Goal: Task Accomplishment & Management: Use online tool/utility

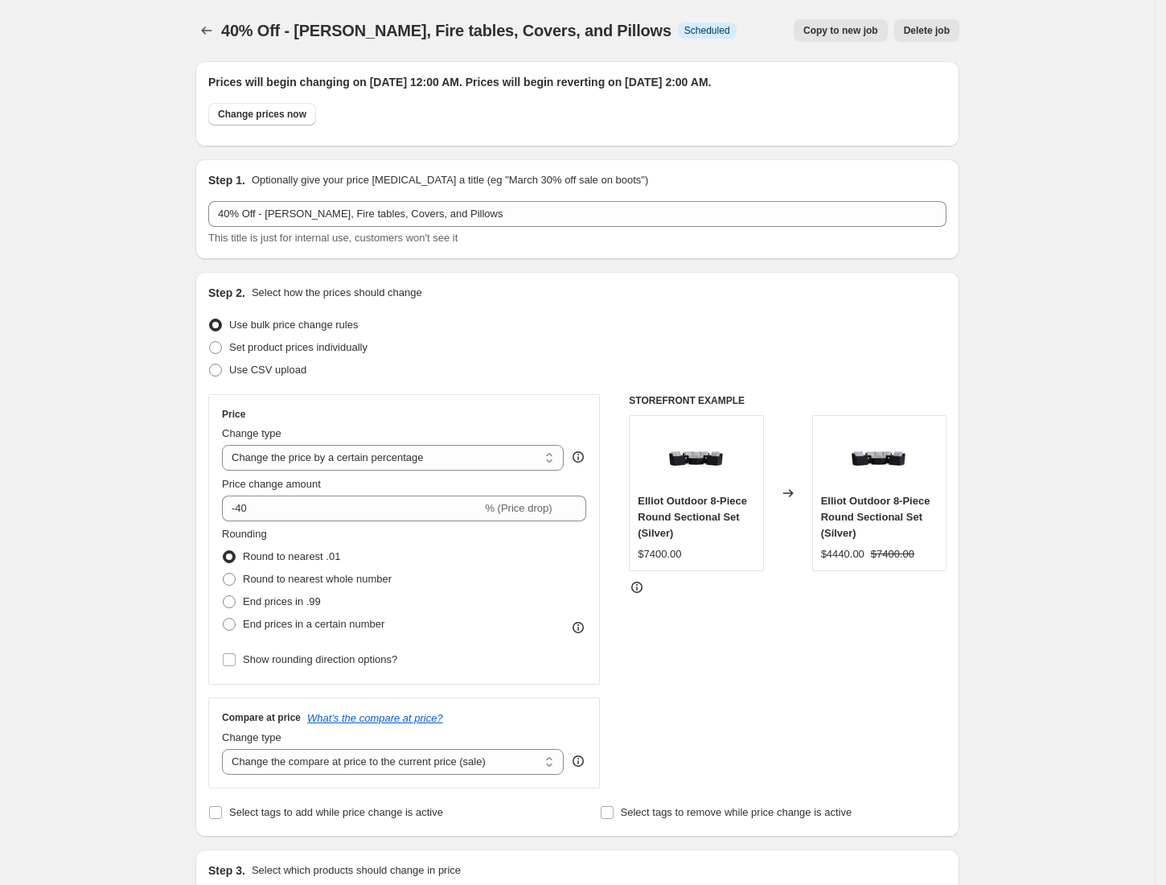
select select "percentage"
select select "collection"
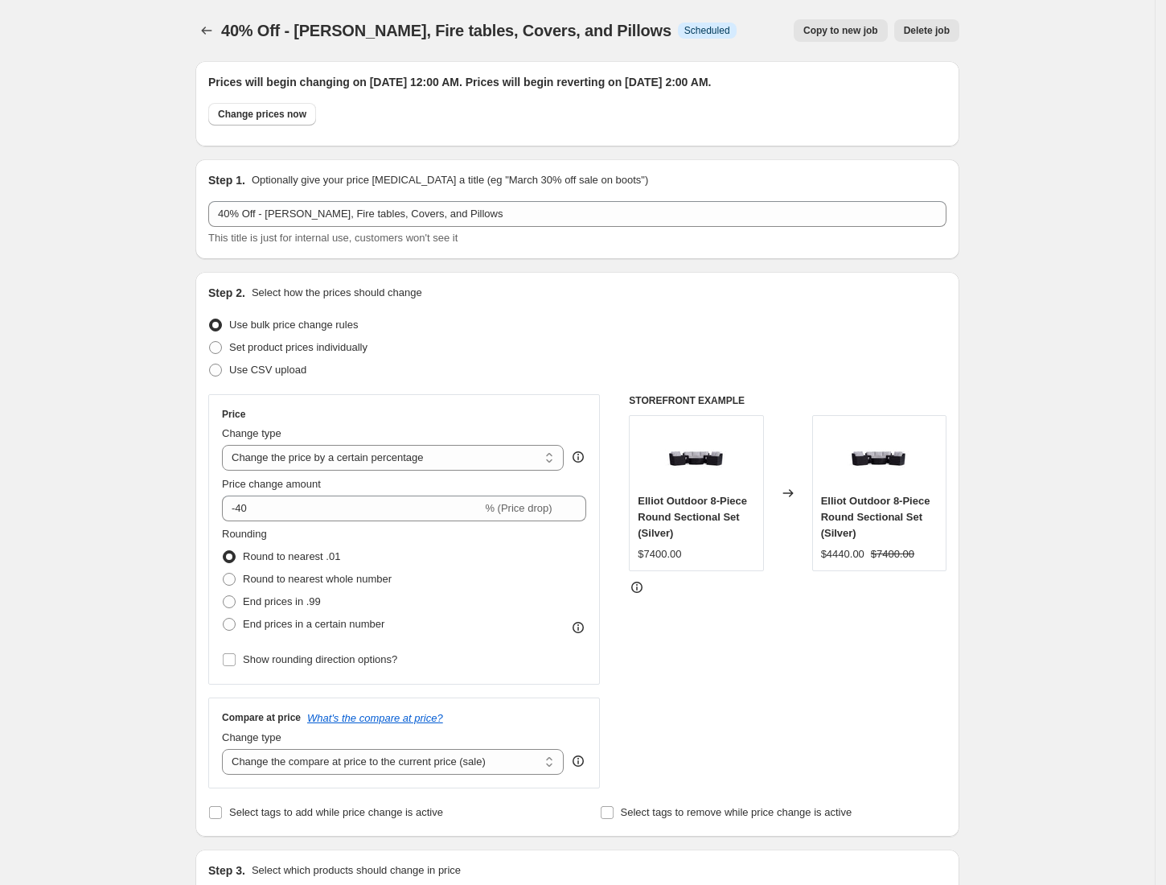
select select "collection"
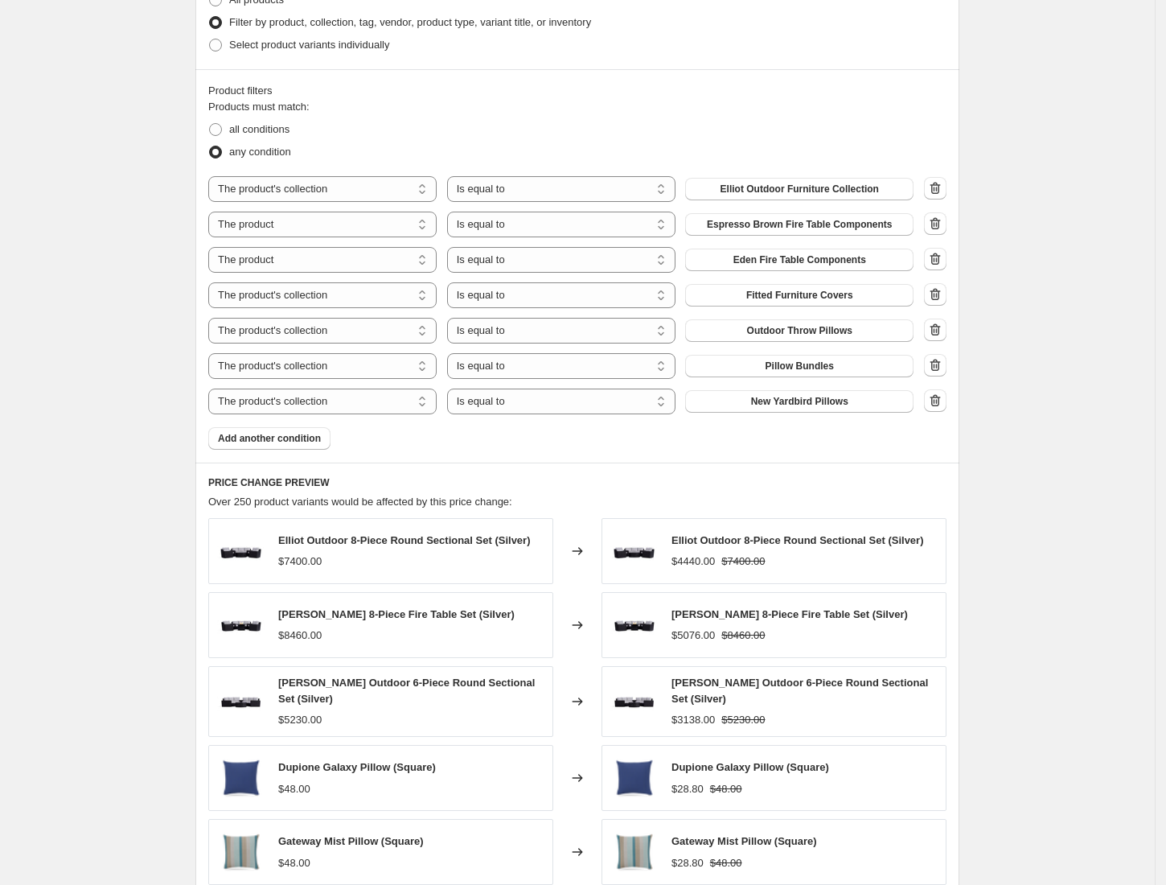
scroll to position [1232, 0]
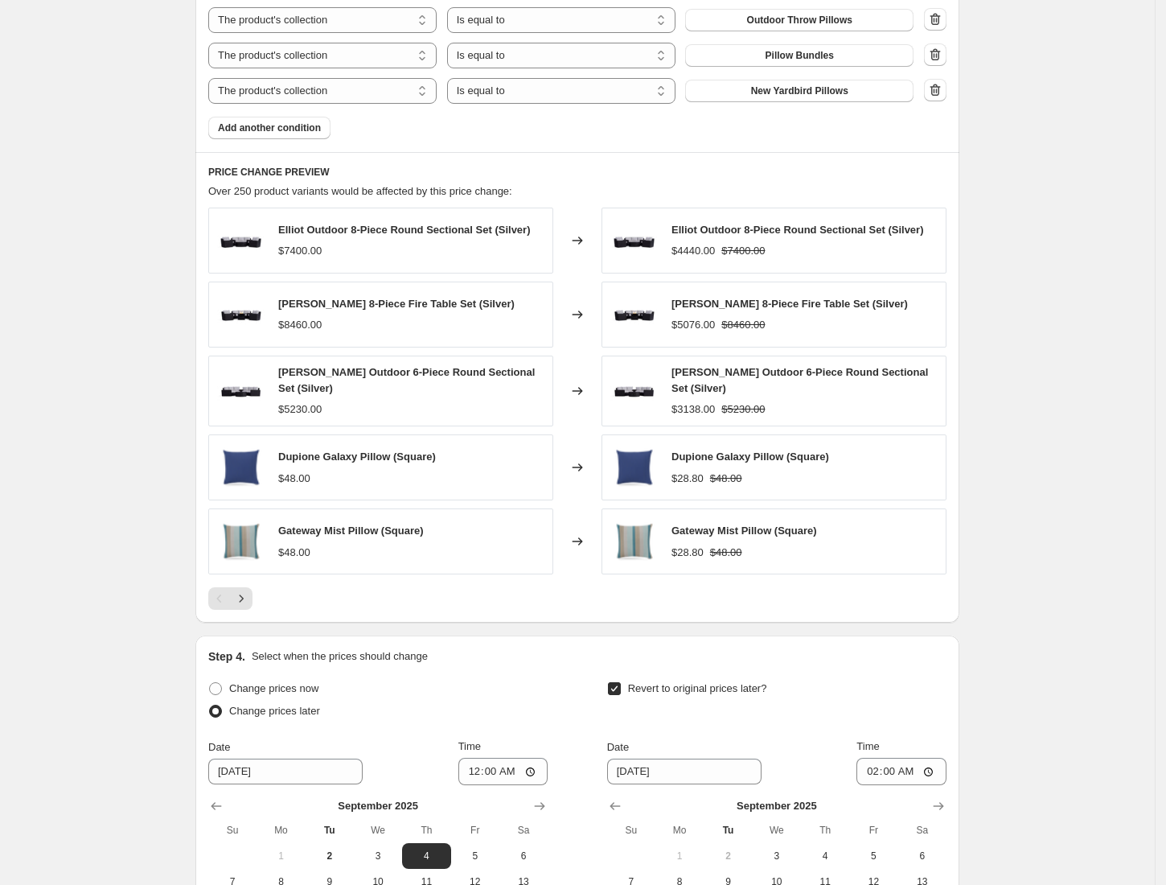
click at [246, 610] on div "PRICE CHANGE PREVIEW Over 250 product variants would be affected by this price …" at bounding box center [577, 387] width 764 height 471
click at [249, 606] on button "Next" at bounding box center [241, 598] width 23 height 23
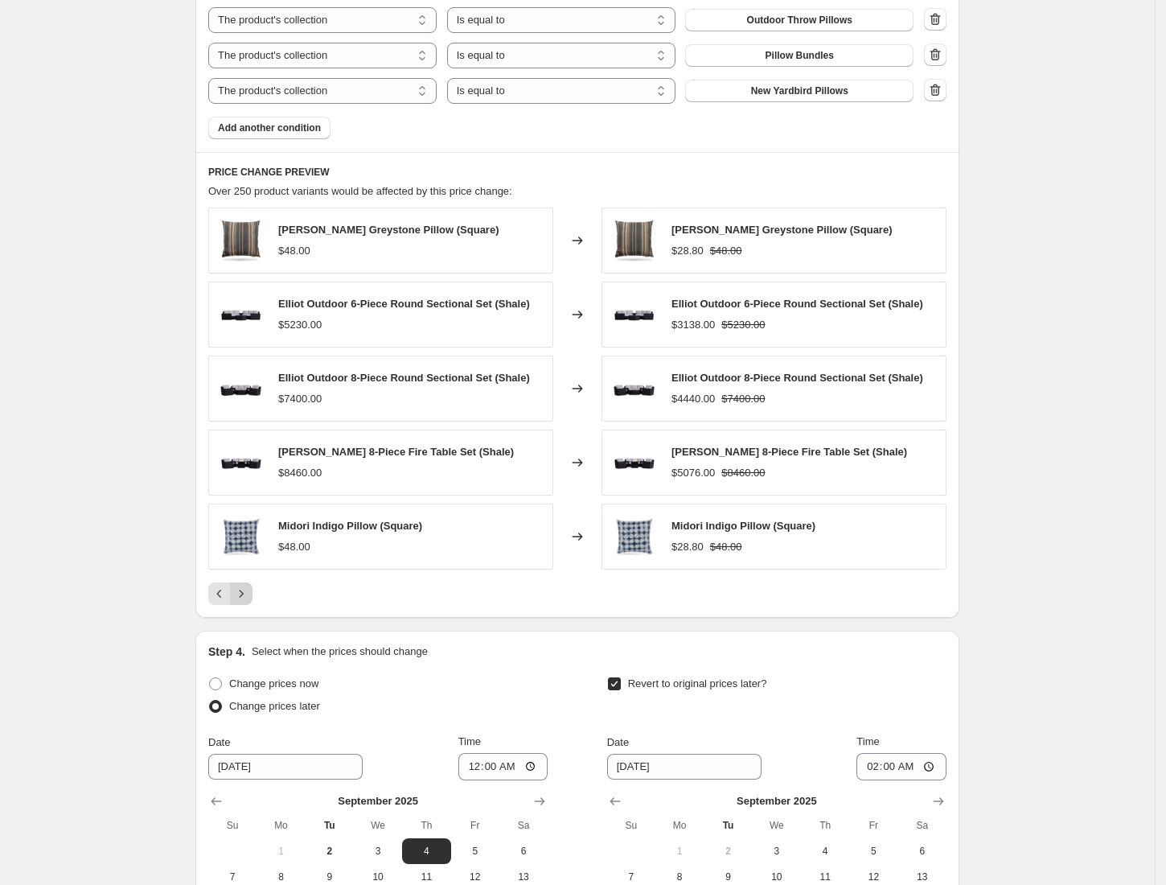
click at [249, 605] on button "Next" at bounding box center [241, 593] width 23 height 23
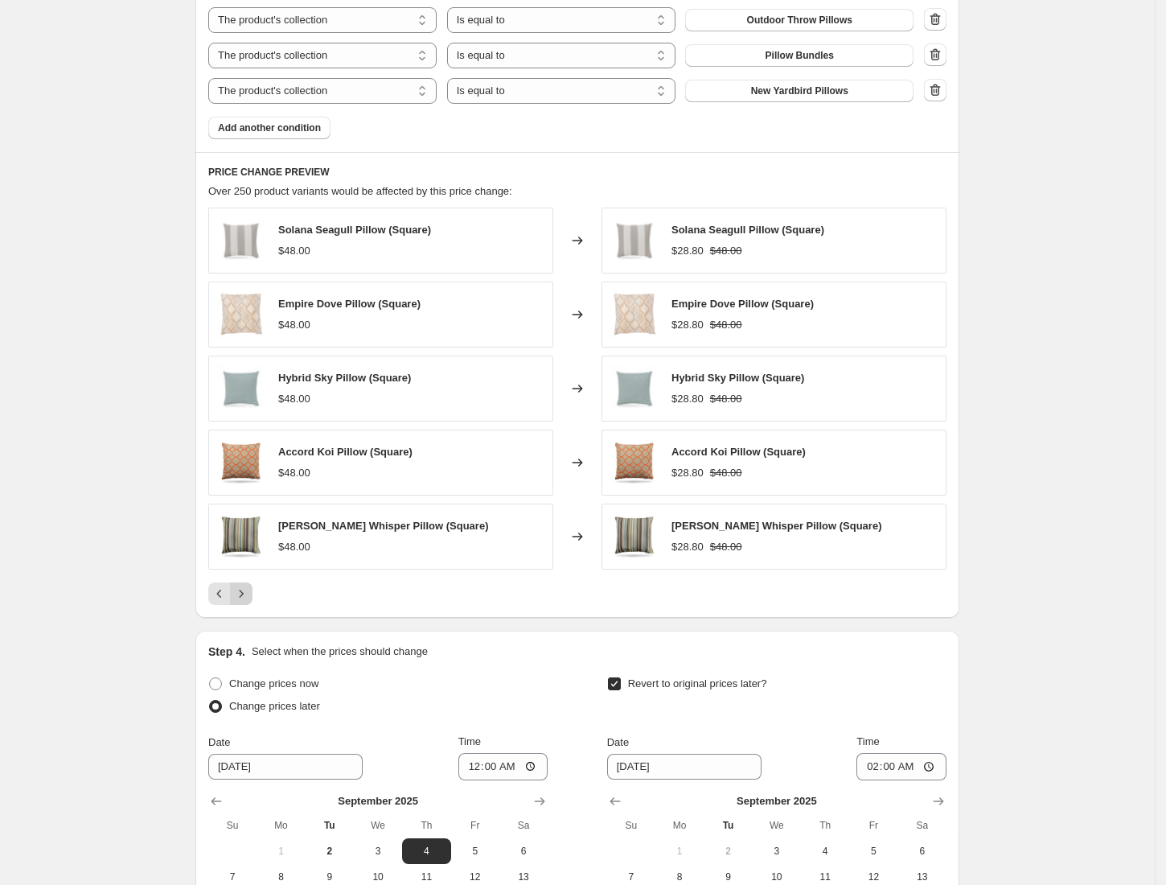
click at [249, 605] on button "Next" at bounding box center [241, 593] width 23 height 23
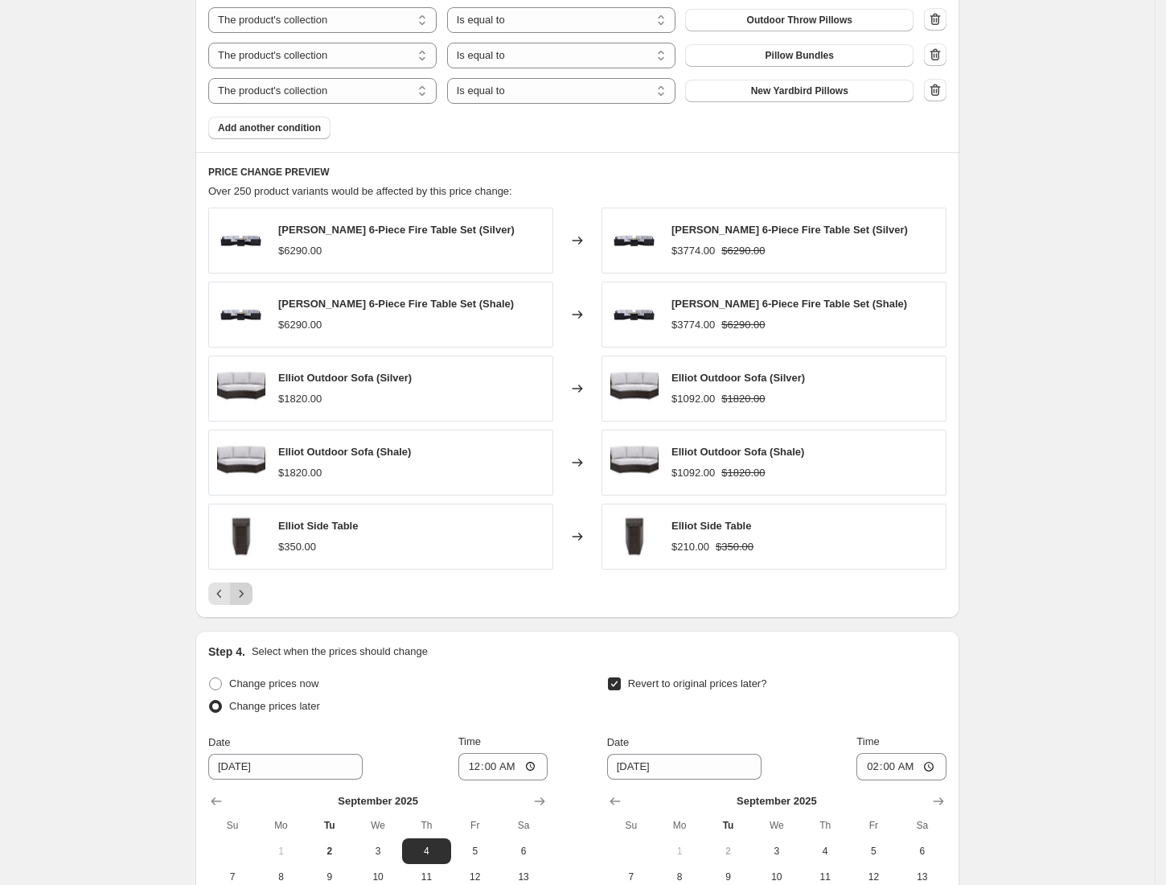
click at [249, 605] on button "Next" at bounding box center [241, 593] width 23 height 23
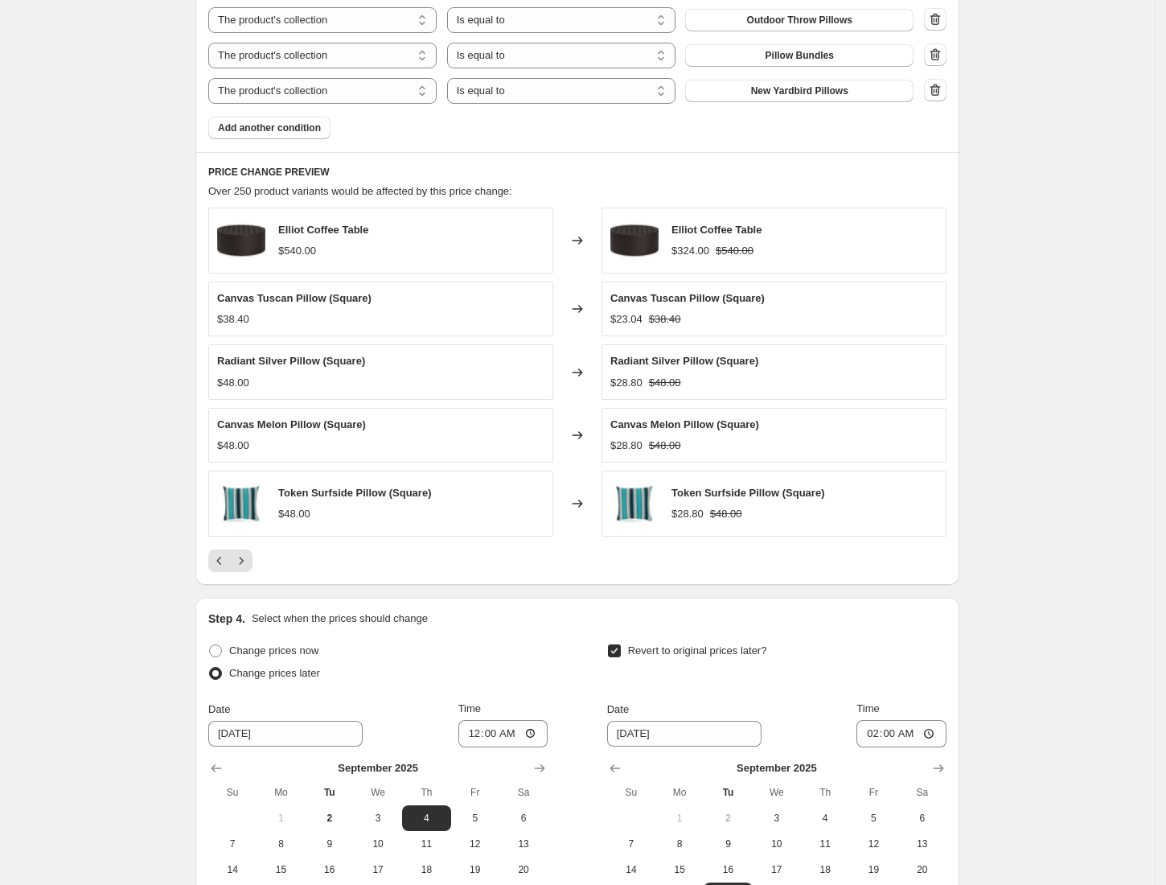
click at [220, 605] on div "Step 4. Select when the prices should change Change prices now Change prices la…" at bounding box center [577, 787] width 764 height 378
click at [228, 560] on icon "Previous" at bounding box center [220, 561] width 16 height 16
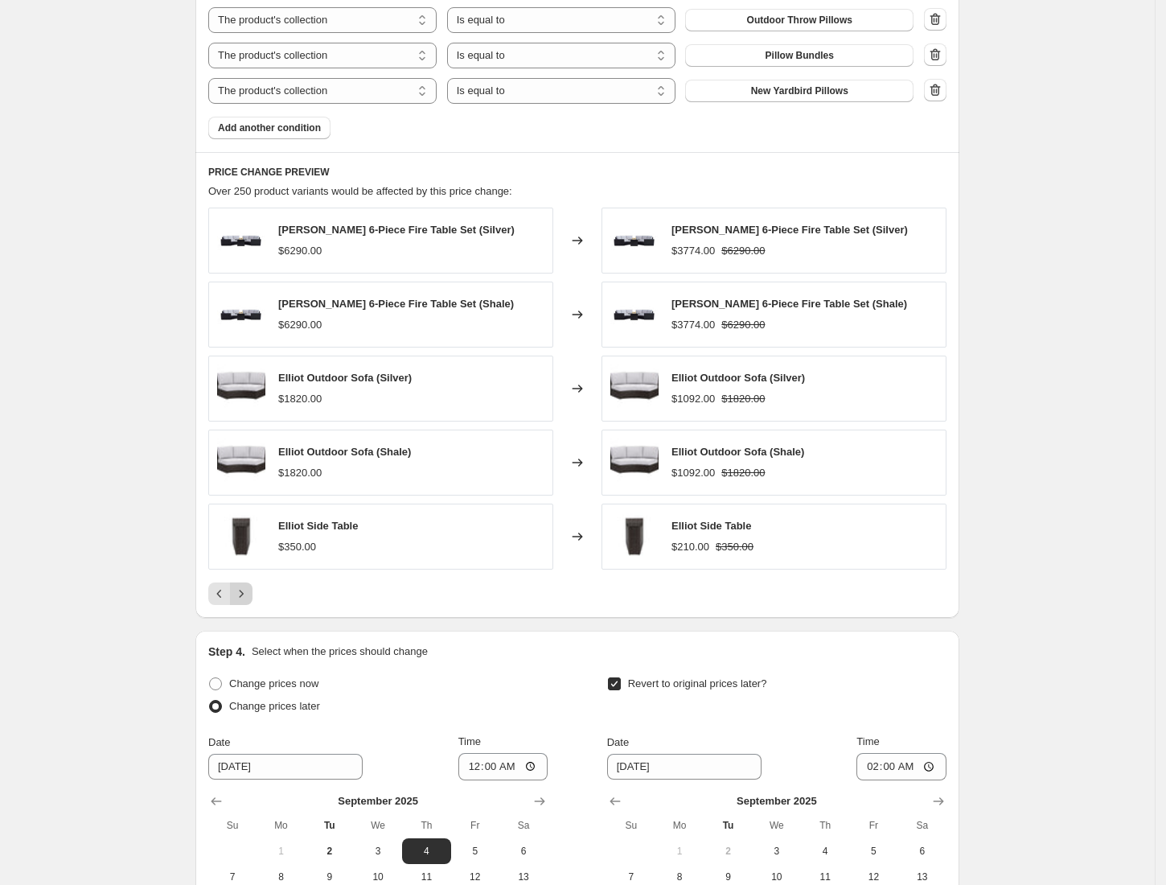
click at [243, 590] on icon "Next" at bounding box center [241, 593] width 16 height 16
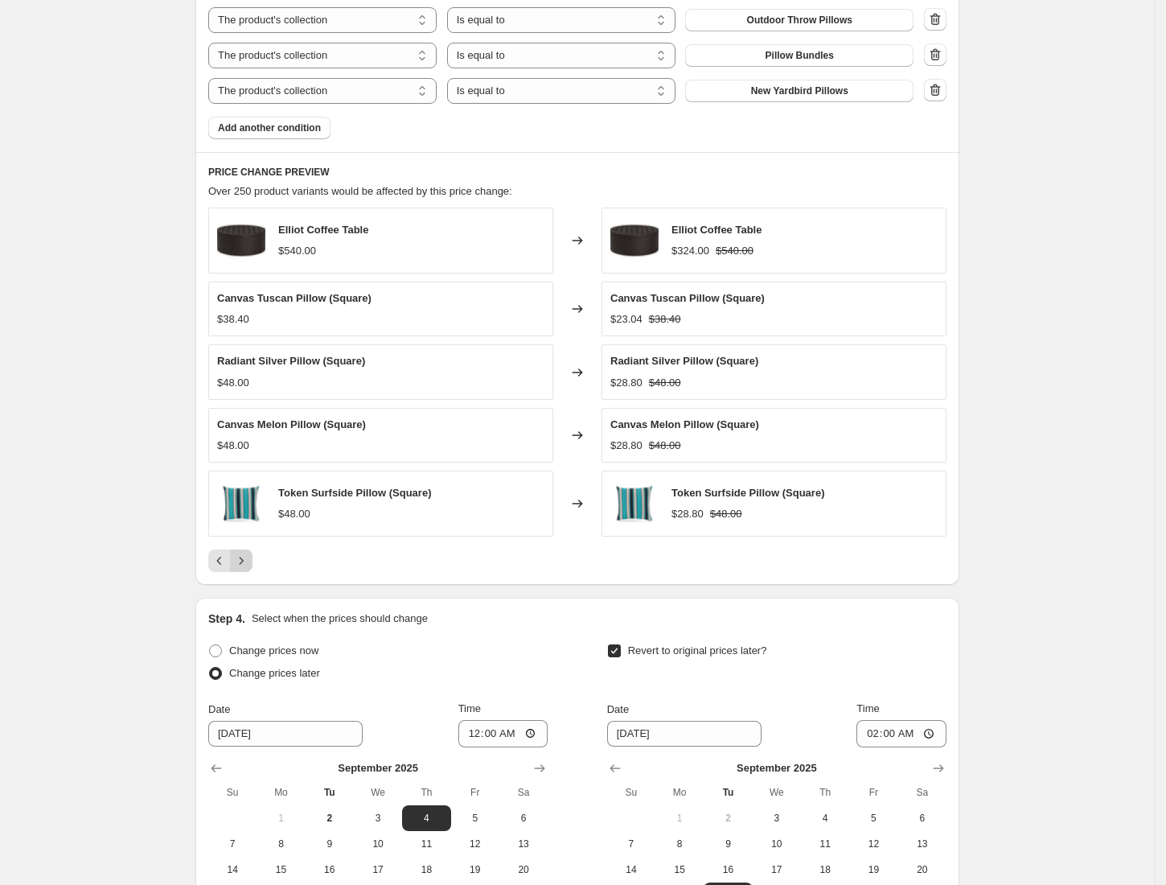
click at [249, 564] on icon "Next" at bounding box center [241, 561] width 16 height 16
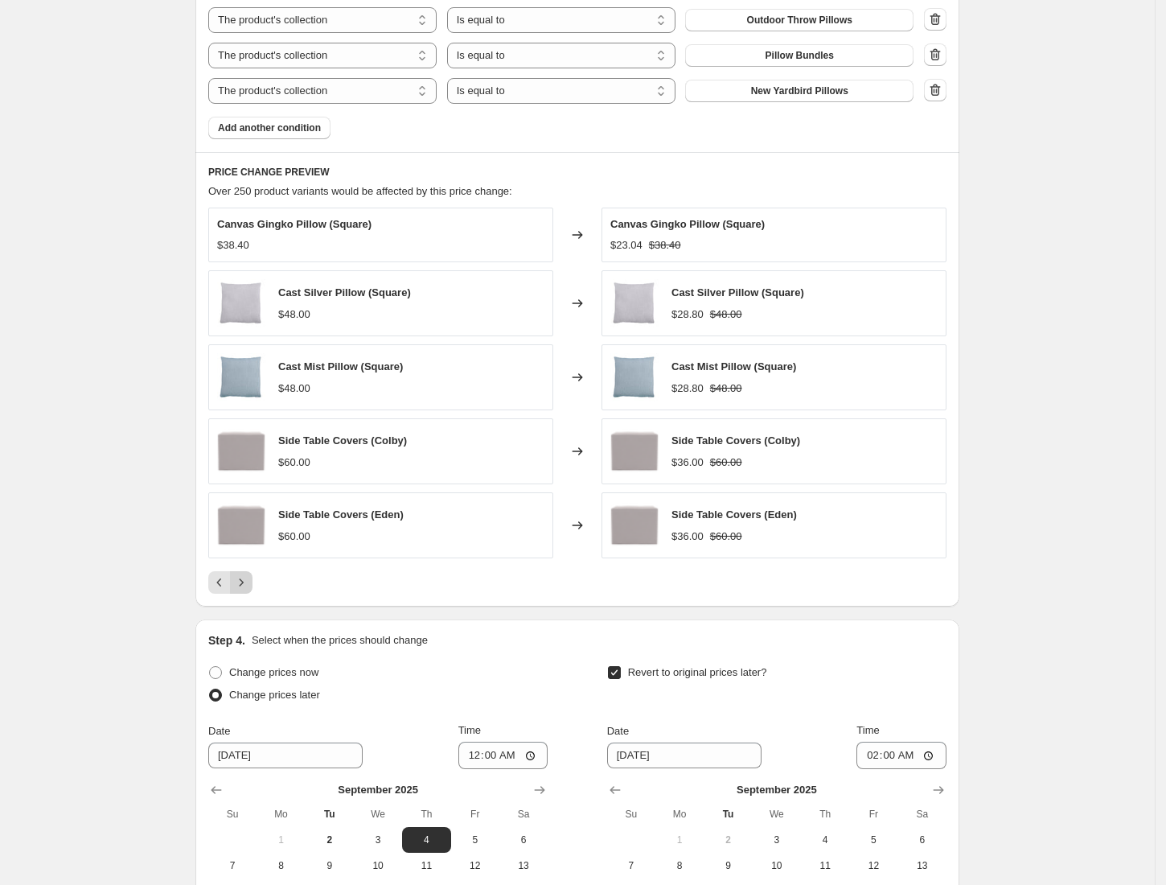
click at [249, 594] on button "Next" at bounding box center [241, 582] width 23 height 23
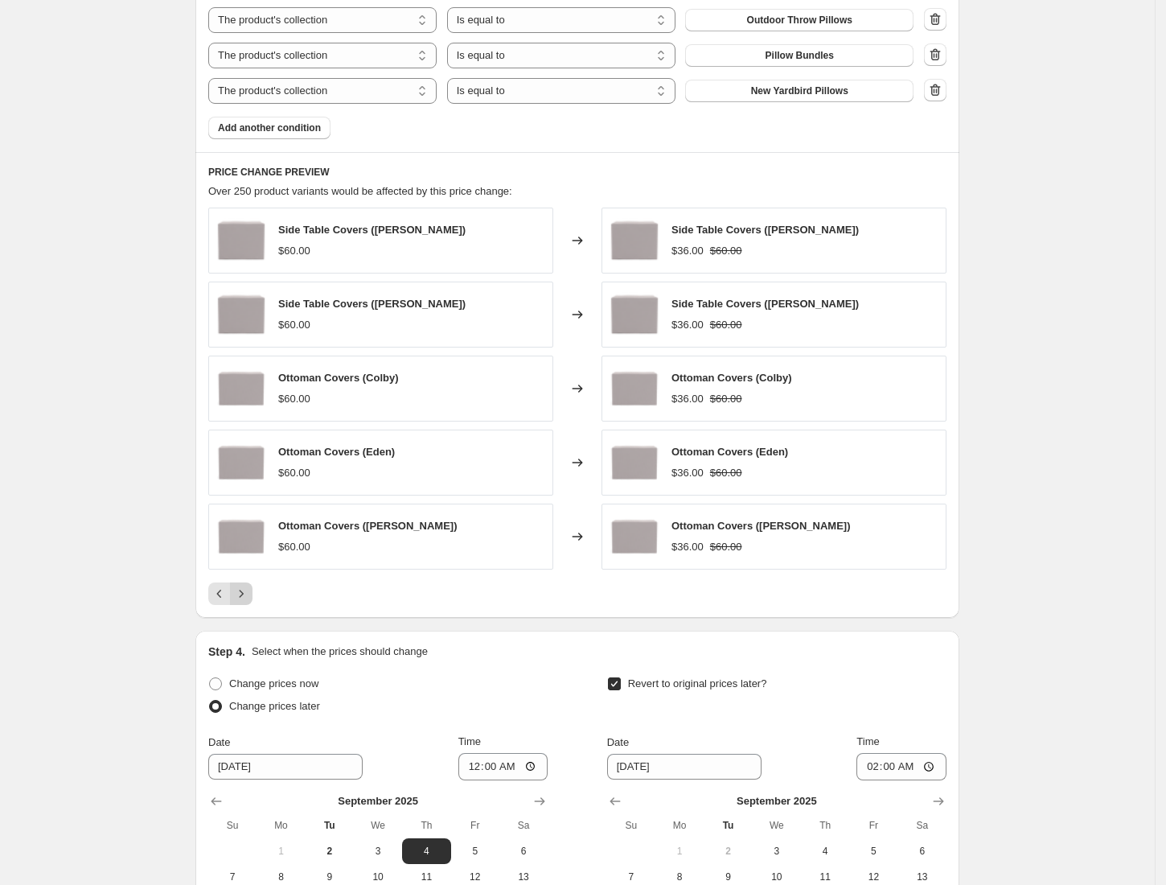
click at [249, 597] on icon "Next" at bounding box center [241, 593] width 16 height 16
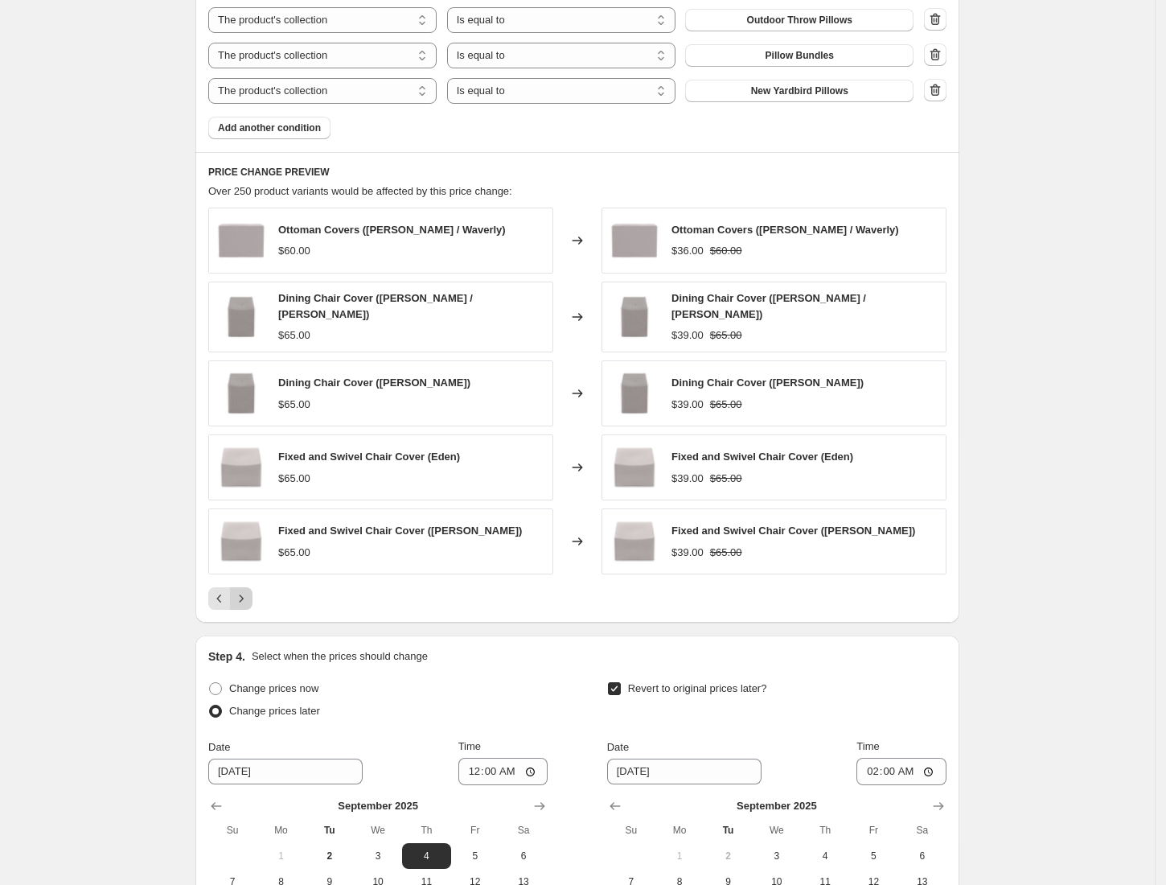
click at [249, 597] on icon "Next" at bounding box center [241, 598] width 16 height 16
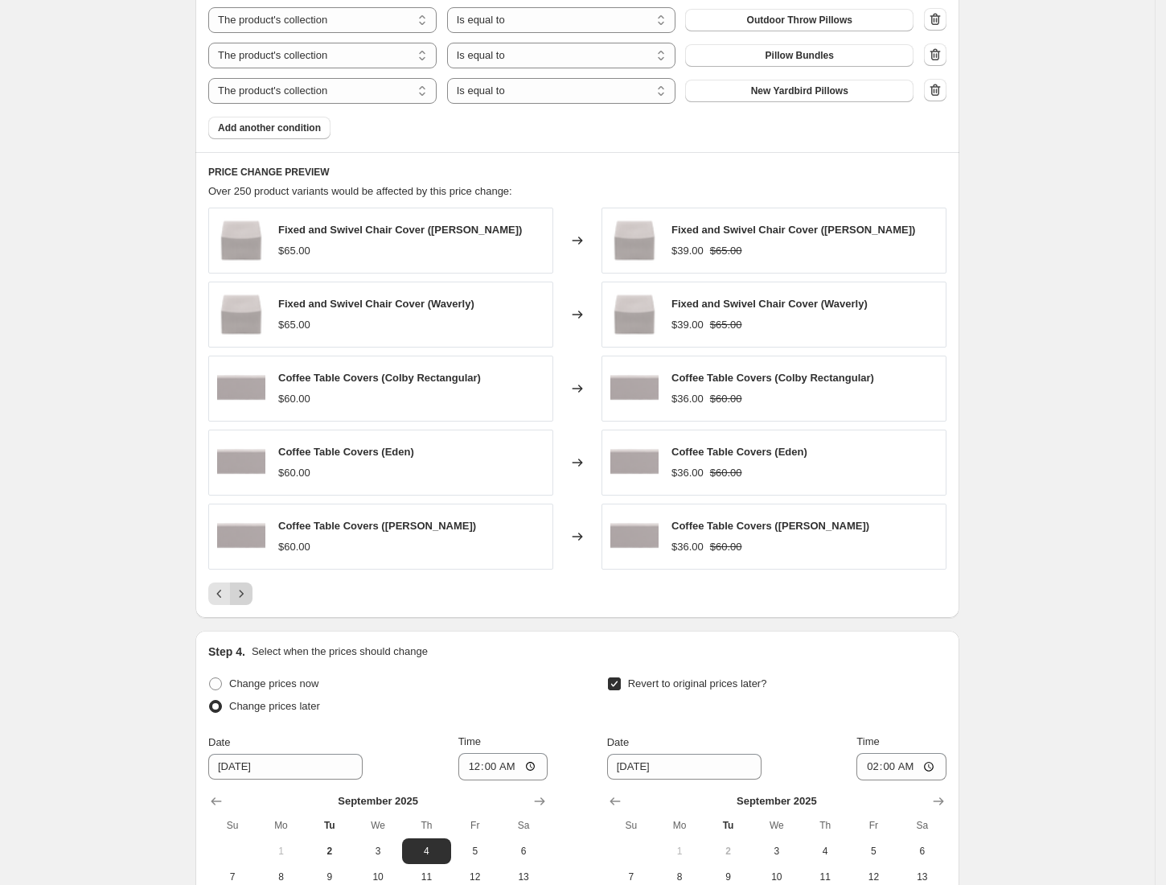
click at [249, 597] on icon "Next" at bounding box center [241, 593] width 16 height 16
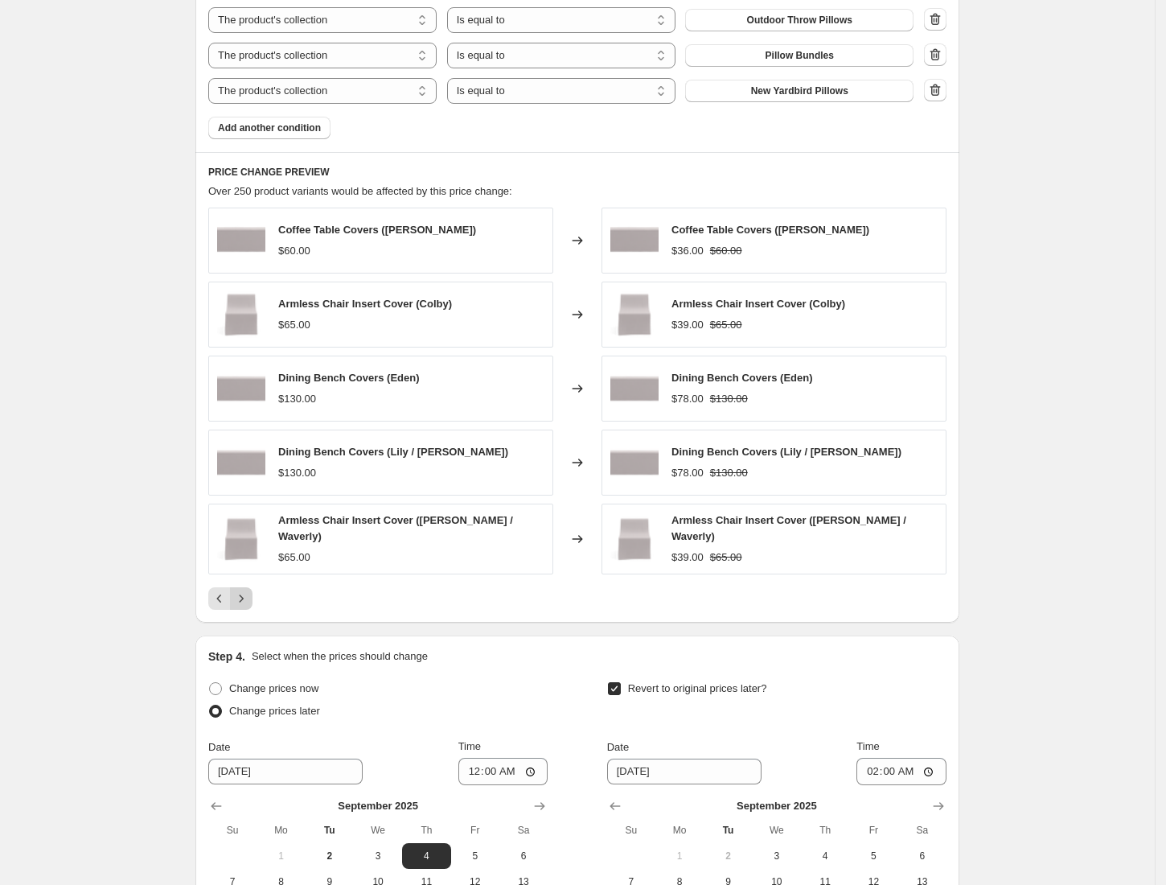
click at [249, 597] on icon "Next" at bounding box center [241, 598] width 16 height 16
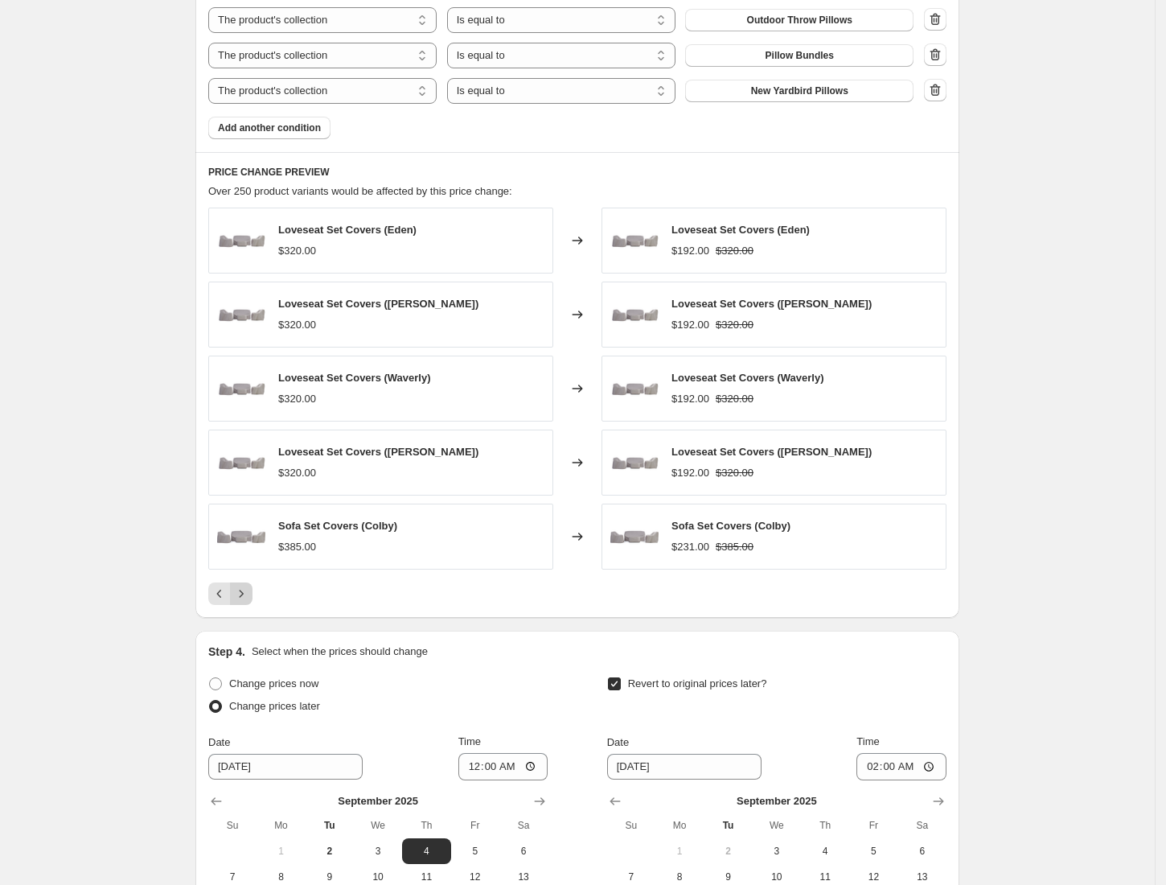
click at [249, 597] on icon "Next" at bounding box center [241, 593] width 16 height 16
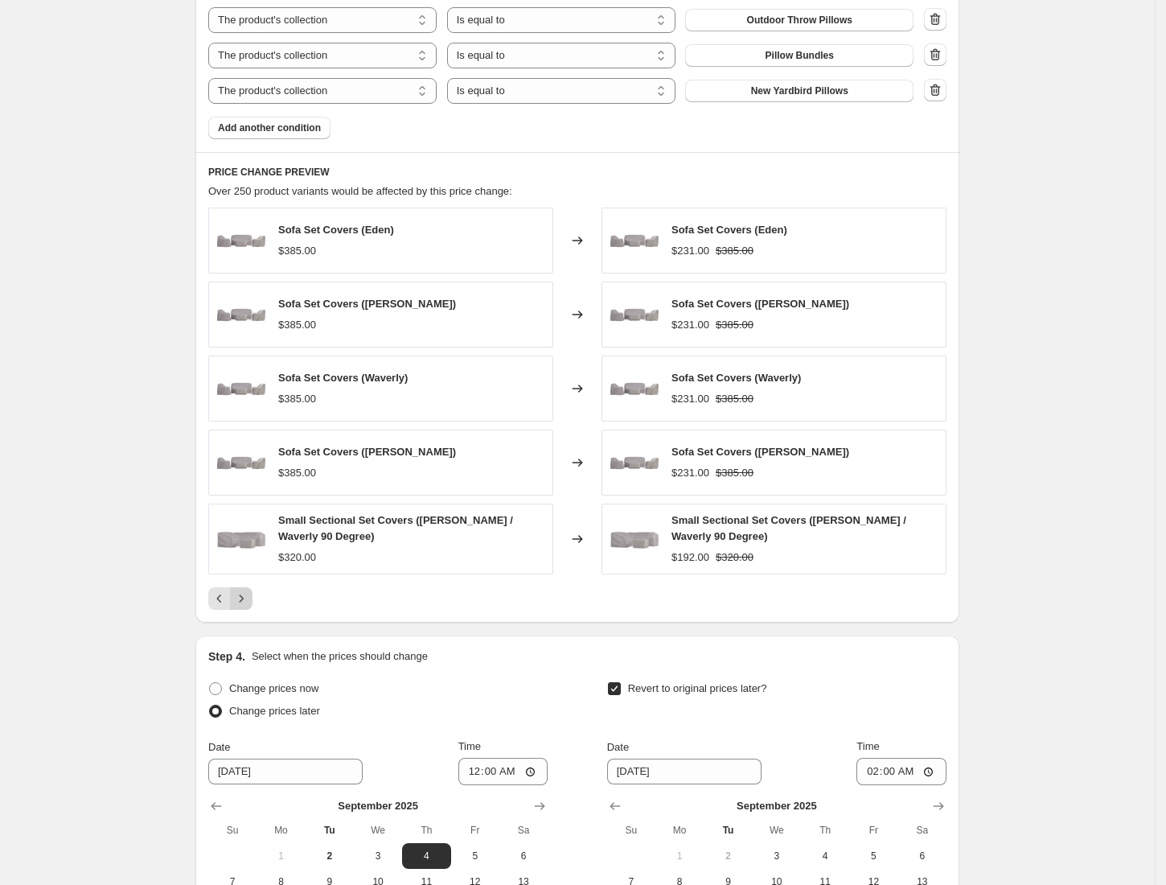
click at [249, 597] on icon "Next" at bounding box center [241, 598] width 16 height 16
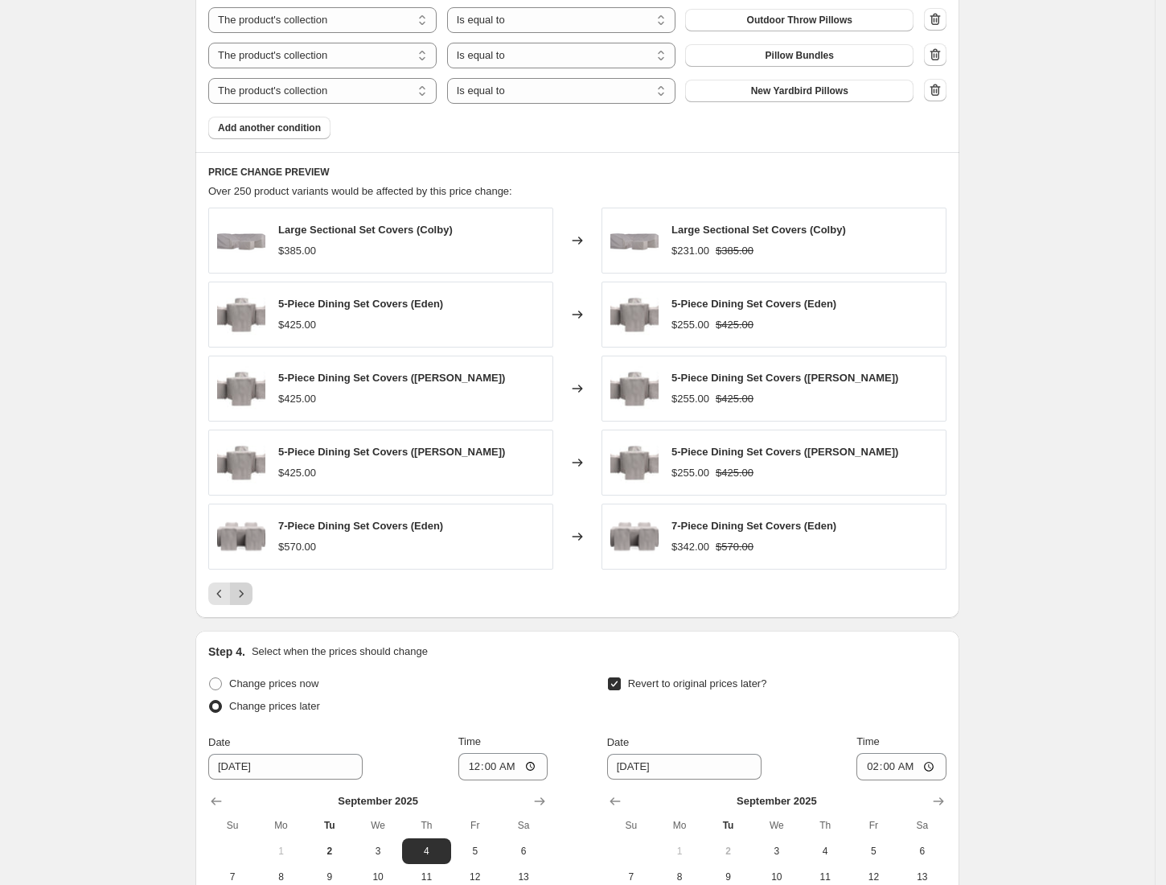
click at [249, 597] on icon "Next" at bounding box center [241, 593] width 16 height 16
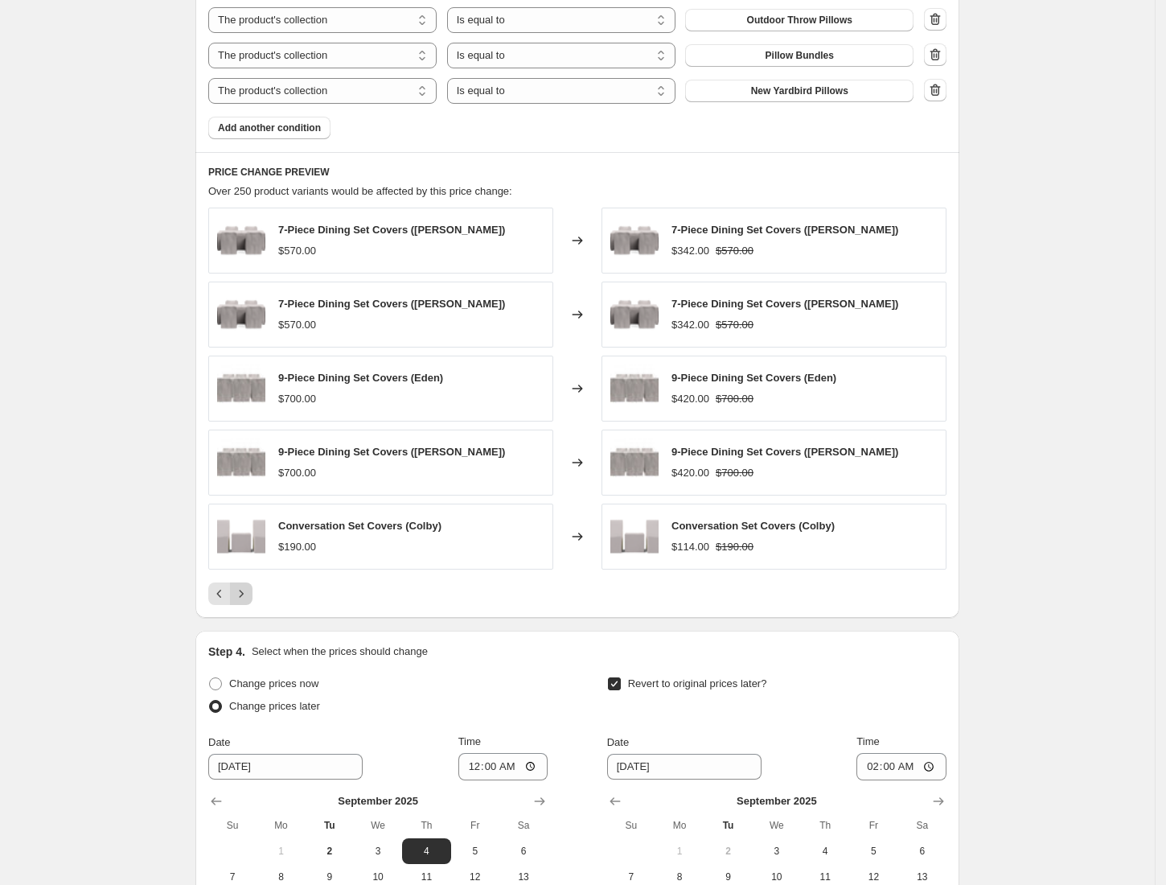
click at [249, 597] on icon "Next" at bounding box center [241, 593] width 16 height 16
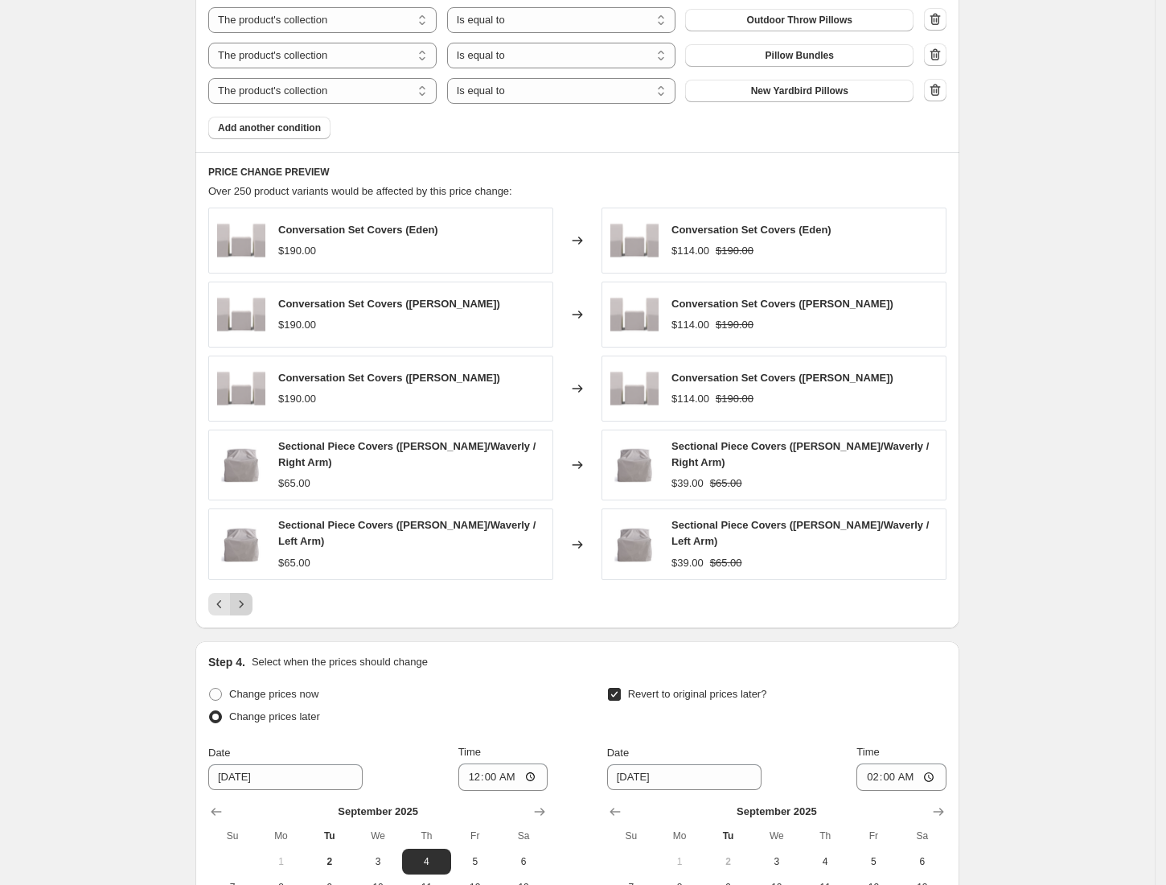
click at [249, 597] on icon "Next" at bounding box center [241, 604] width 16 height 16
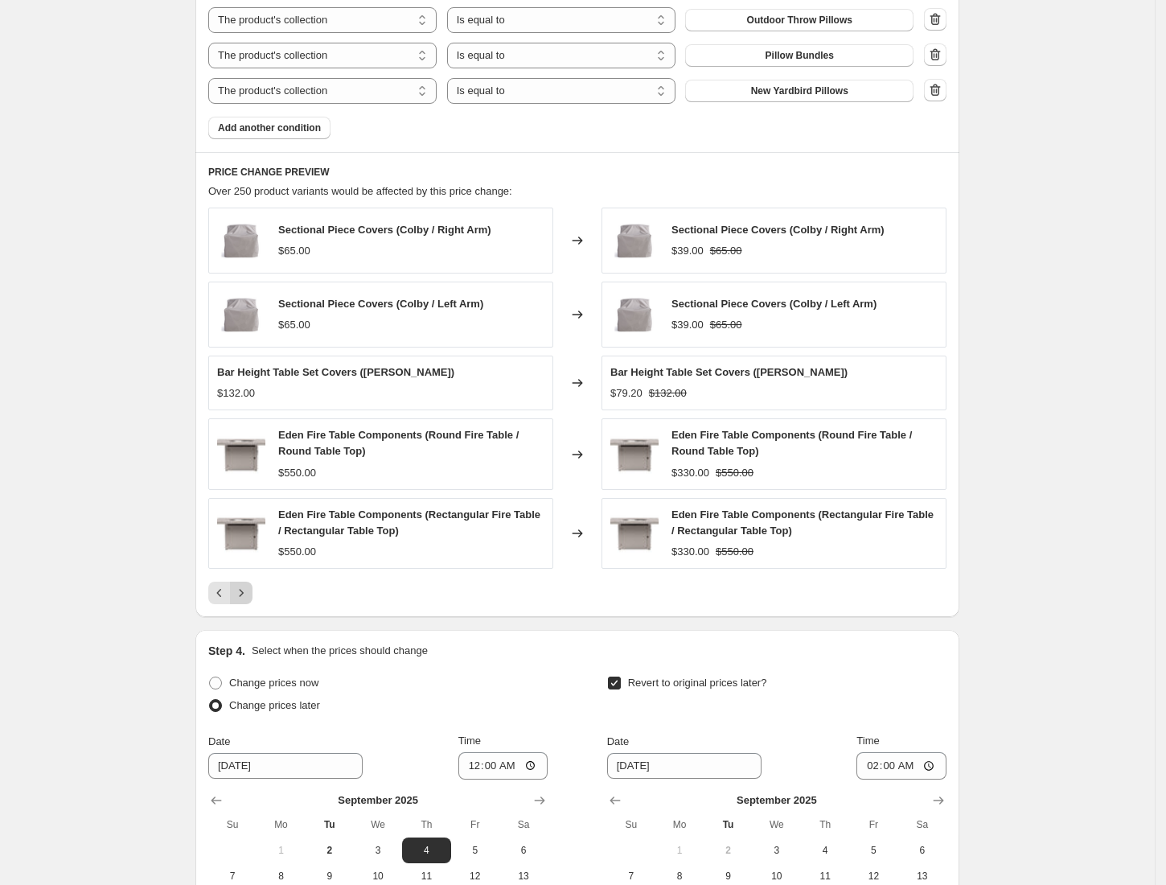
click at [249, 597] on icon "Next" at bounding box center [241, 593] width 16 height 16
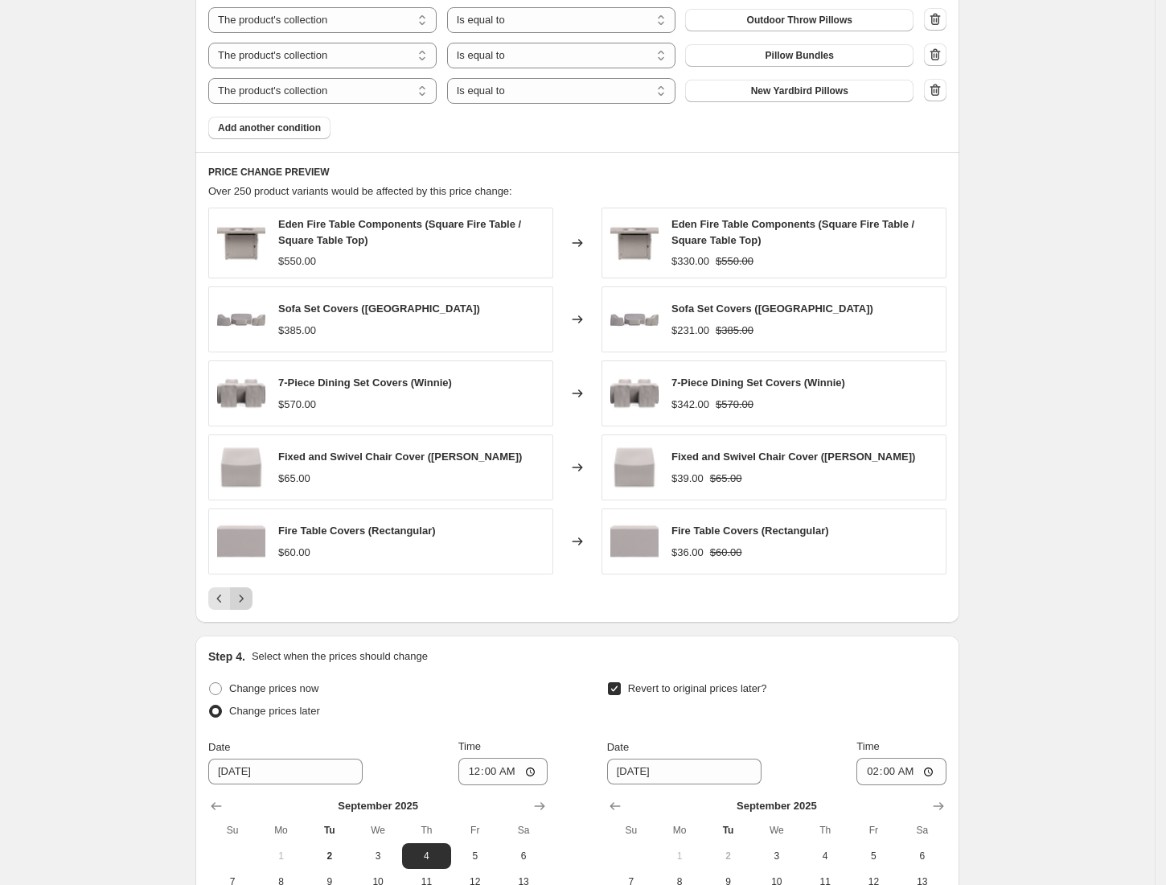
click at [249, 597] on icon "Next" at bounding box center [241, 598] width 16 height 16
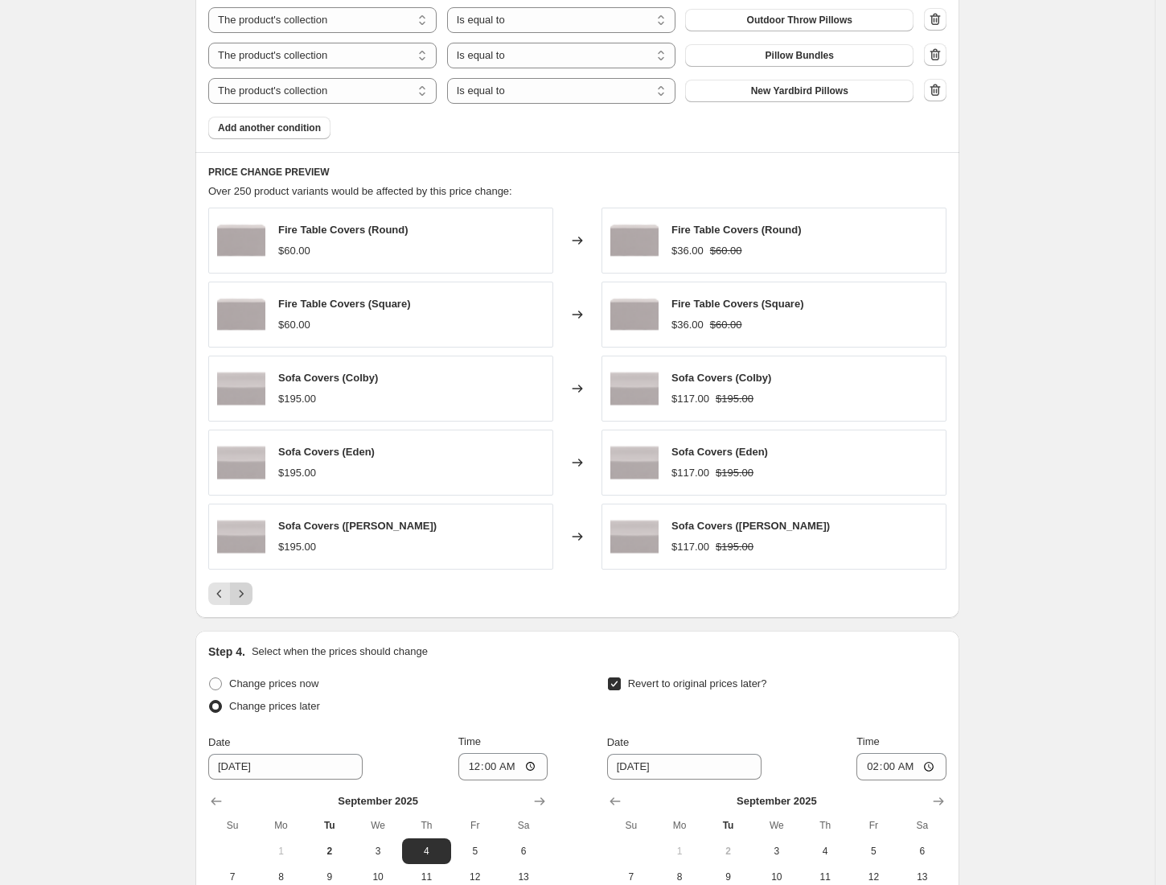
click at [249, 597] on icon "Next" at bounding box center [241, 593] width 16 height 16
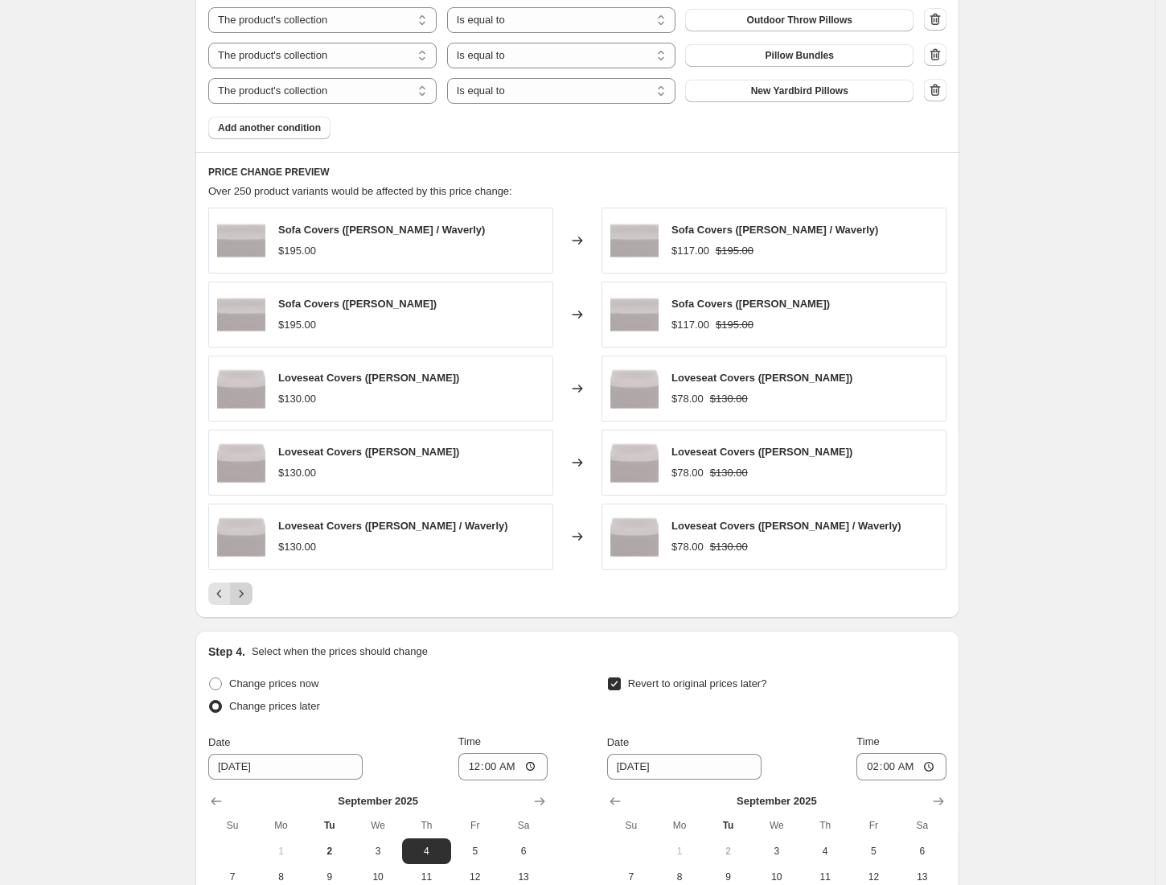
click at [249, 597] on icon "Next" at bounding box center [241, 593] width 16 height 16
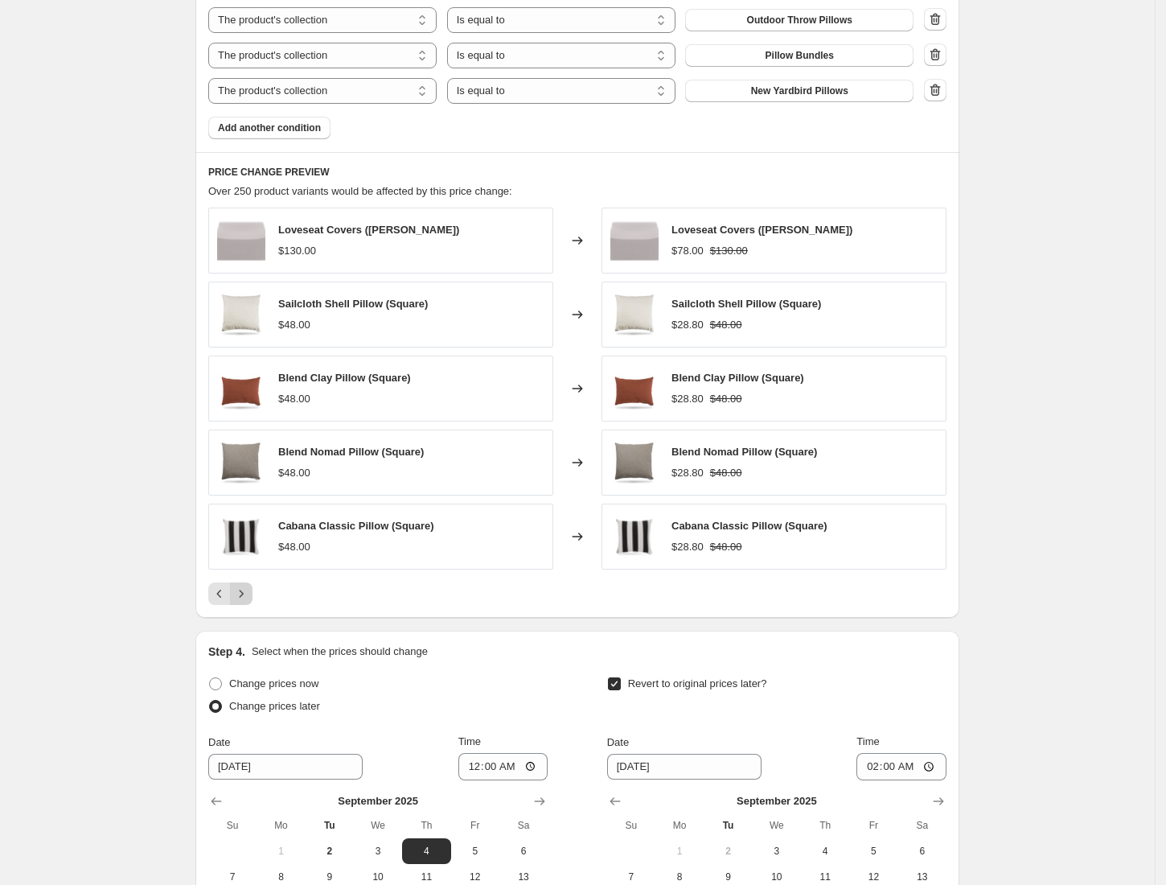
click at [248, 602] on icon "Next" at bounding box center [241, 593] width 16 height 16
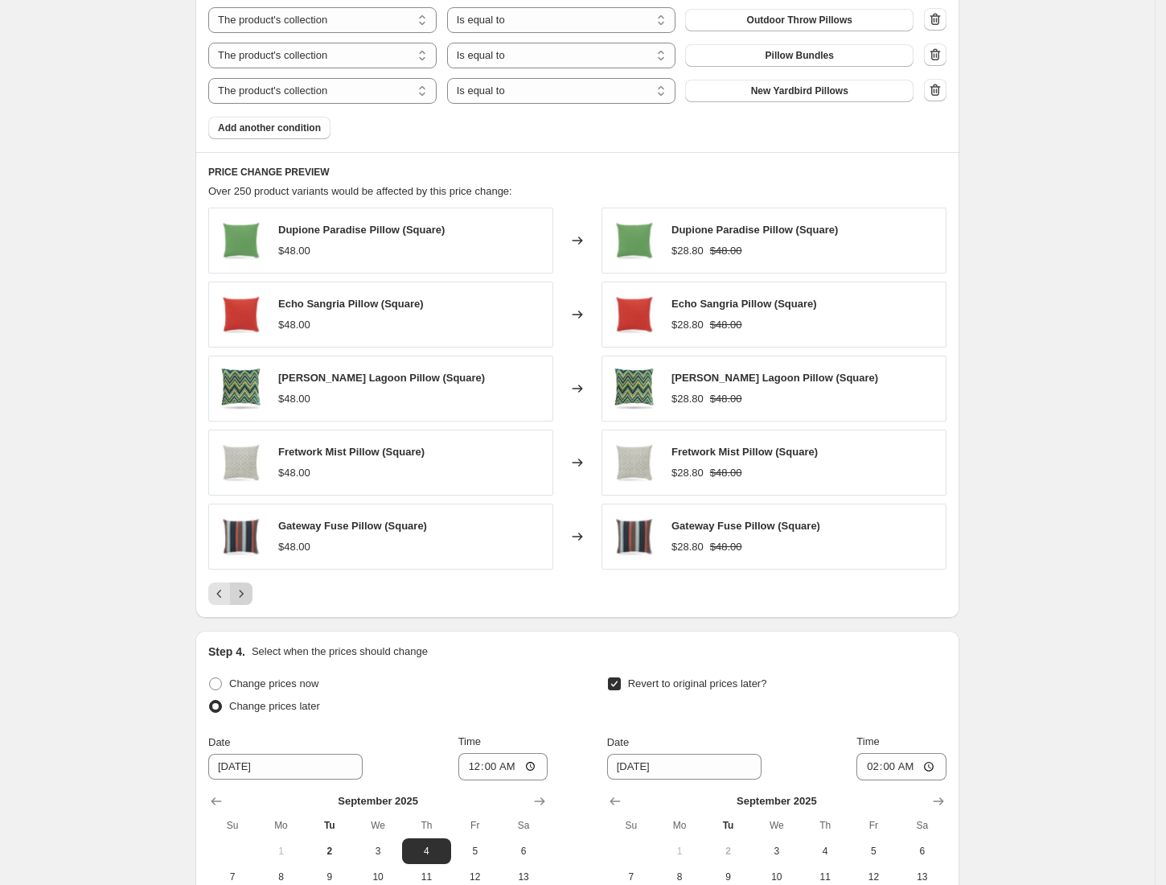
click at [248, 602] on icon "Next" at bounding box center [241, 593] width 16 height 16
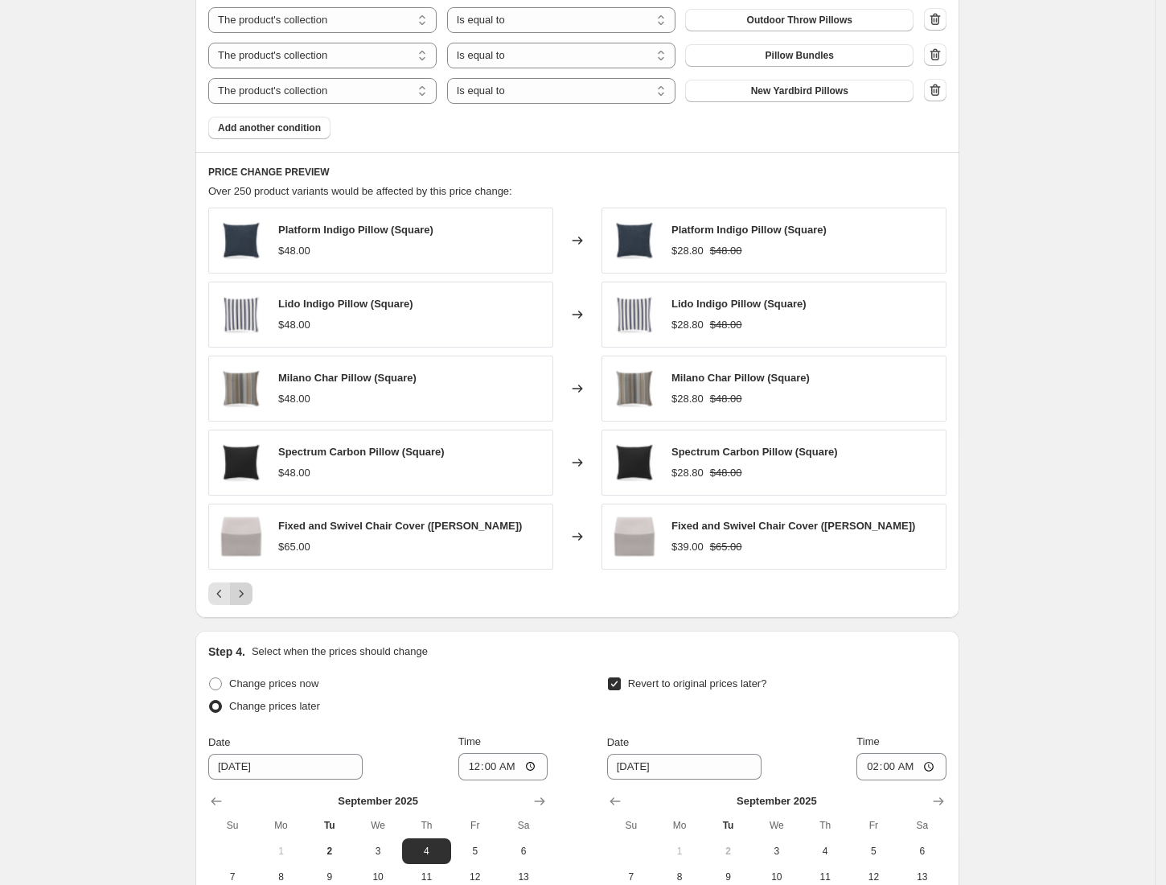
click at [248, 602] on icon "Next" at bounding box center [241, 593] width 16 height 16
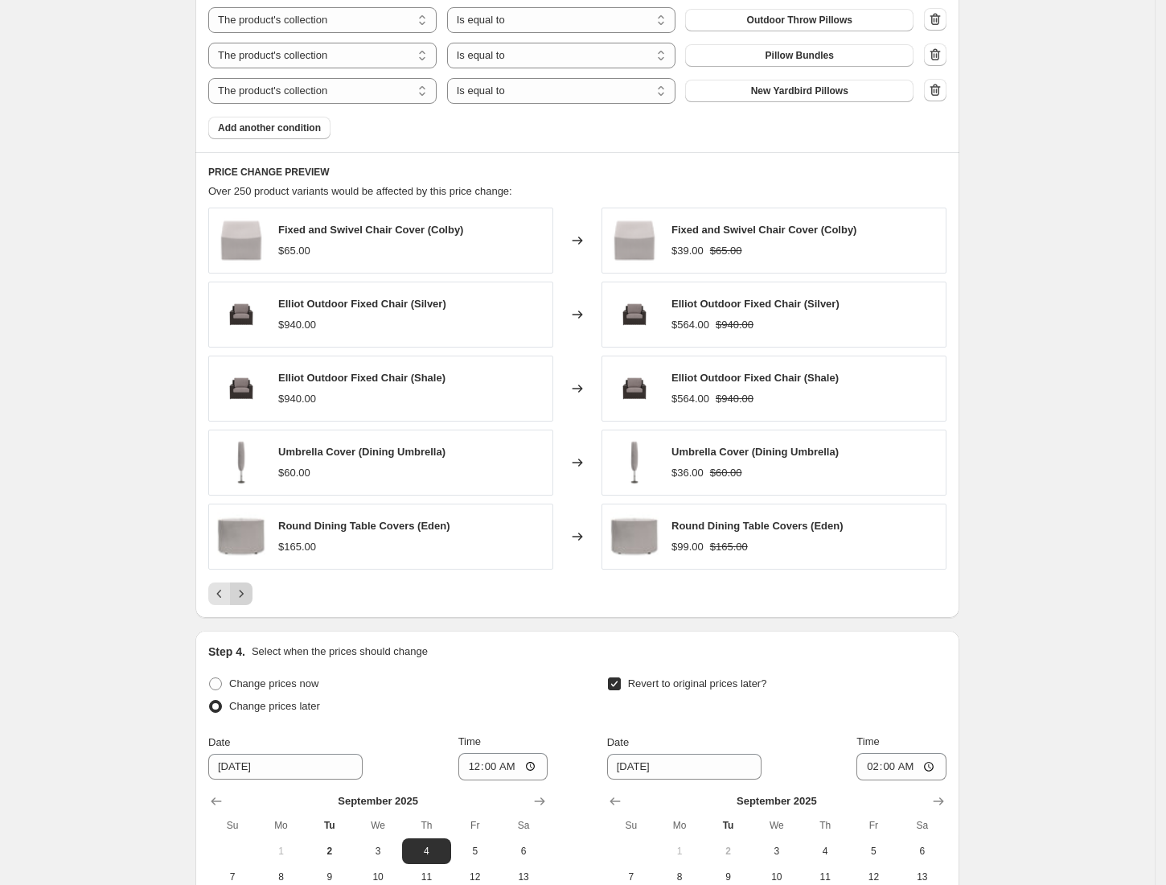
click at [248, 602] on icon "Next" at bounding box center [241, 593] width 16 height 16
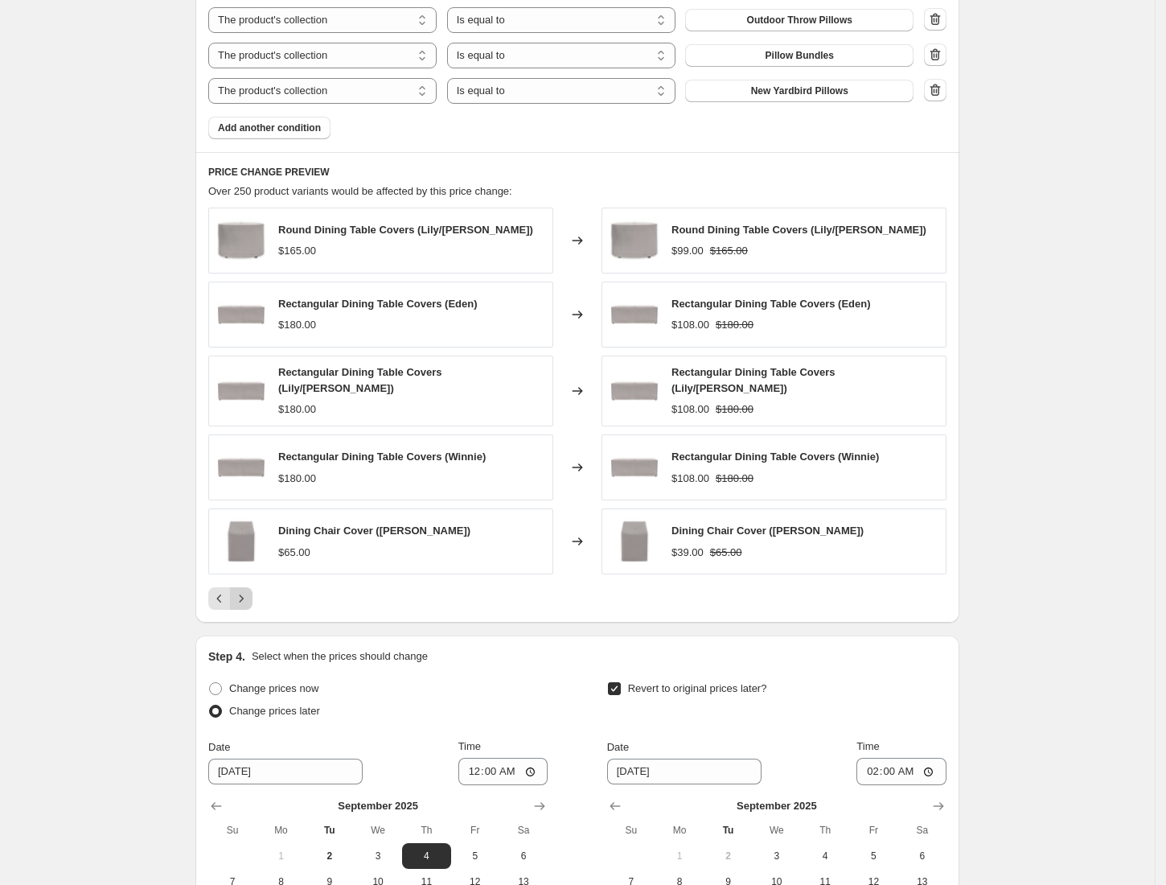
click at [248, 603] on icon "Next" at bounding box center [241, 598] width 16 height 16
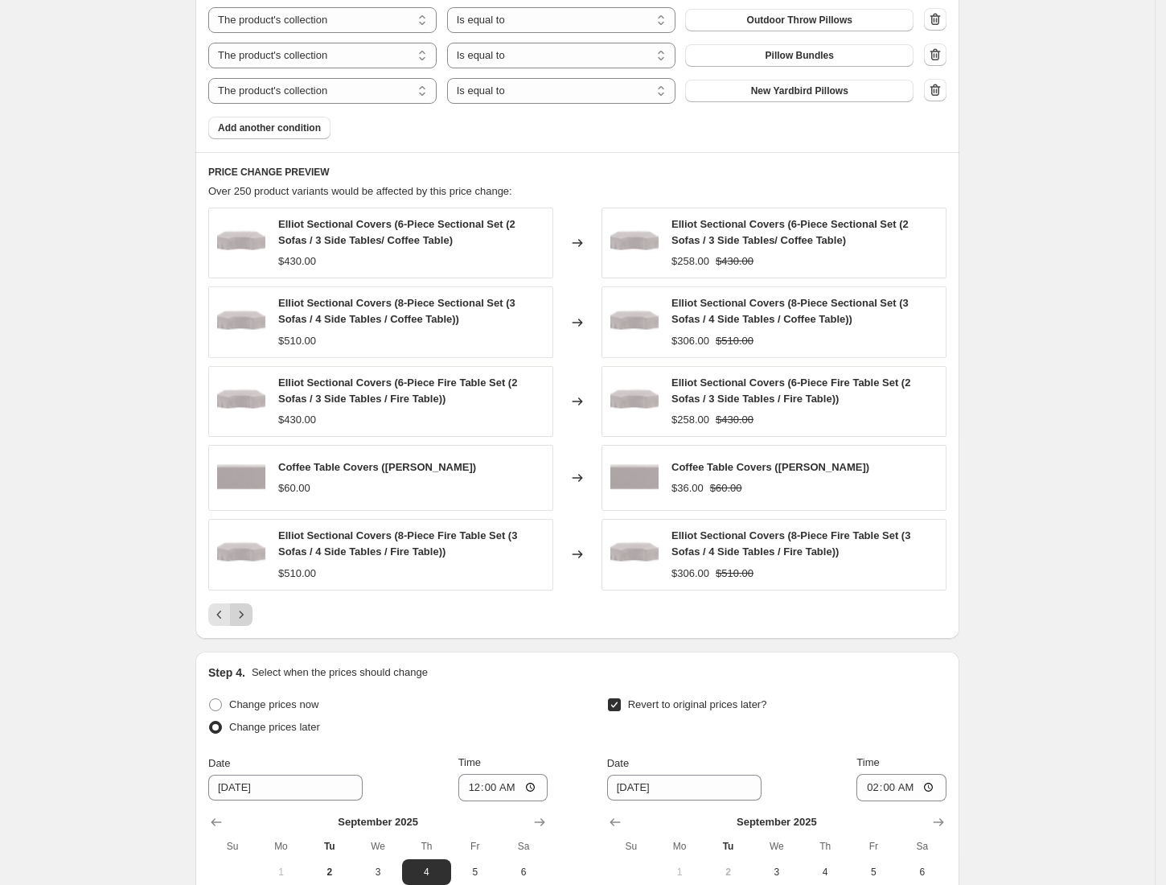
click at [248, 603] on div "Elliot Sectional Covers (6-Piece Sectional Set (2 Sofas / 3 Side Tables/ Coffee…" at bounding box center [577, 416] width 738 height 418
click at [245, 622] on icon "Next" at bounding box center [241, 614] width 16 height 16
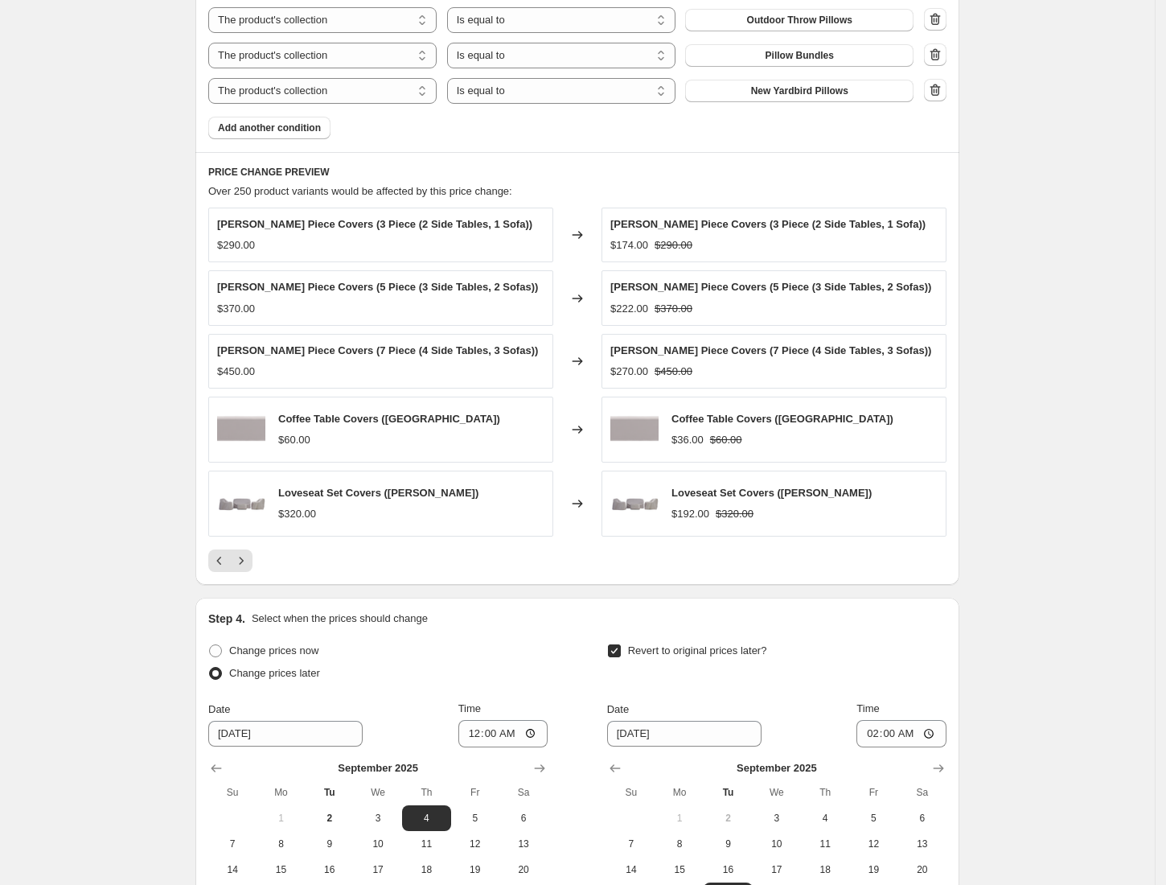
click at [245, 626] on h2 "Step 4." at bounding box center [226, 618] width 37 height 16
click at [243, 569] on icon "Next" at bounding box center [241, 561] width 16 height 16
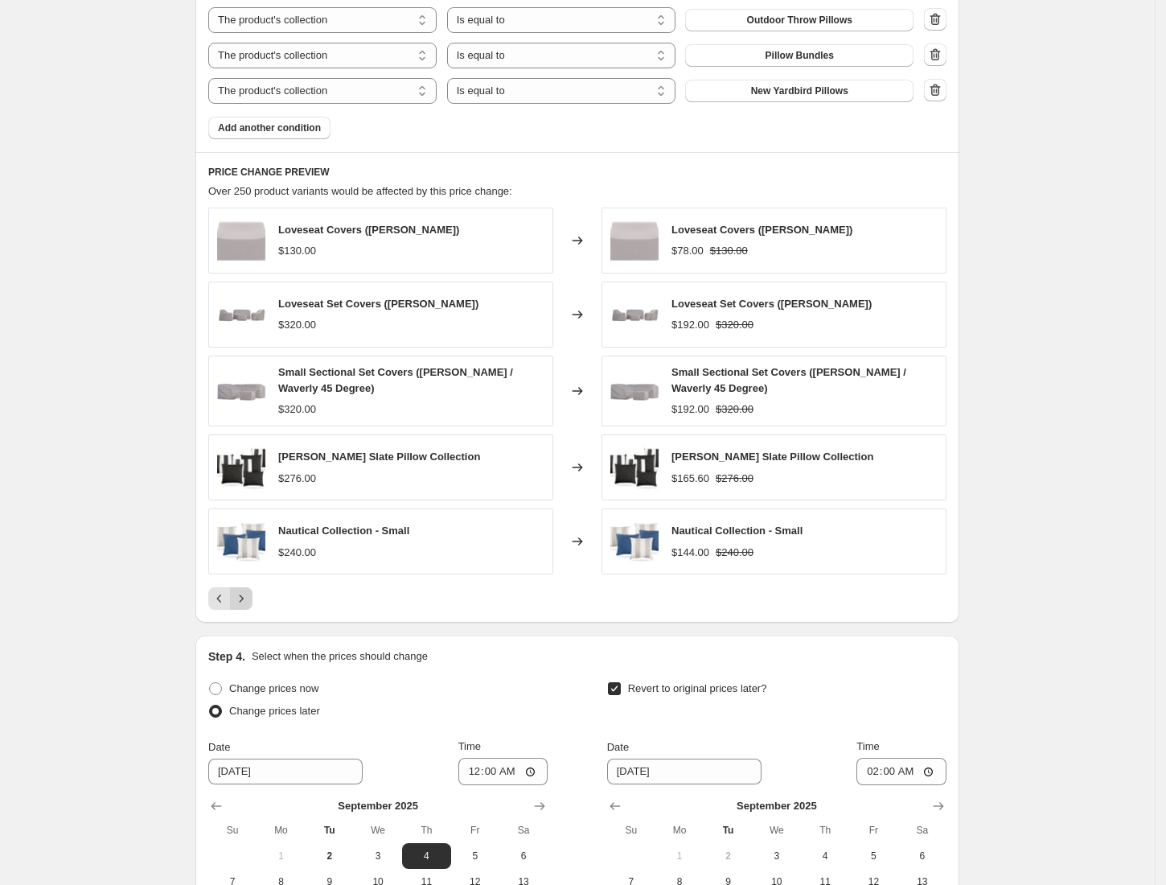
click at [249, 596] on icon "Next" at bounding box center [241, 598] width 16 height 16
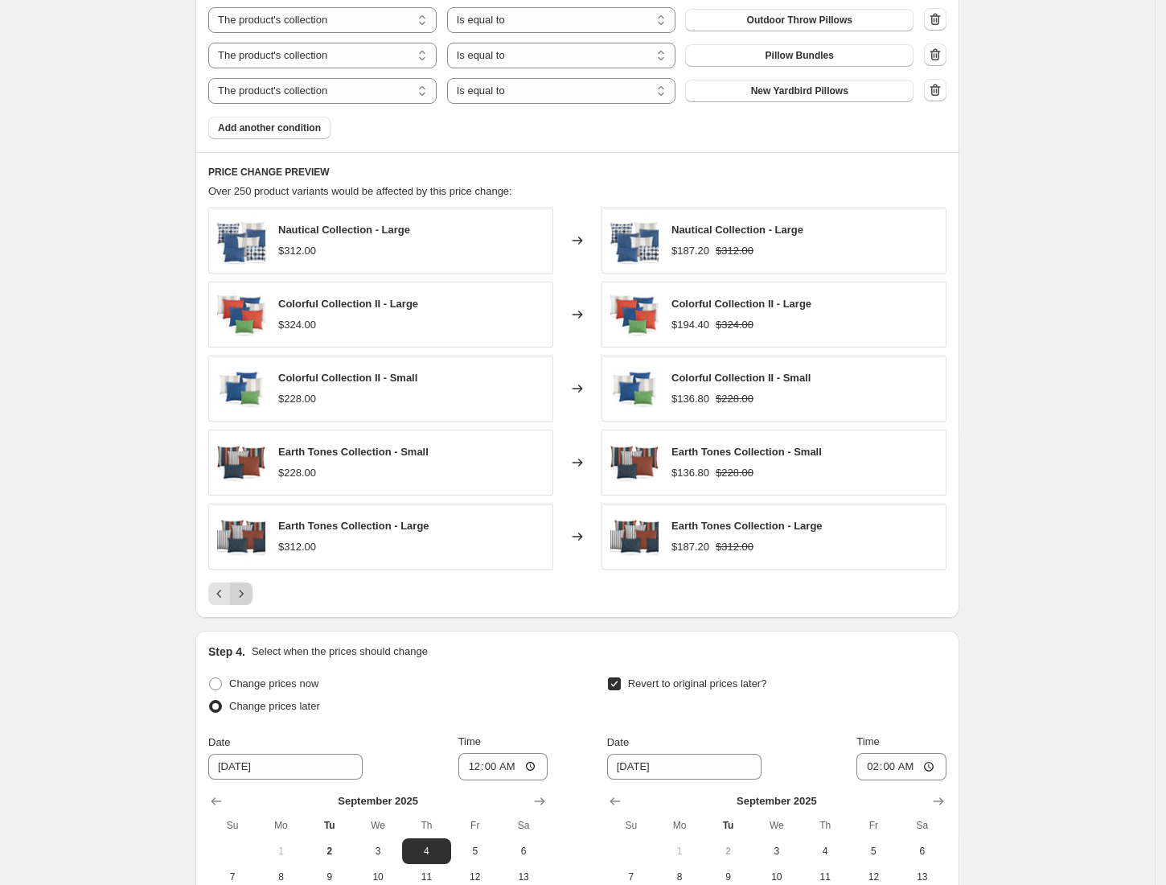
click at [249, 596] on icon "Next" at bounding box center [241, 593] width 16 height 16
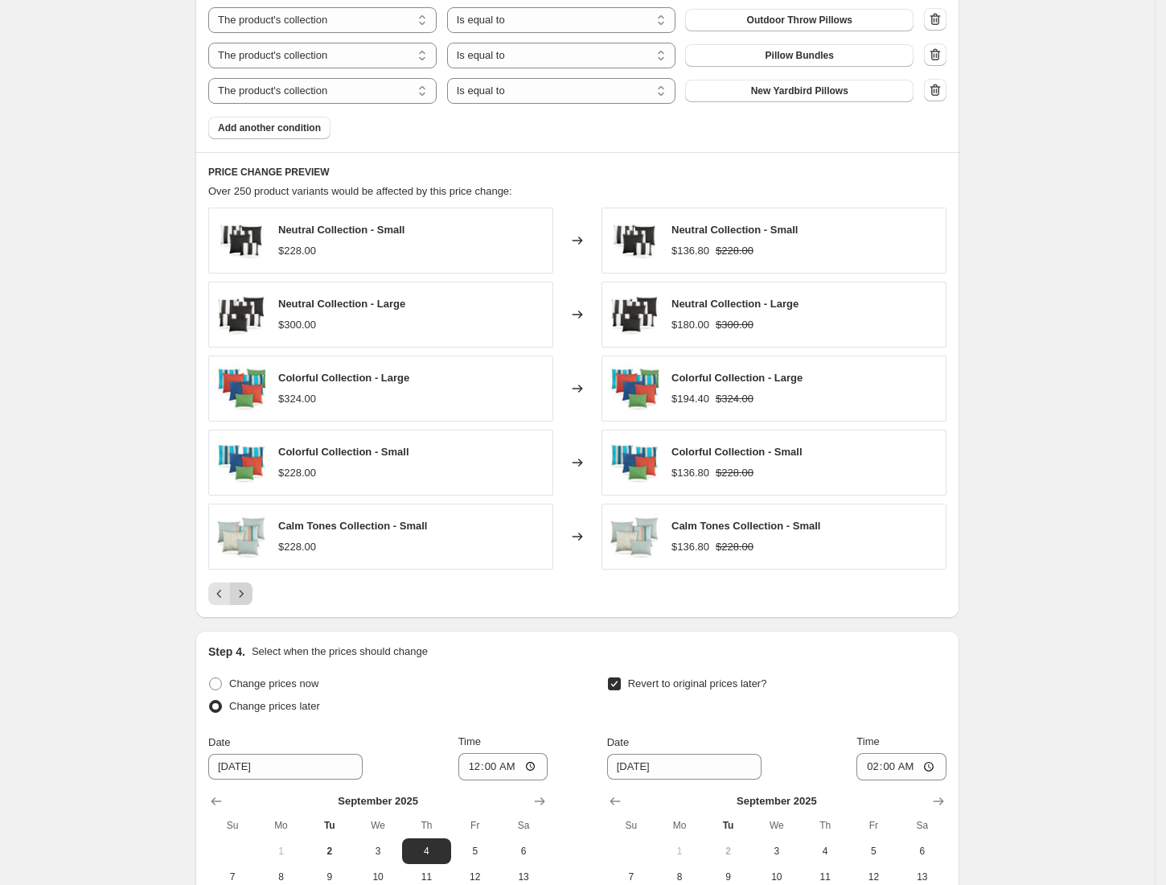
click at [249, 596] on icon "Next" at bounding box center [241, 593] width 16 height 16
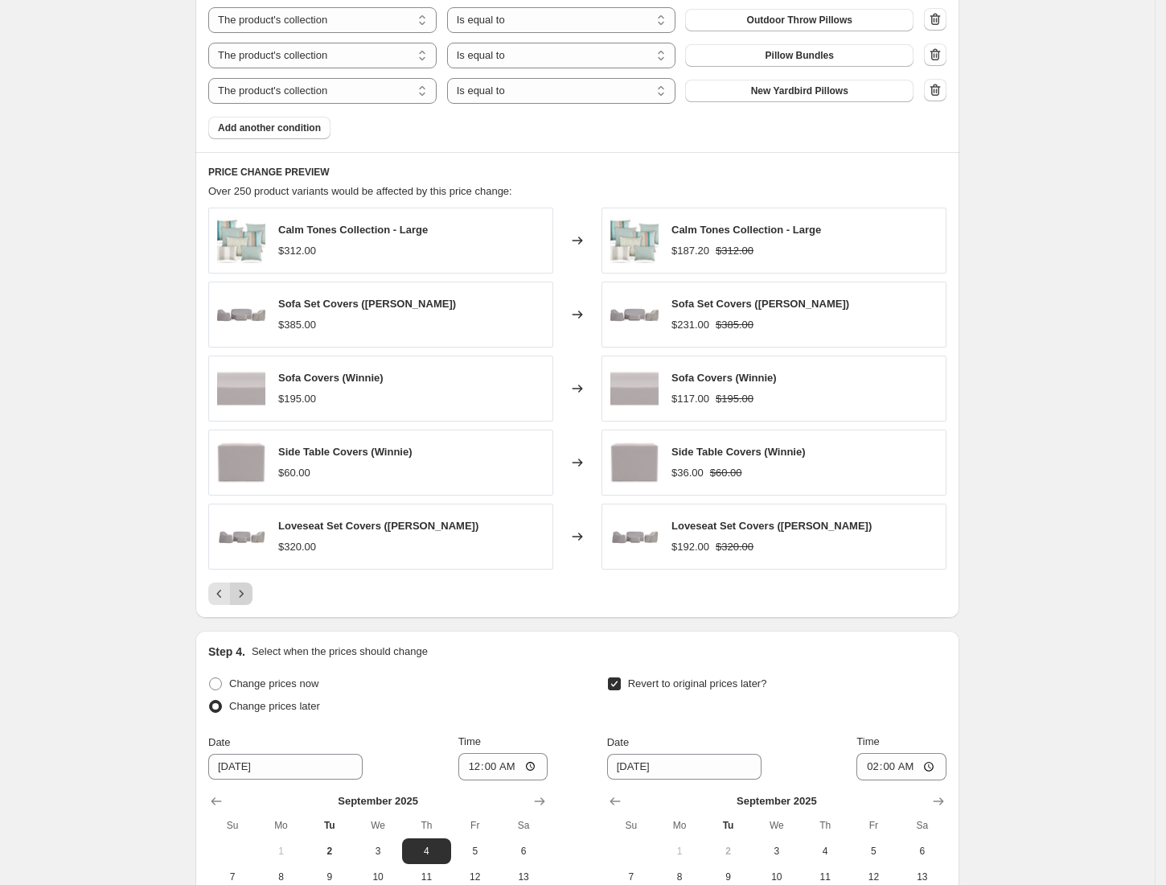
click at [249, 596] on icon "Next" at bounding box center [241, 593] width 16 height 16
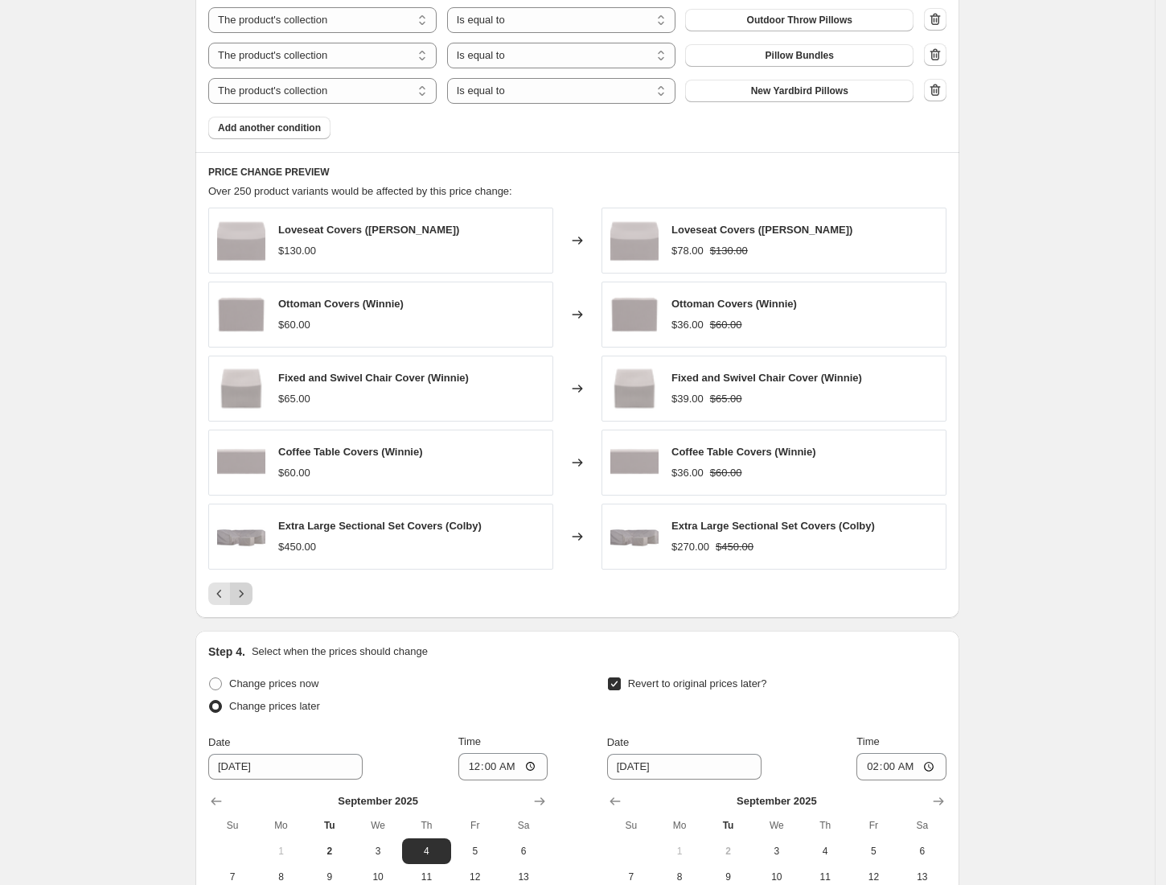
click at [249, 596] on icon "Next" at bounding box center [241, 593] width 16 height 16
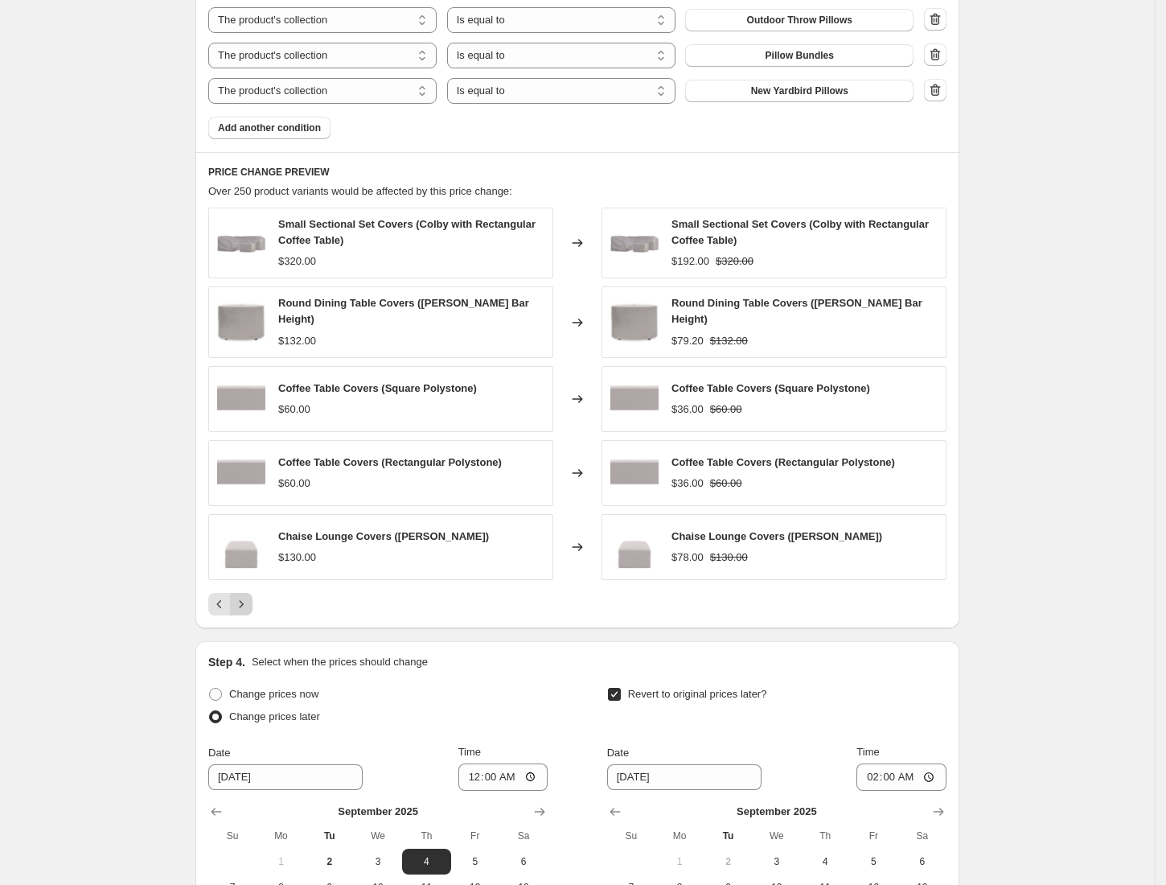
click at [249, 596] on icon "Next" at bounding box center [241, 604] width 16 height 16
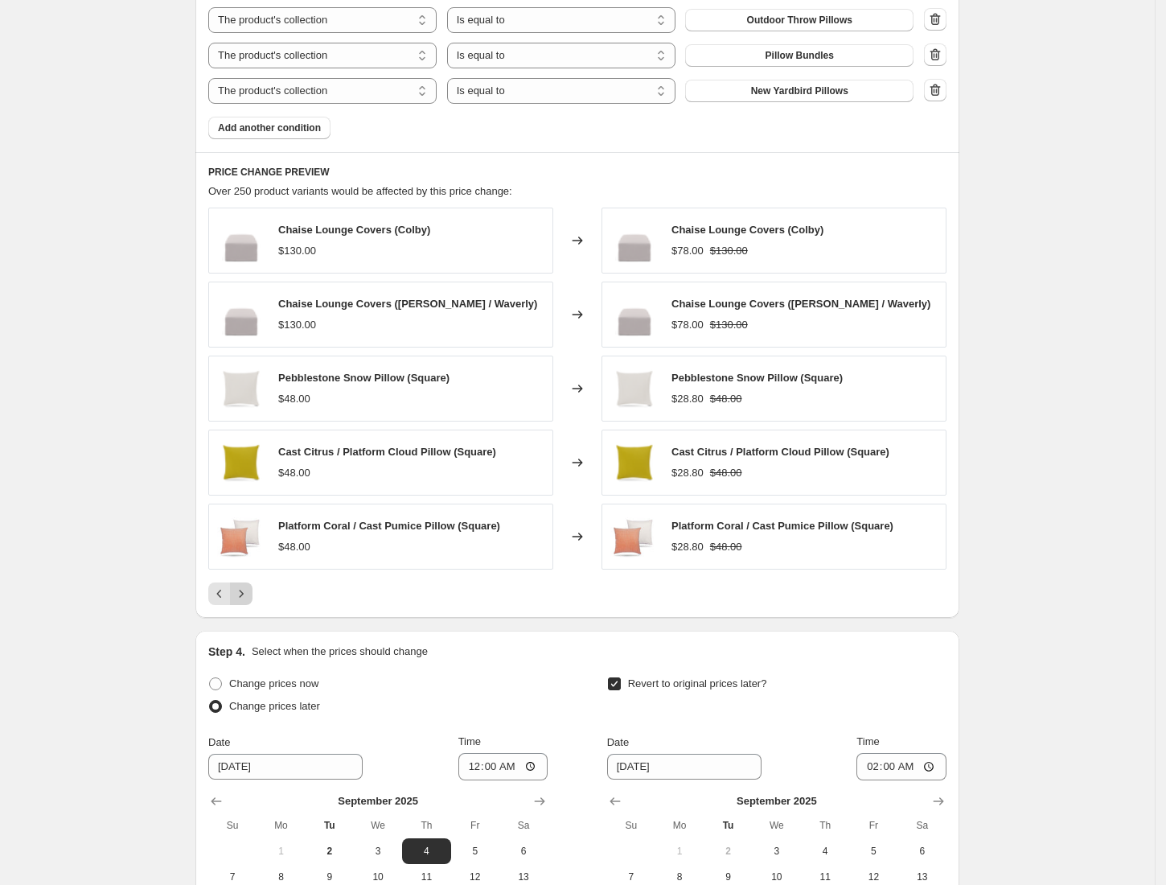
click at [249, 596] on icon "Next" at bounding box center [241, 593] width 16 height 16
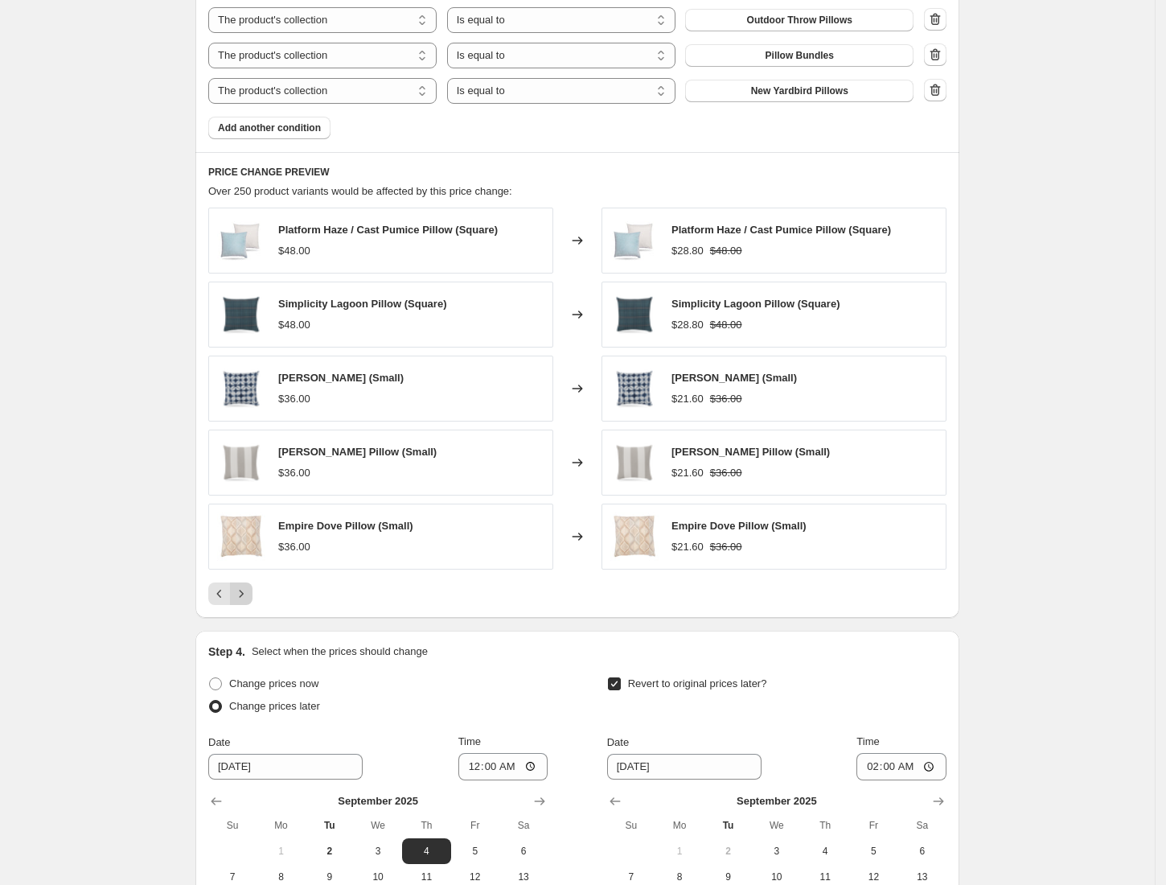
click at [249, 596] on icon "Next" at bounding box center [241, 593] width 16 height 16
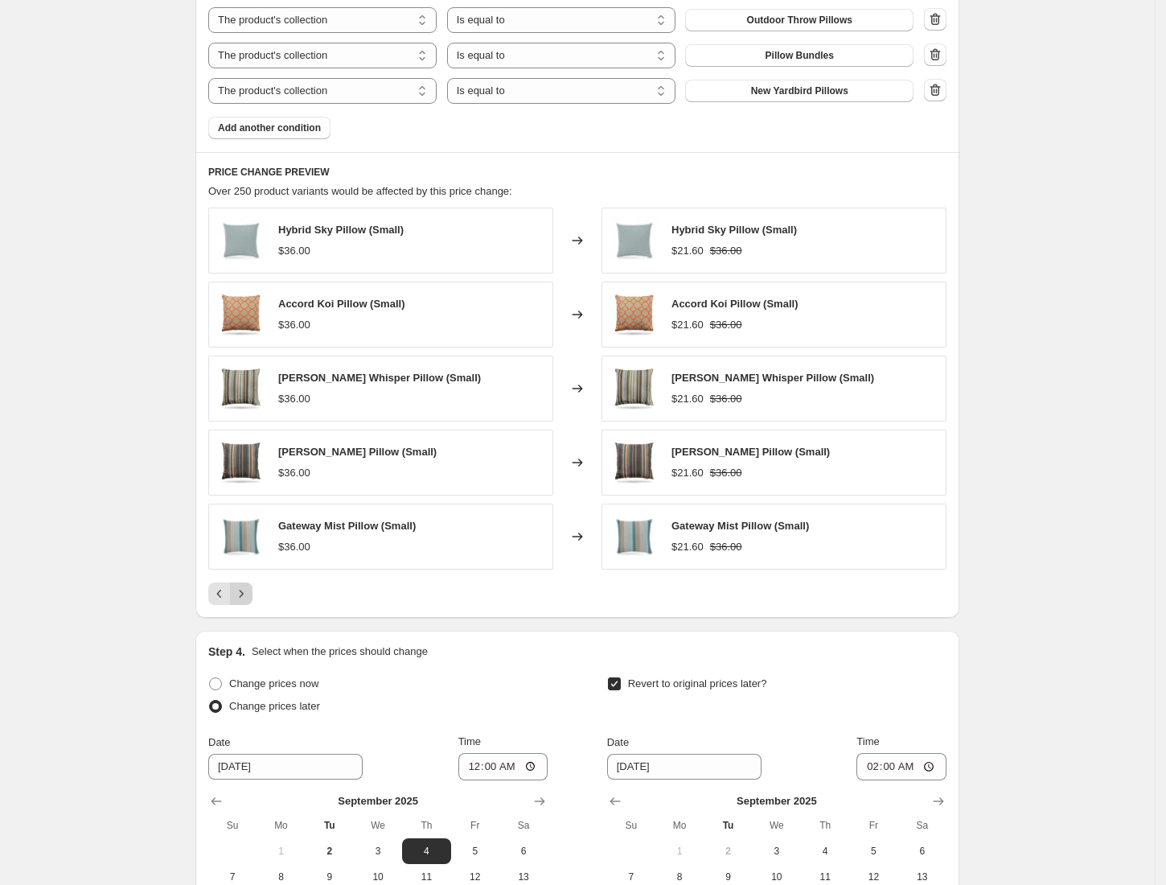
click at [249, 596] on icon "Next" at bounding box center [241, 593] width 16 height 16
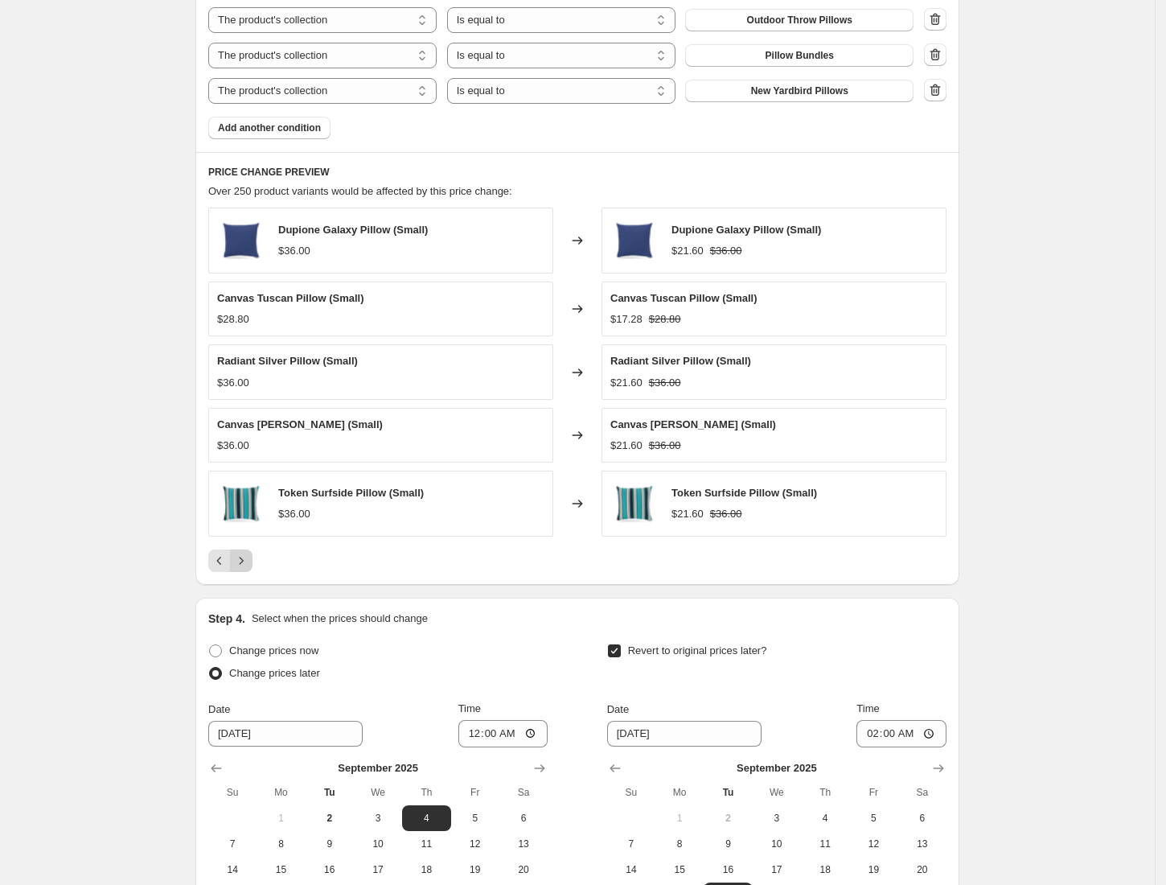
click at [244, 565] on icon "Next" at bounding box center [241, 561] width 16 height 16
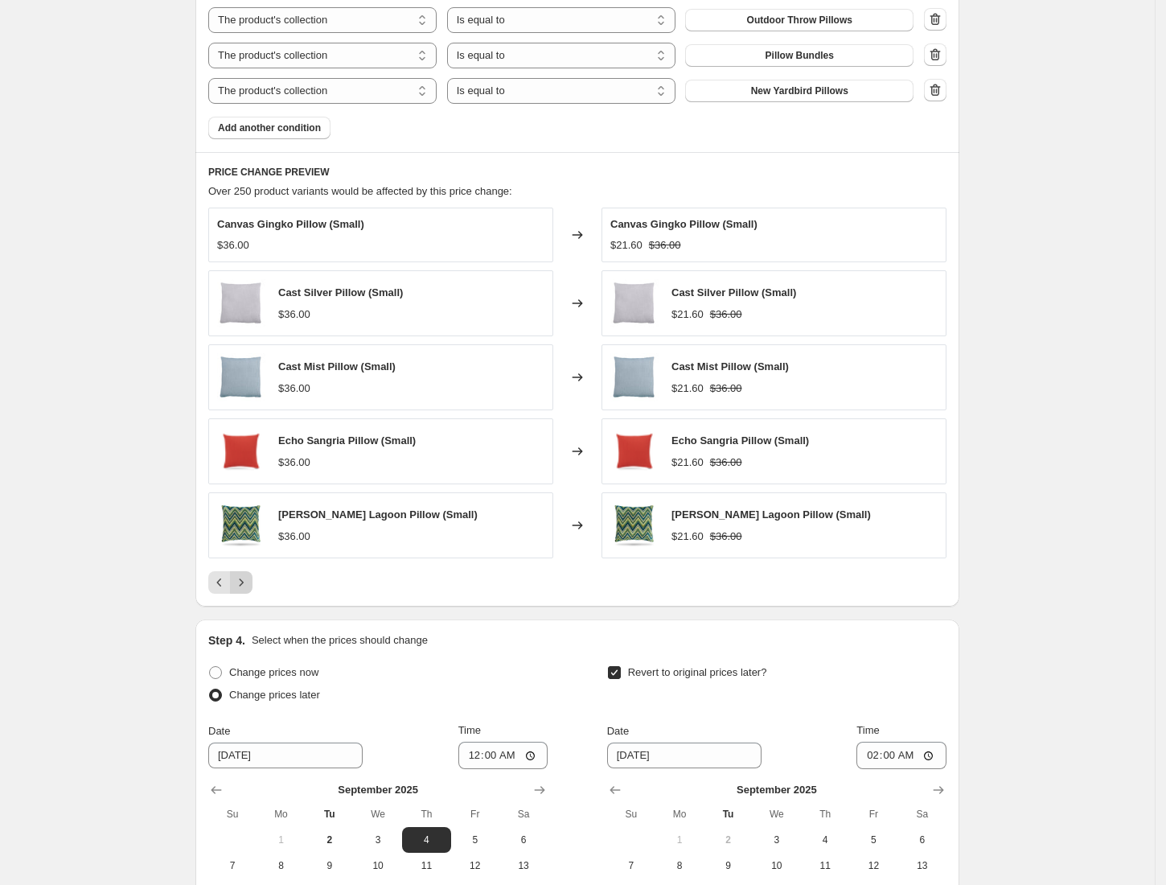
click at [244, 565] on div "Canvas Gingko Pillow (Small) $36.00 Changed to Canvas Gingko Pillow (Small) $21…" at bounding box center [577, 400] width 738 height 386
click at [245, 583] on icon "Next" at bounding box center [241, 582] width 16 height 16
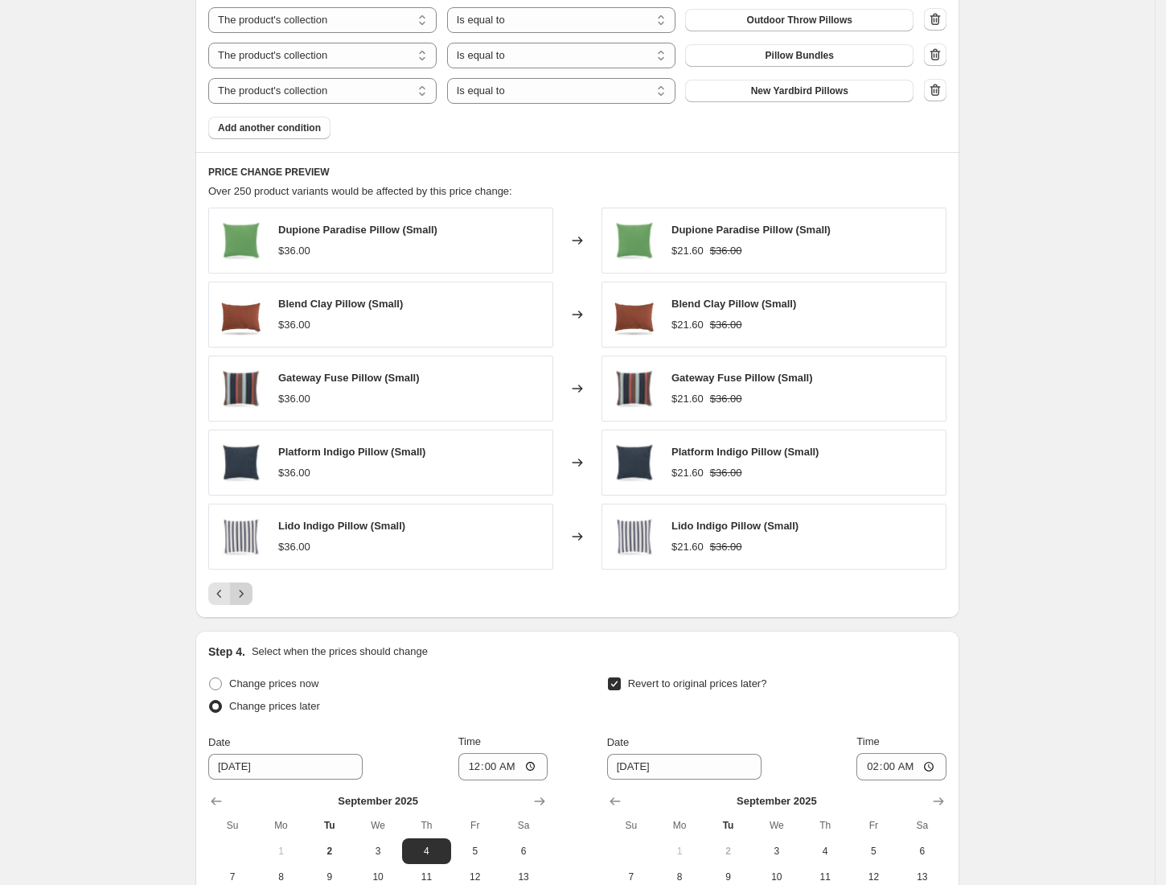
click at [249, 595] on icon "Next" at bounding box center [241, 593] width 16 height 16
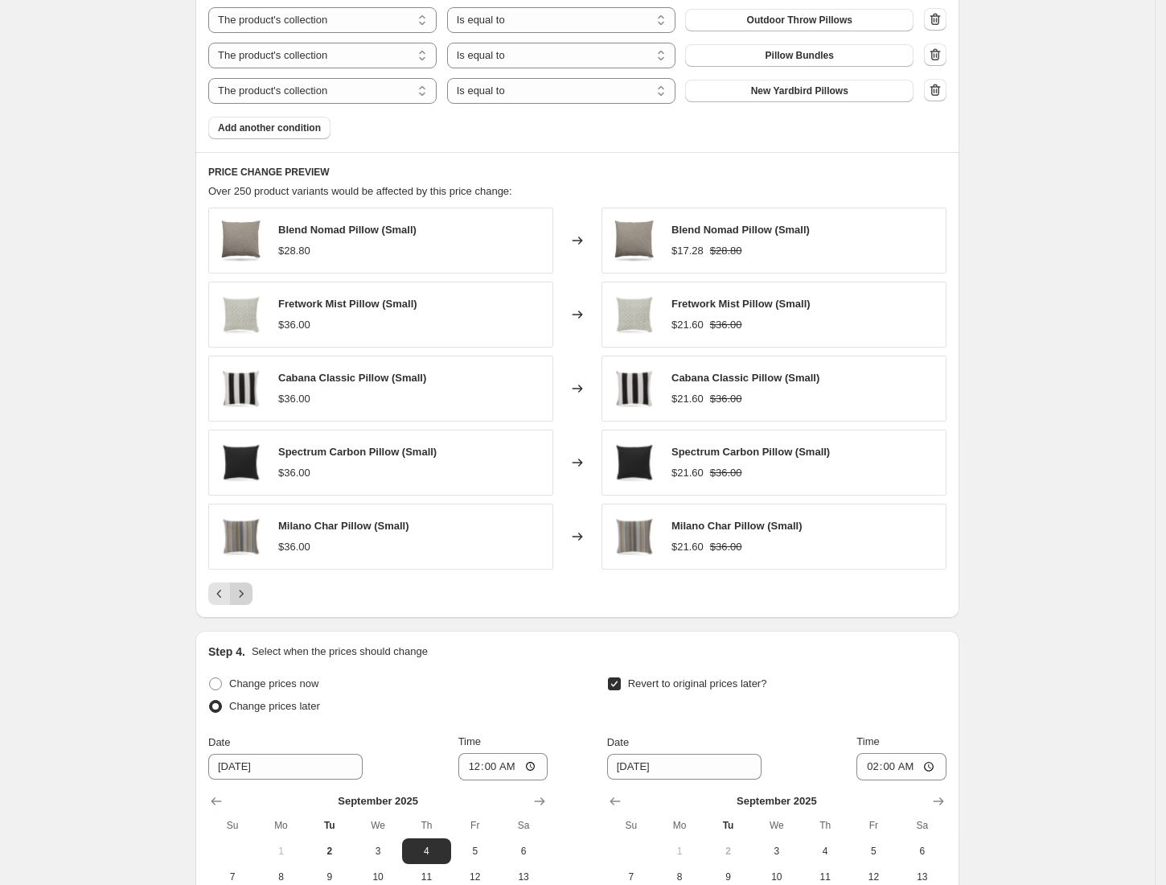
click at [249, 595] on icon "Next" at bounding box center [241, 593] width 16 height 16
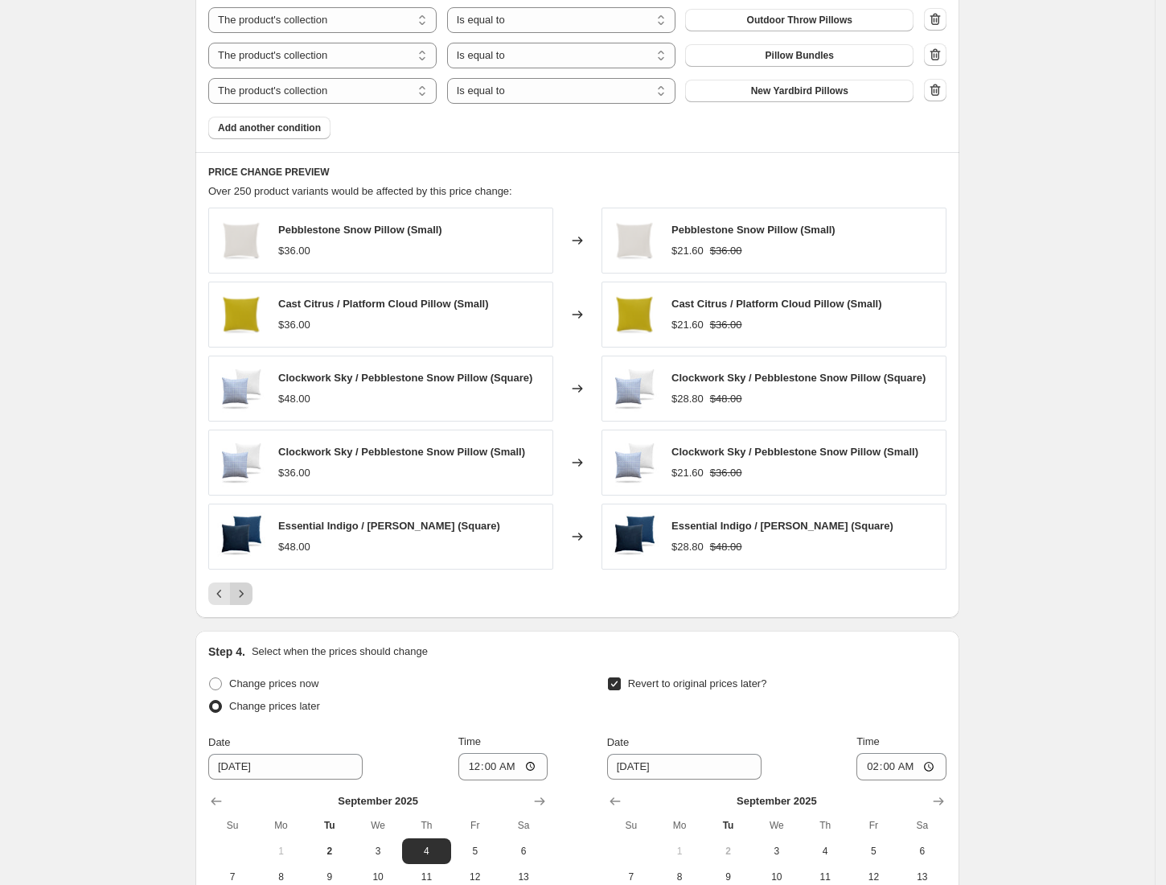
click at [249, 595] on icon "Next" at bounding box center [241, 593] width 16 height 16
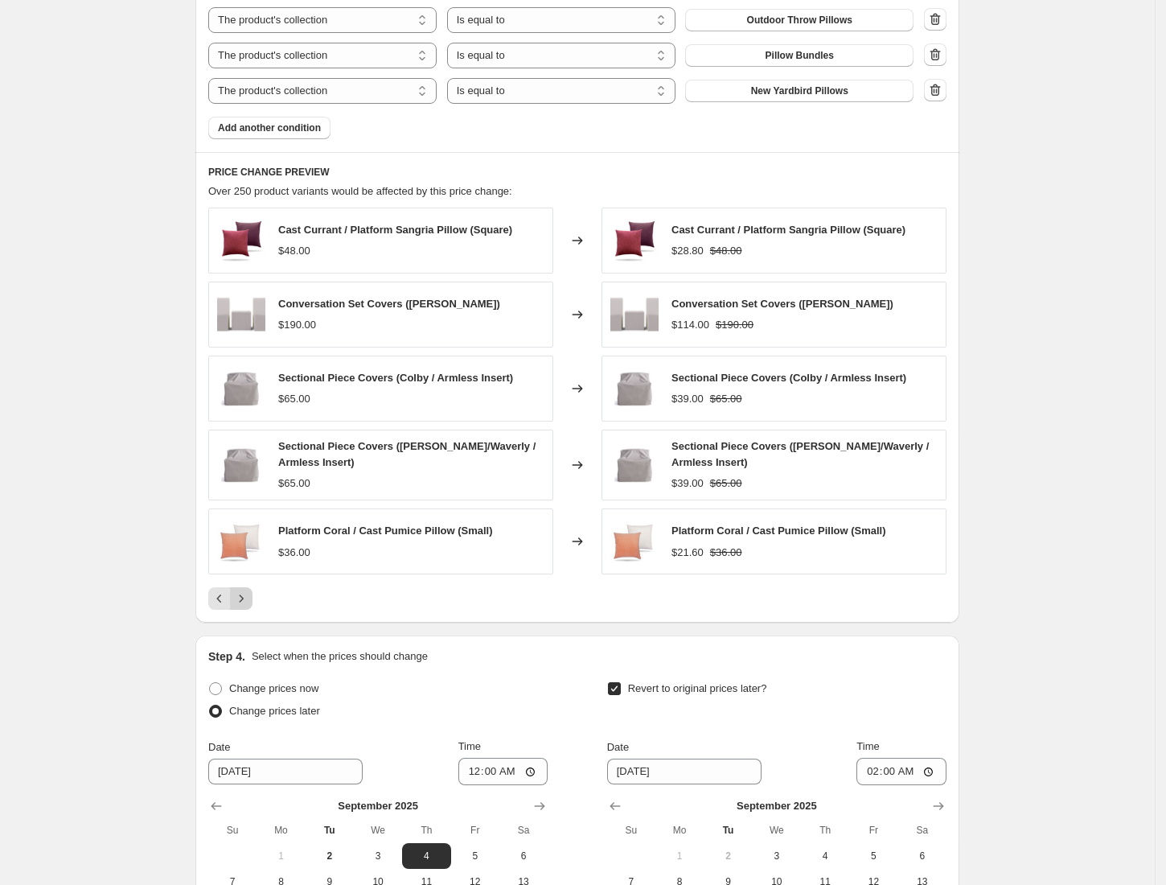
click at [249, 595] on button "Next" at bounding box center [241, 598] width 23 height 23
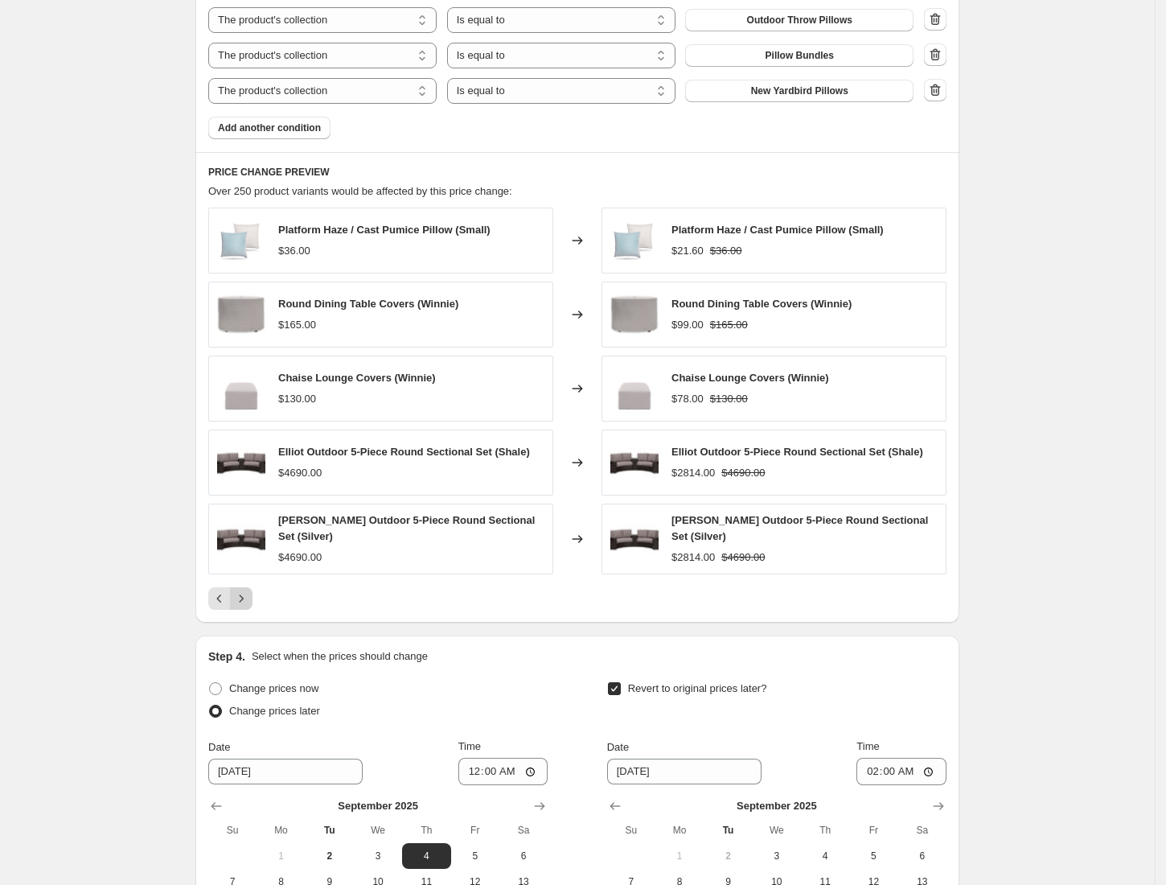
click at [249, 595] on icon "Next" at bounding box center [241, 598] width 16 height 16
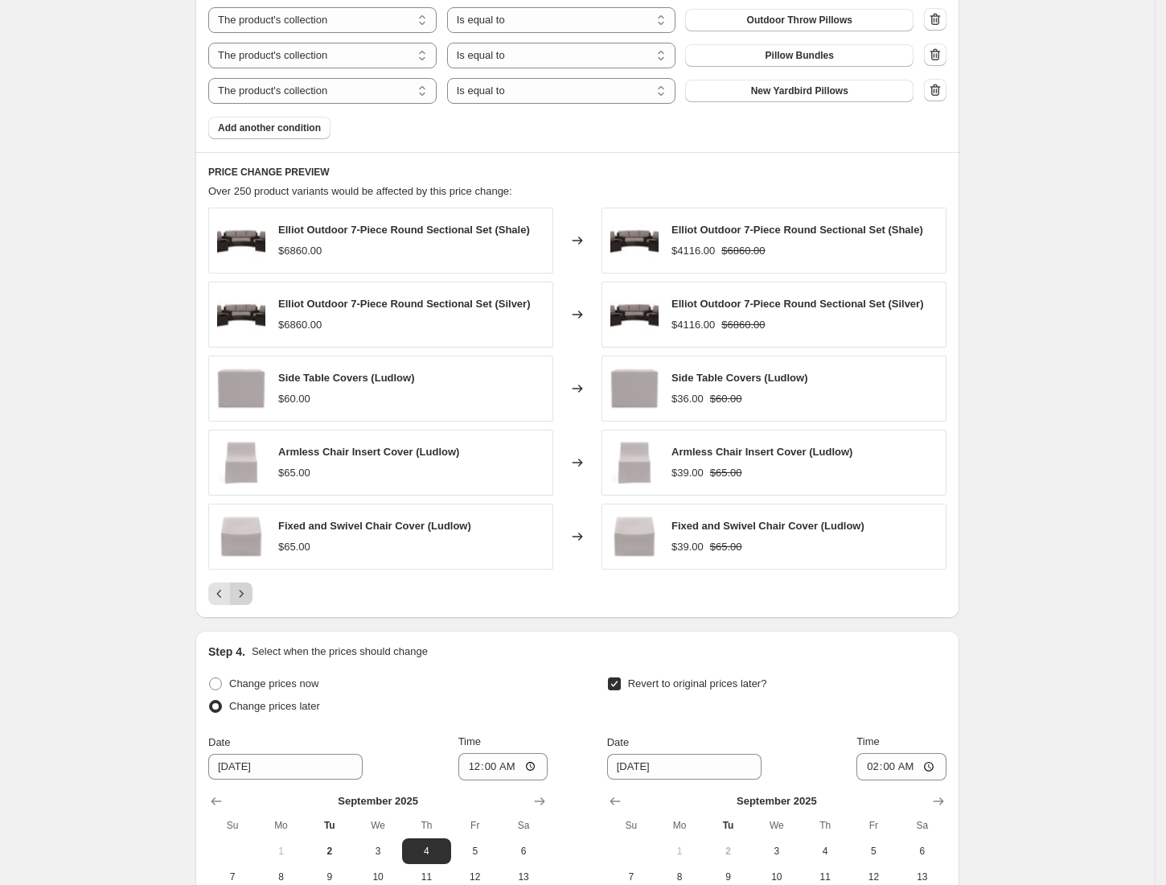
click at [249, 595] on icon "Next" at bounding box center [241, 593] width 16 height 16
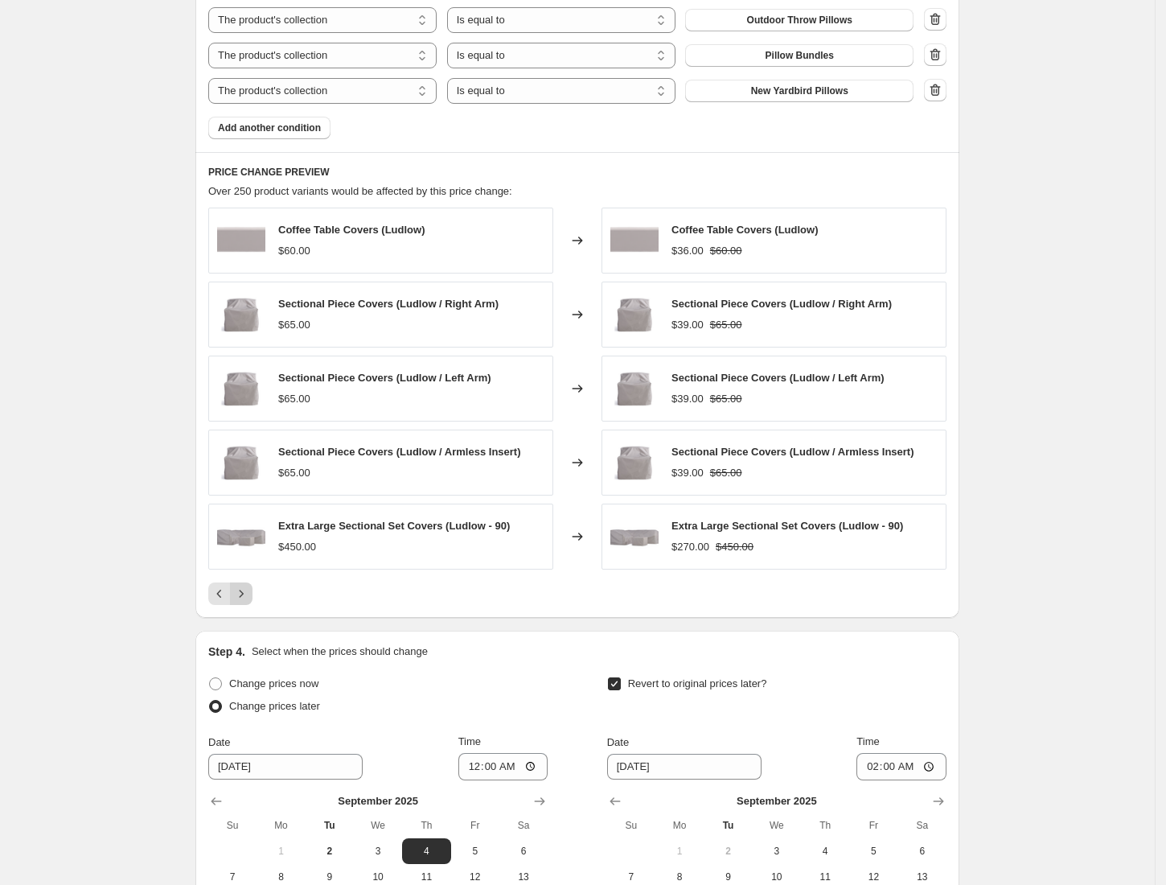
click at [249, 595] on icon "Next" at bounding box center [241, 593] width 16 height 16
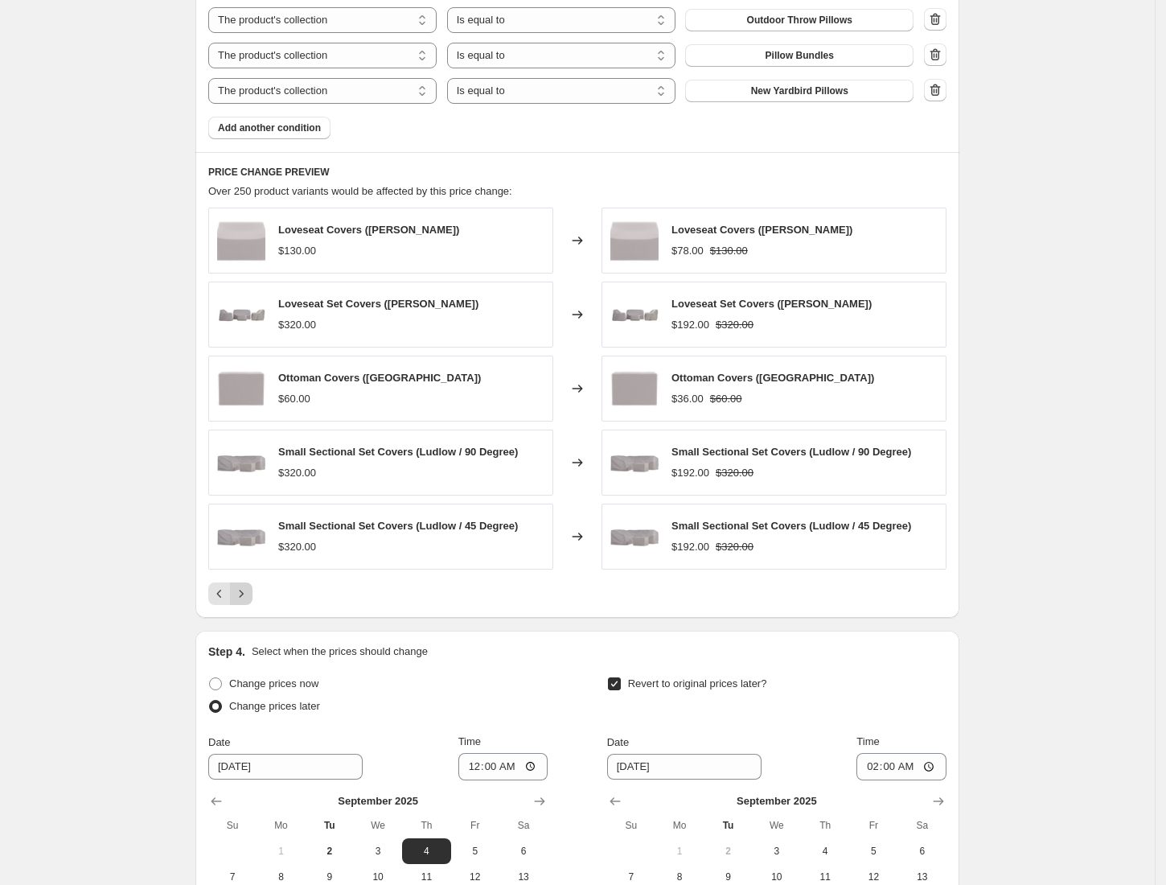
click at [249, 595] on icon "Next" at bounding box center [241, 593] width 16 height 16
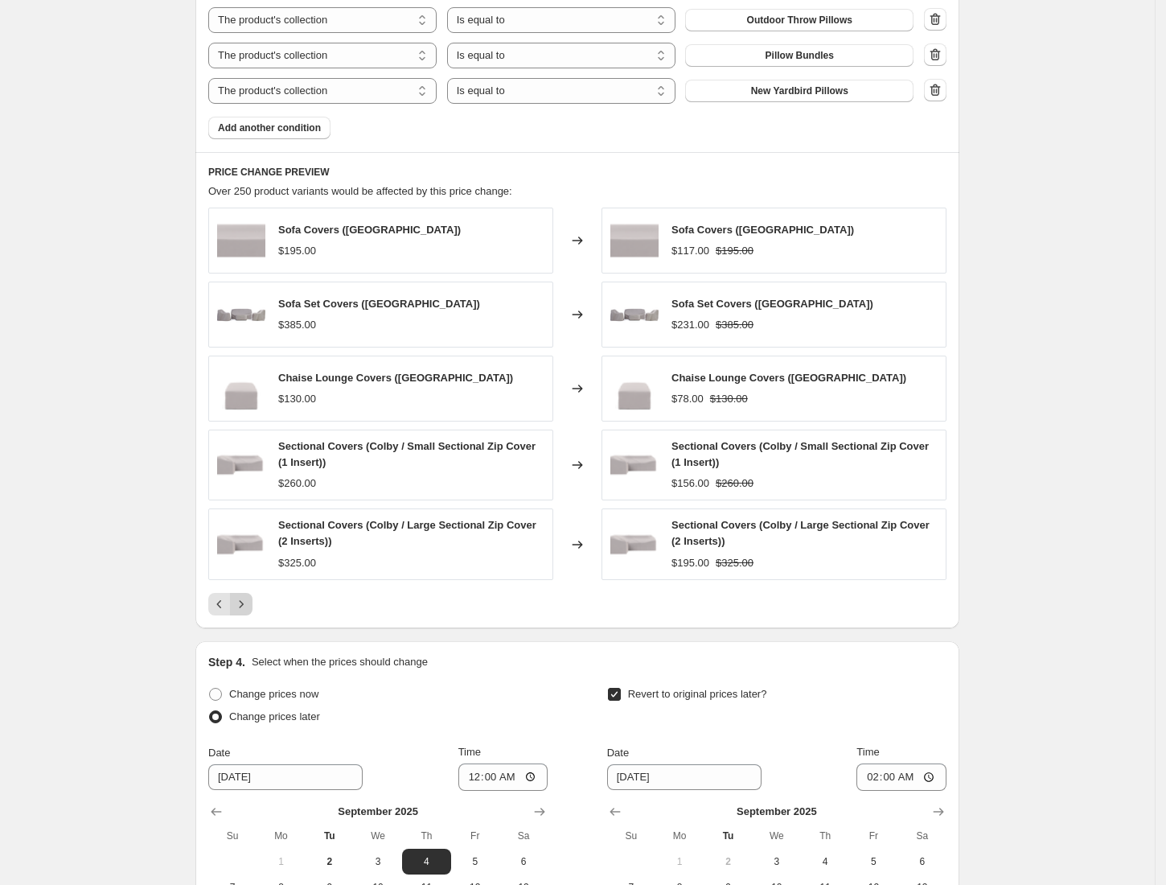
click at [249, 595] on div "Sofa Covers (Ludlow) $195.00 Changed to Sofa Covers (Ludlow) $117.00 $195.00 So…" at bounding box center [577, 411] width 738 height 408
click at [246, 609] on icon "Next" at bounding box center [241, 604] width 16 height 16
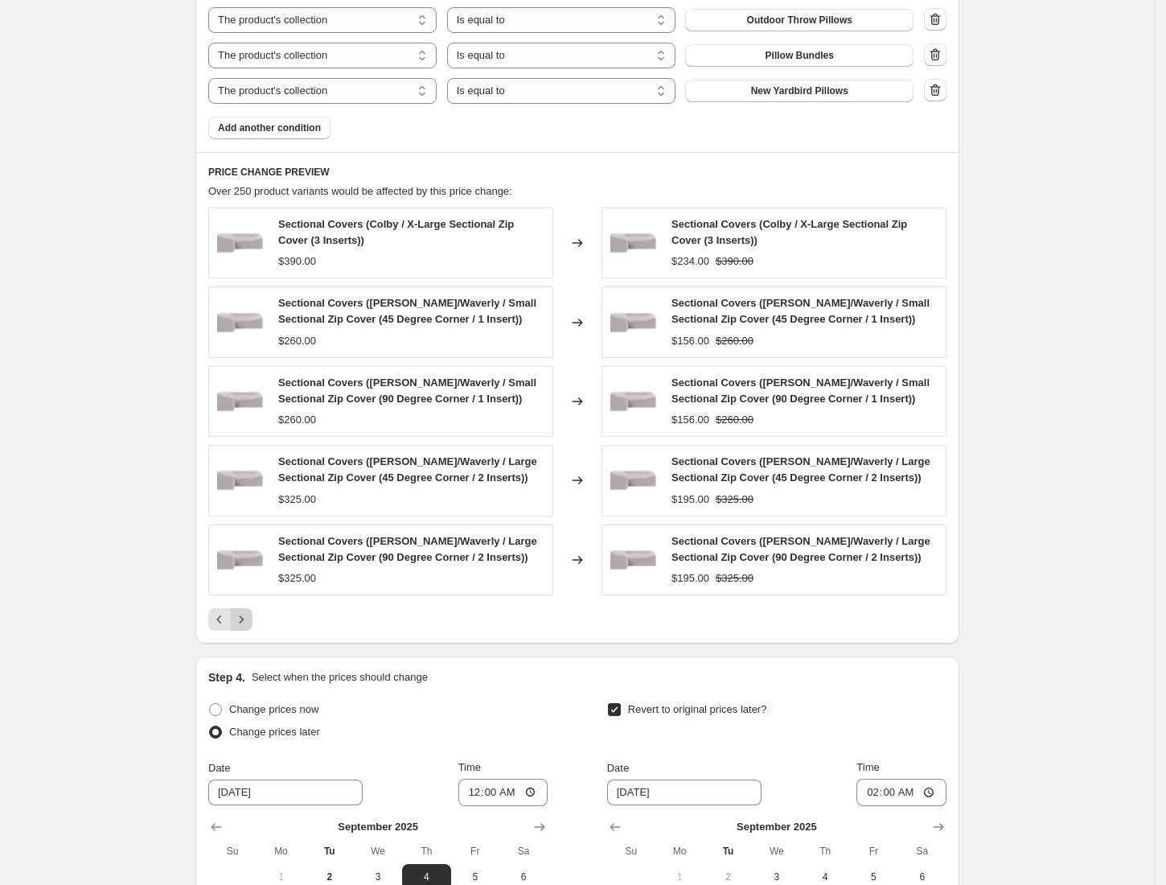
click at [245, 621] on icon "Next" at bounding box center [241, 619] width 16 height 16
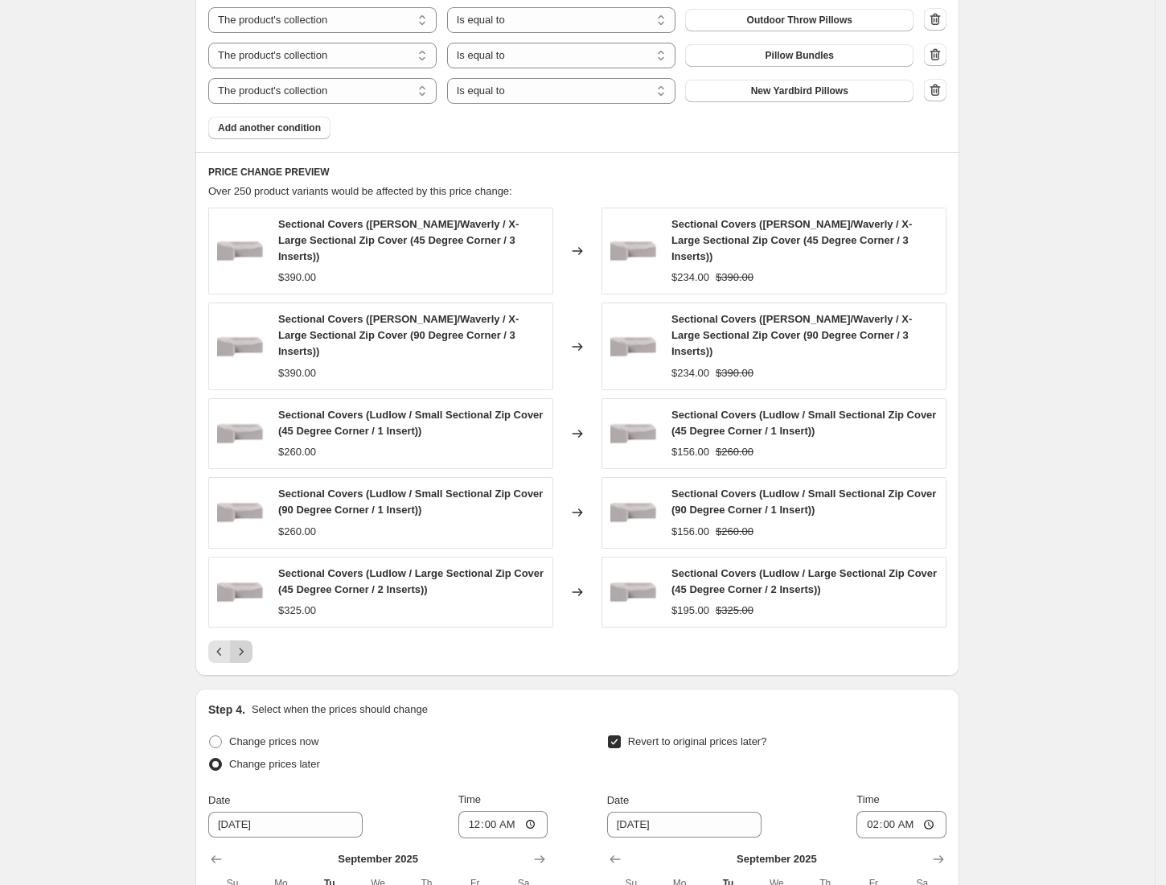
click at [245, 643] on icon "Next" at bounding box center [241, 651] width 16 height 16
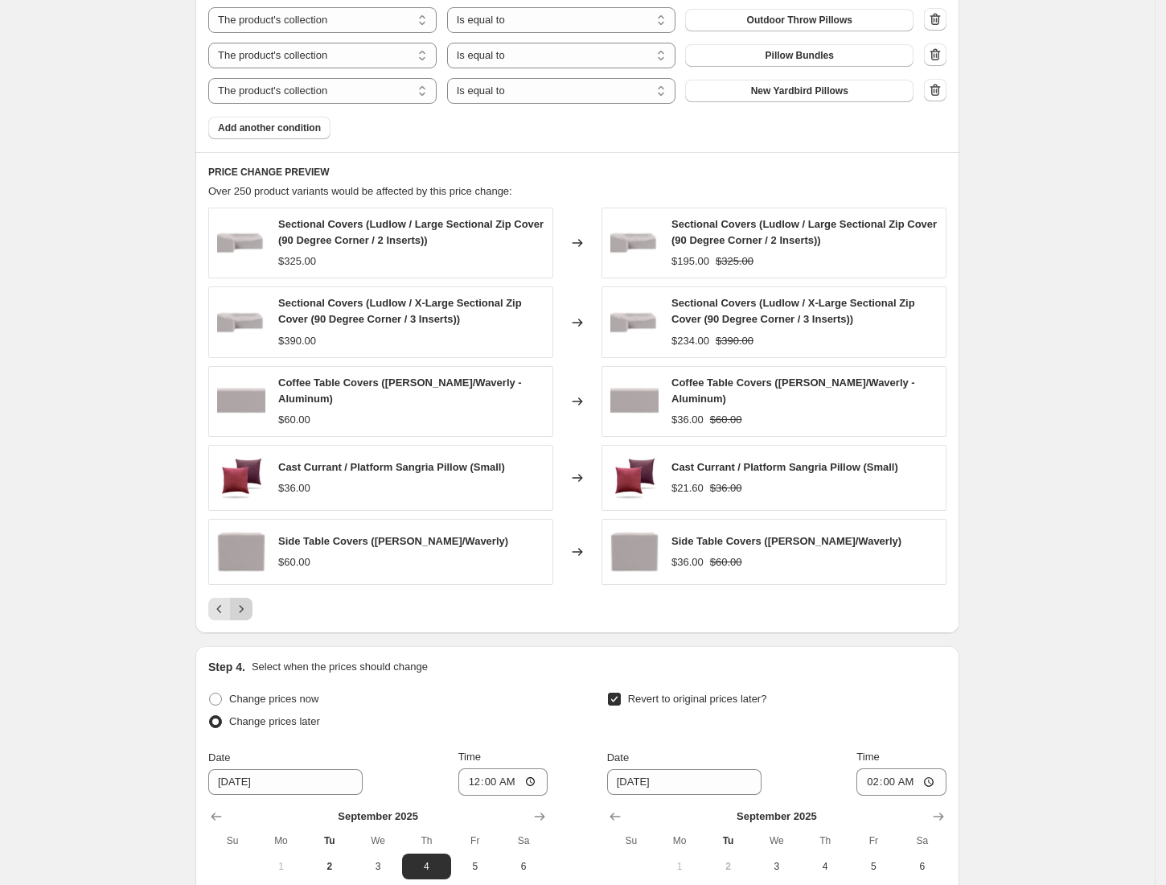
click at [245, 622] on div "PRICE CHANGE PREVIEW Over 250 product variants would be affected by this price …" at bounding box center [577, 393] width 764 height 482
click at [241, 618] on button "Next" at bounding box center [241, 609] width 23 height 23
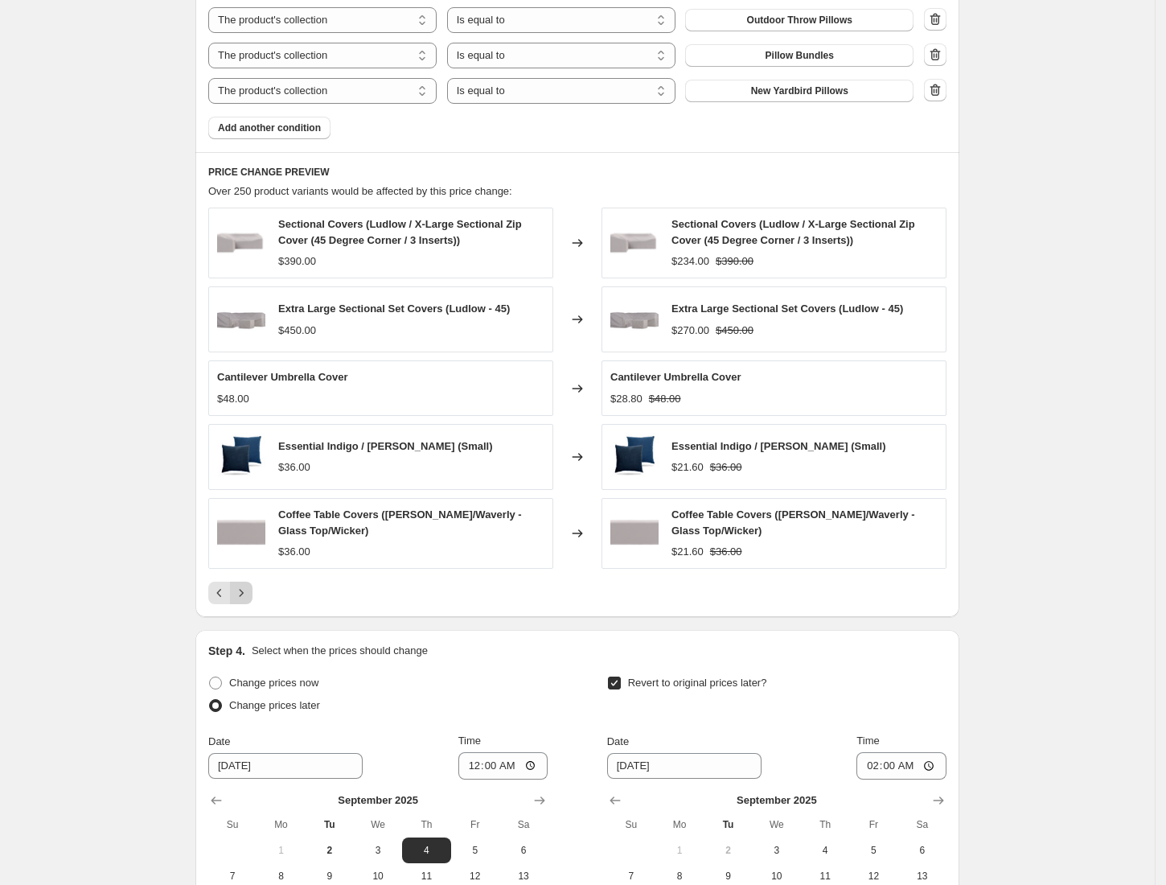
click at [249, 600] on icon "Next" at bounding box center [241, 593] width 16 height 16
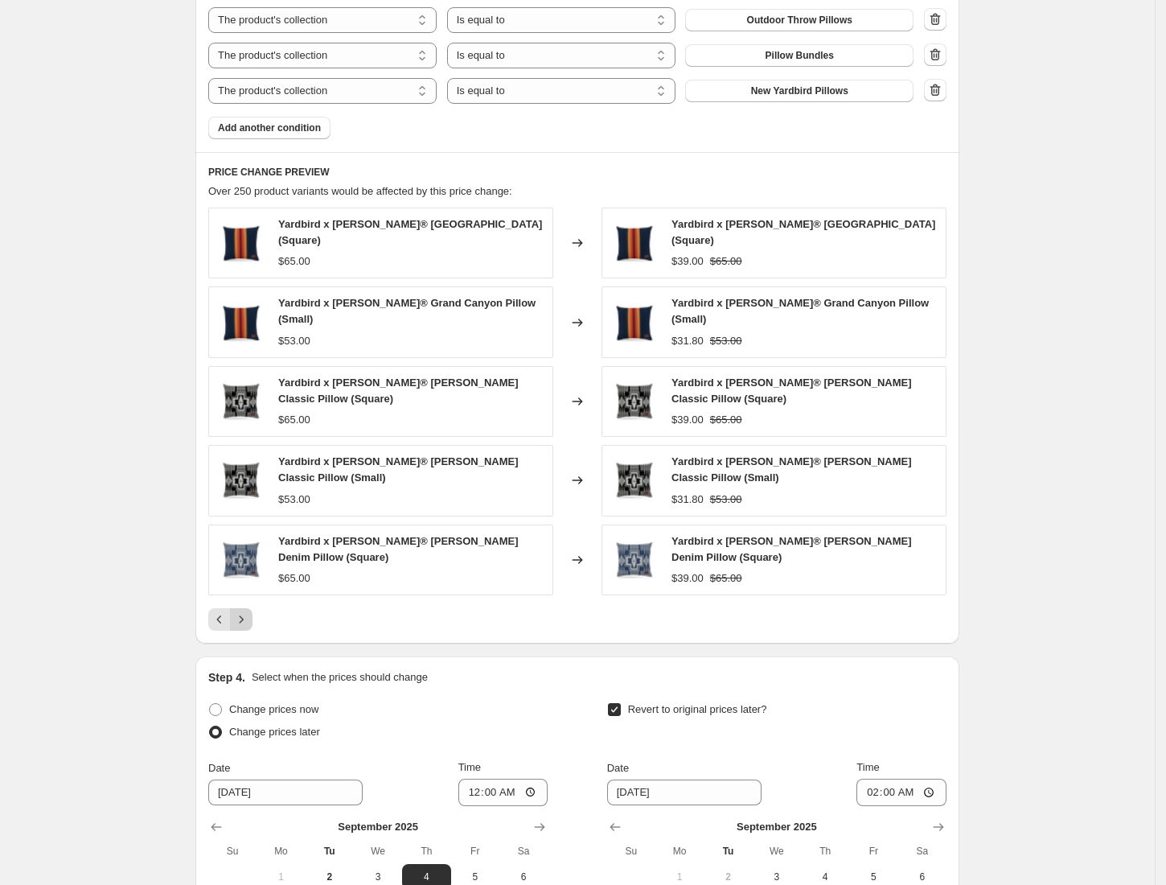
click at [249, 608] on button "Next" at bounding box center [241, 619] width 23 height 23
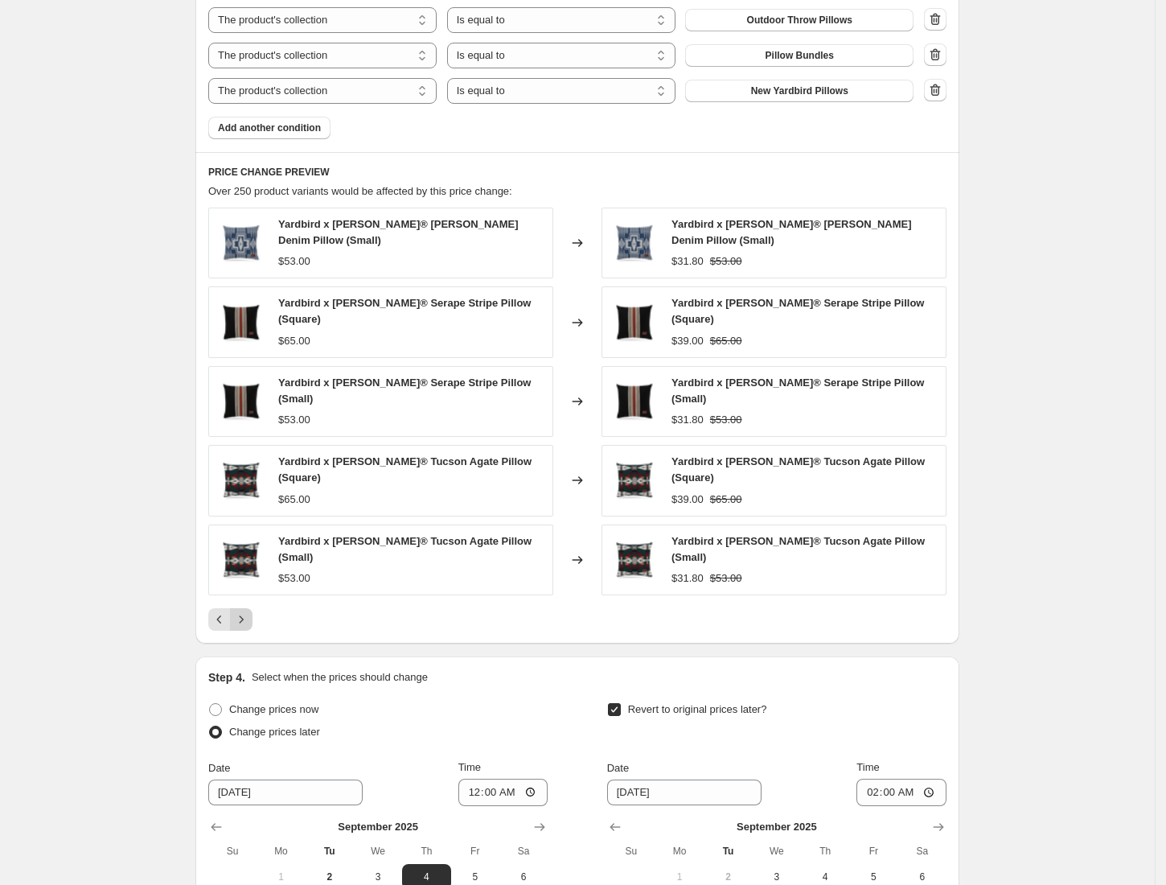
click at [249, 611] on icon "Next" at bounding box center [241, 619] width 16 height 16
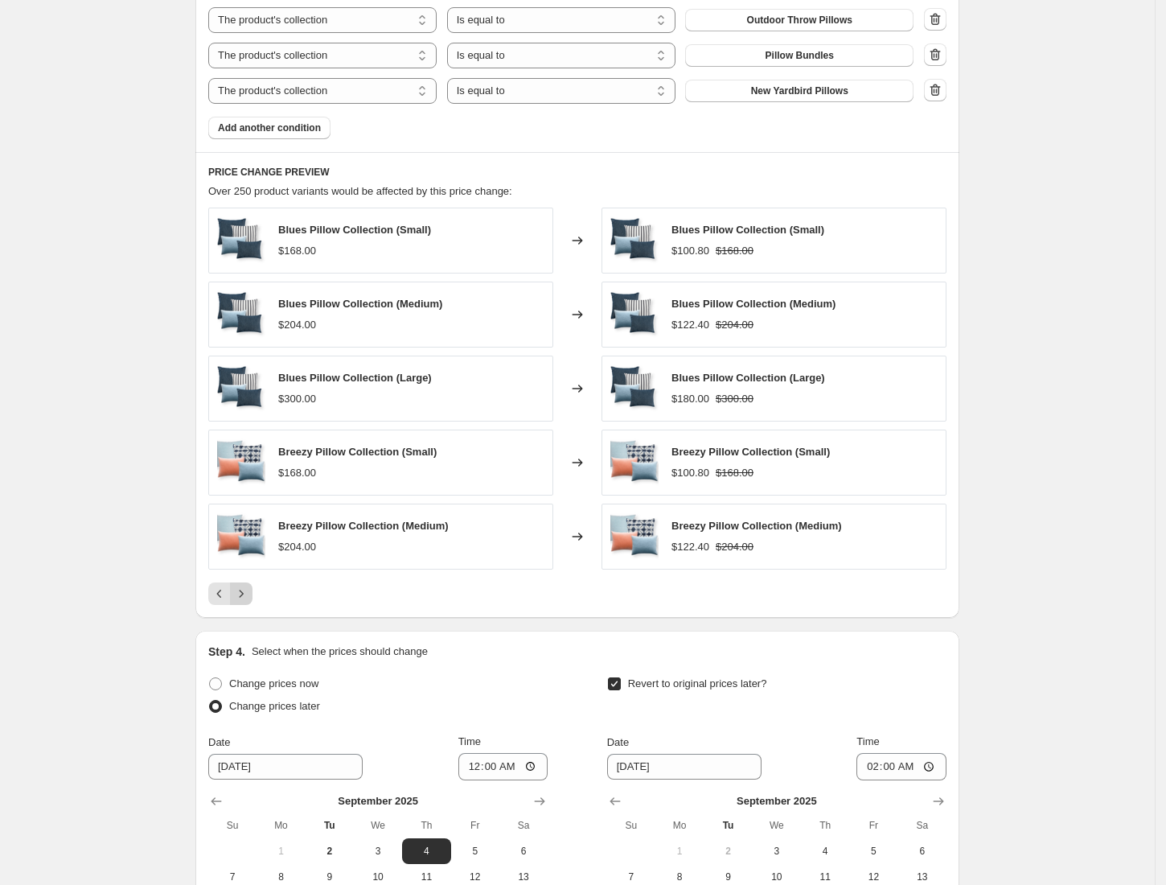
click at [249, 600] on icon "Next" at bounding box center [241, 593] width 16 height 16
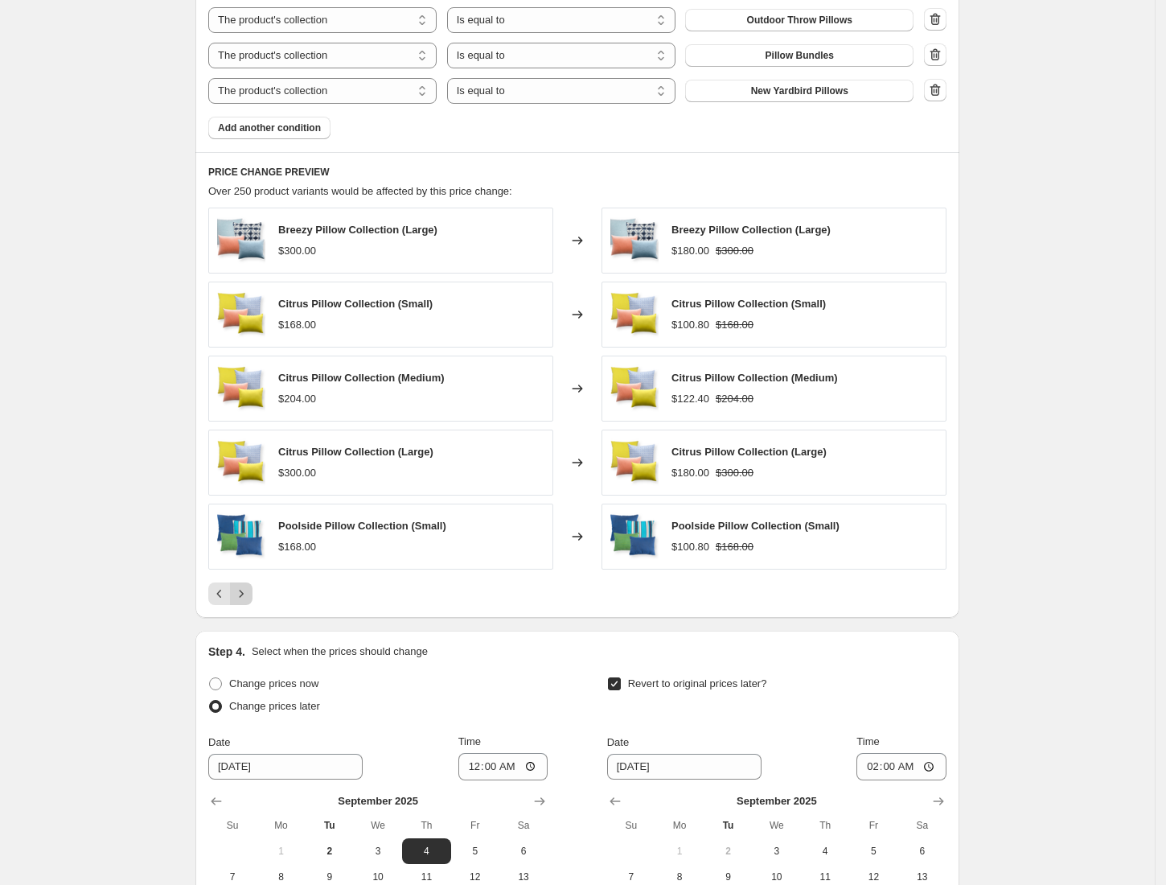
click at [249, 600] on icon "Next" at bounding box center [241, 593] width 16 height 16
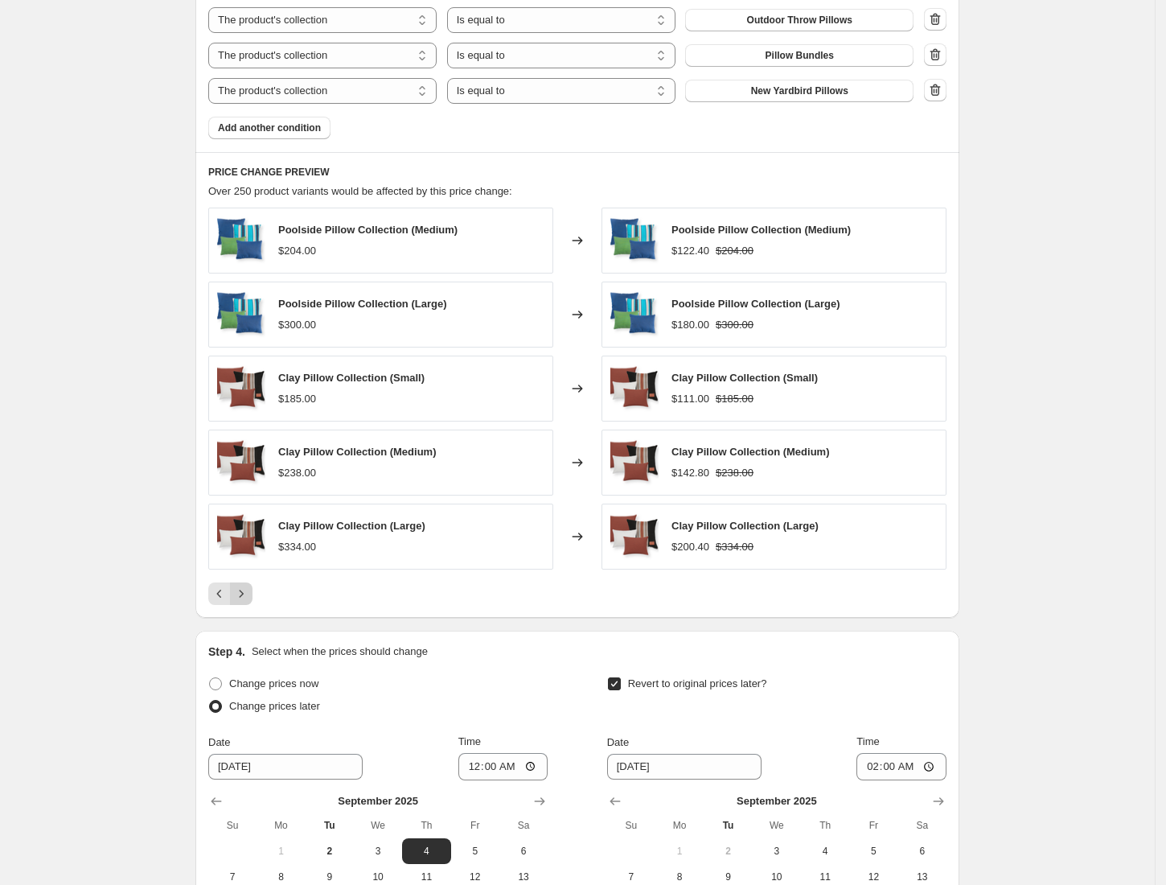
click at [249, 600] on icon "Next" at bounding box center [241, 593] width 16 height 16
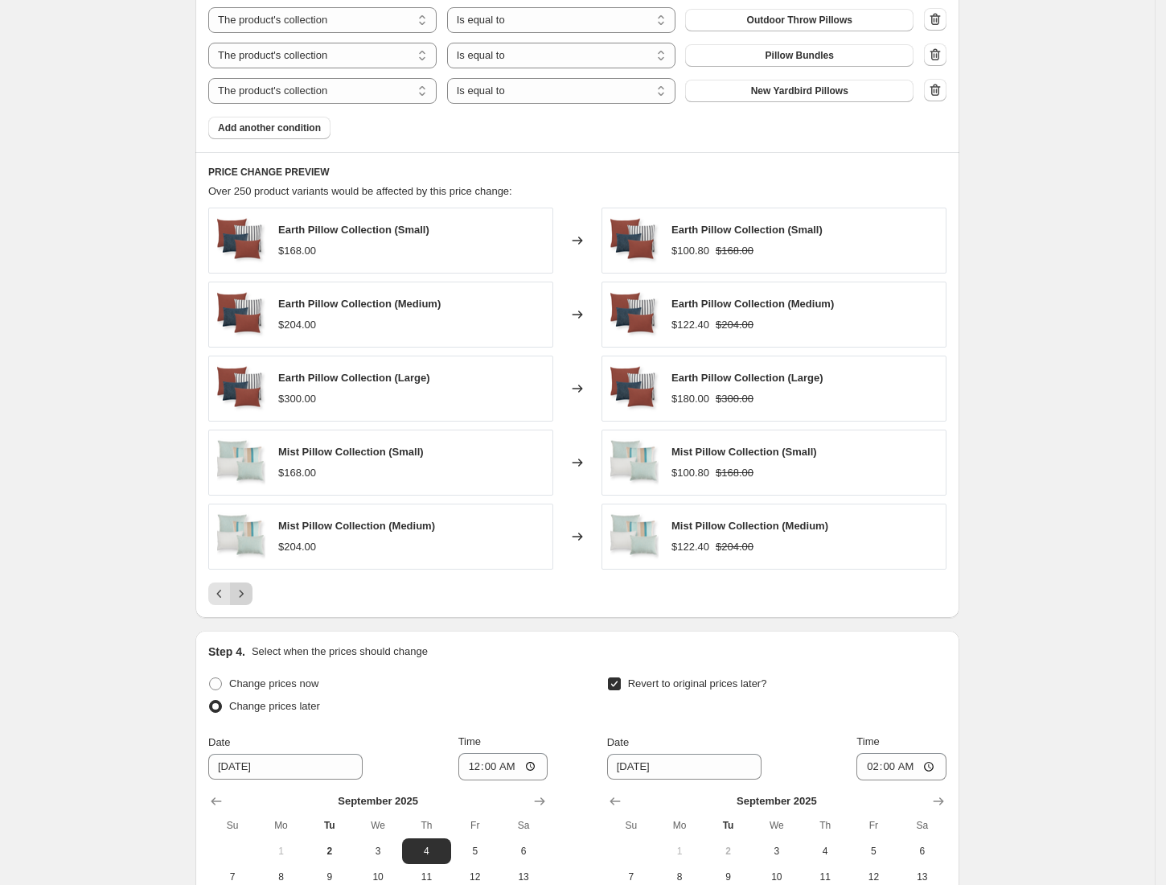
click at [249, 600] on icon "Next" at bounding box center [241, 593] width 16 height 16
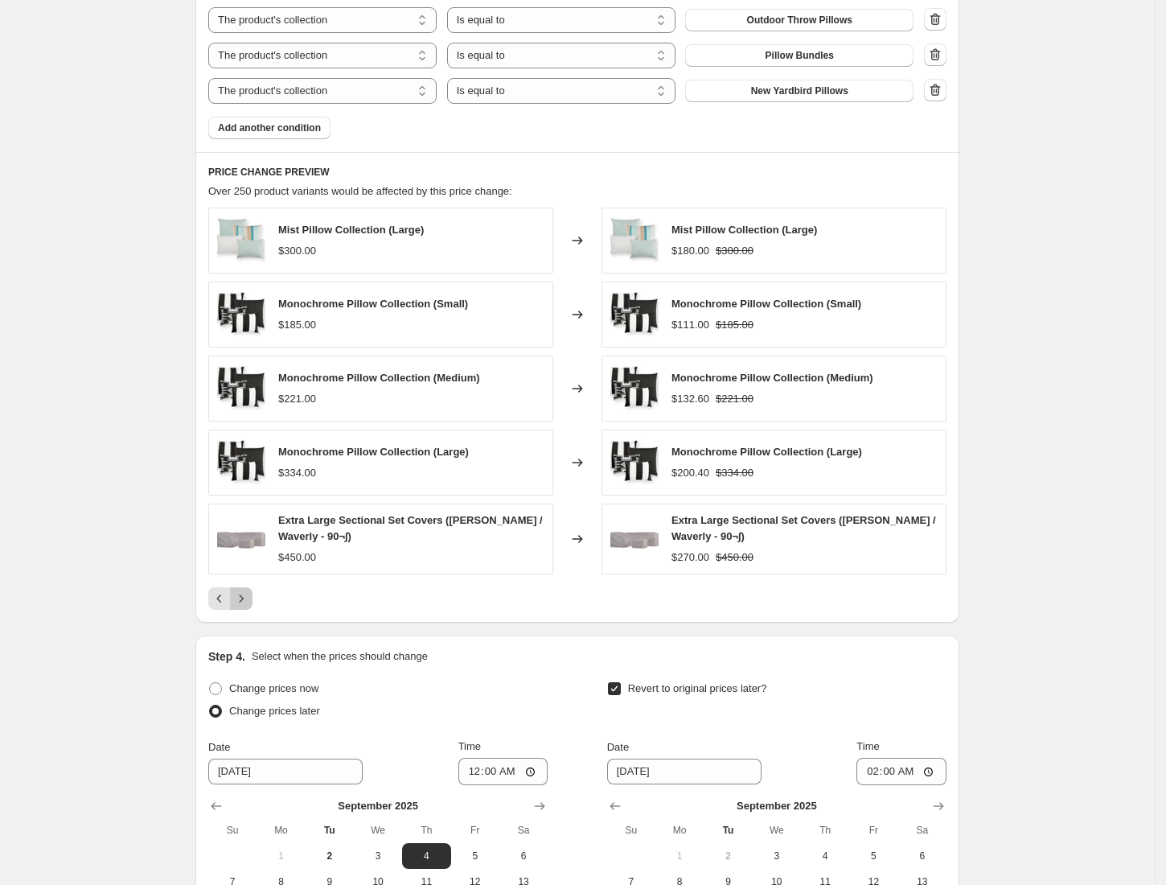
click at [249, 600] on icon "Next" at bounding box center [241, 598] width 16 height 16
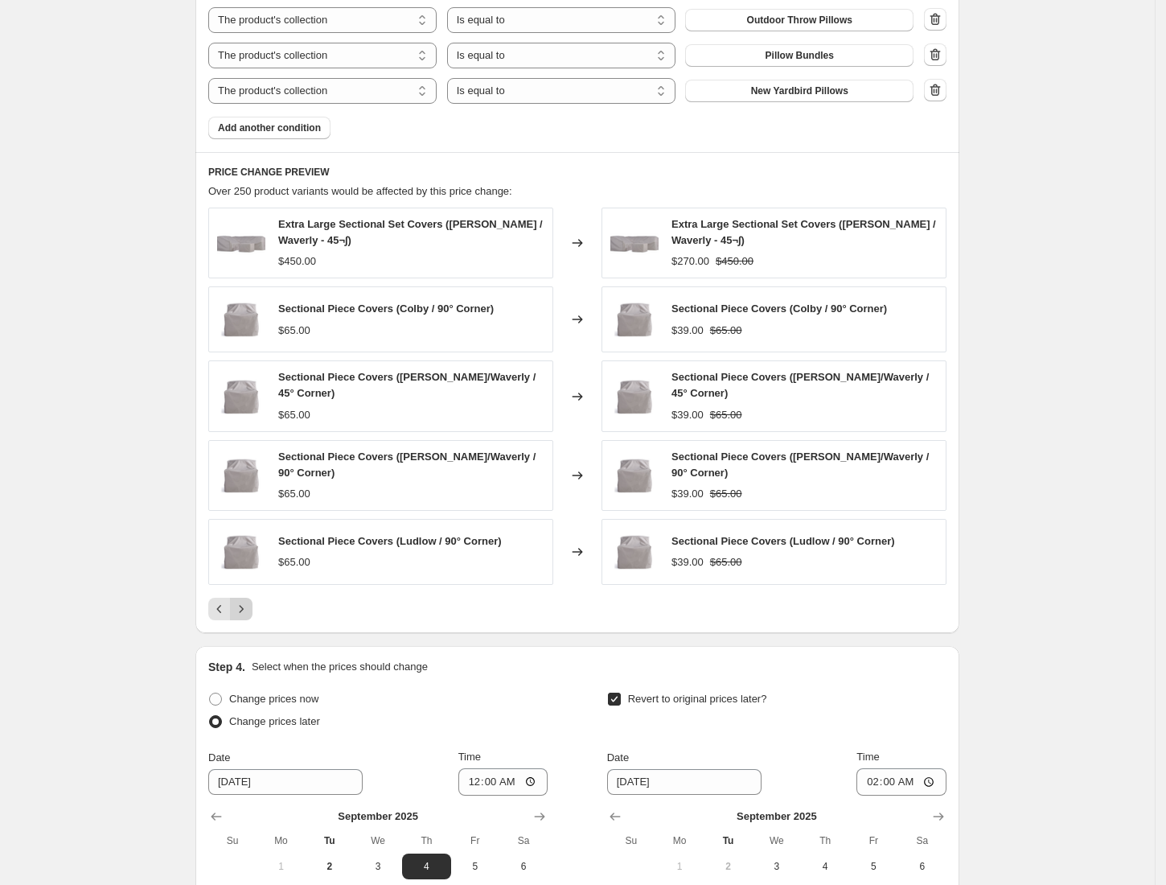
click at [249, 600] on div "Extra Large Sectional Set Covers ([PERSON_NAME] / Waverly - 45¬∫) $450.00 Chang…" at bounding box center [577, 413] width 738 height 413
click at [246, 620] on button "Next" at bounding box center [241, 609] width 23 height 23
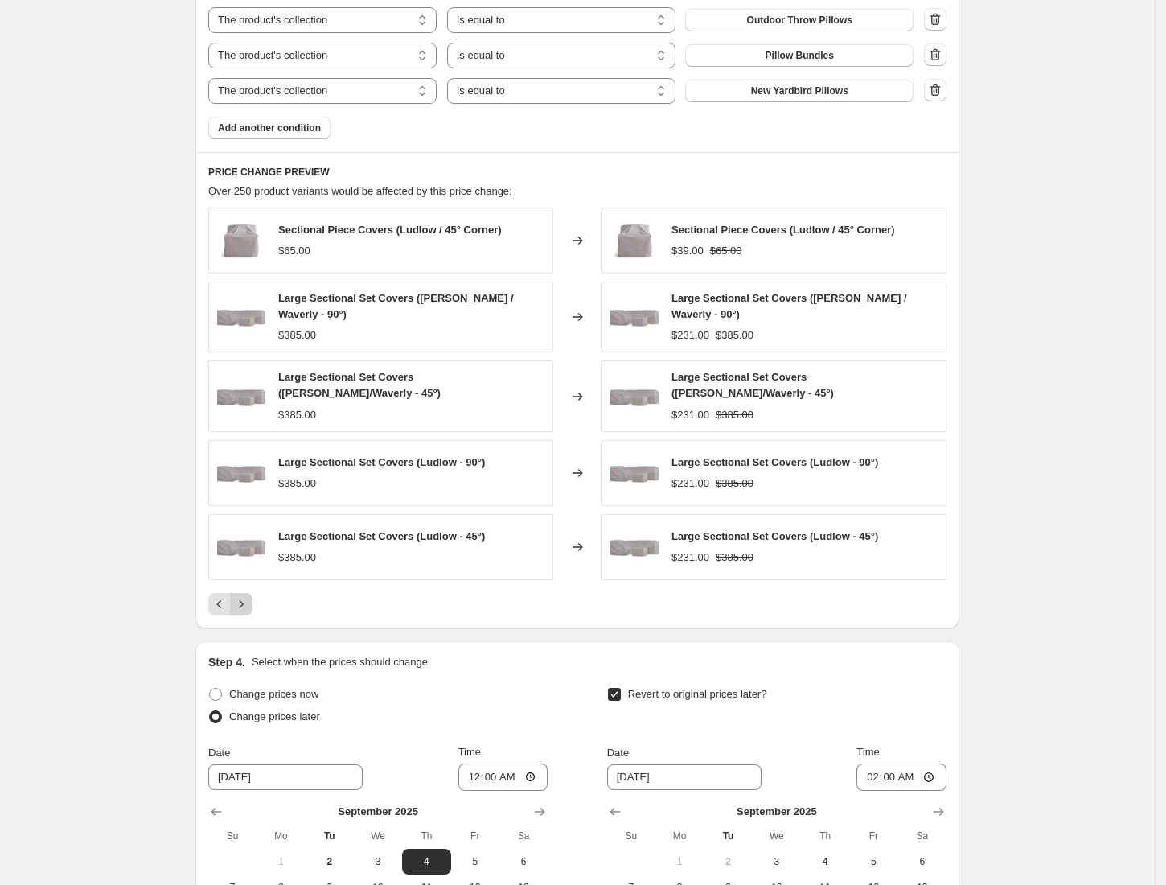
click at [249, 603] on icon "Next" at bounding box center [241, 604] width 16 height 16
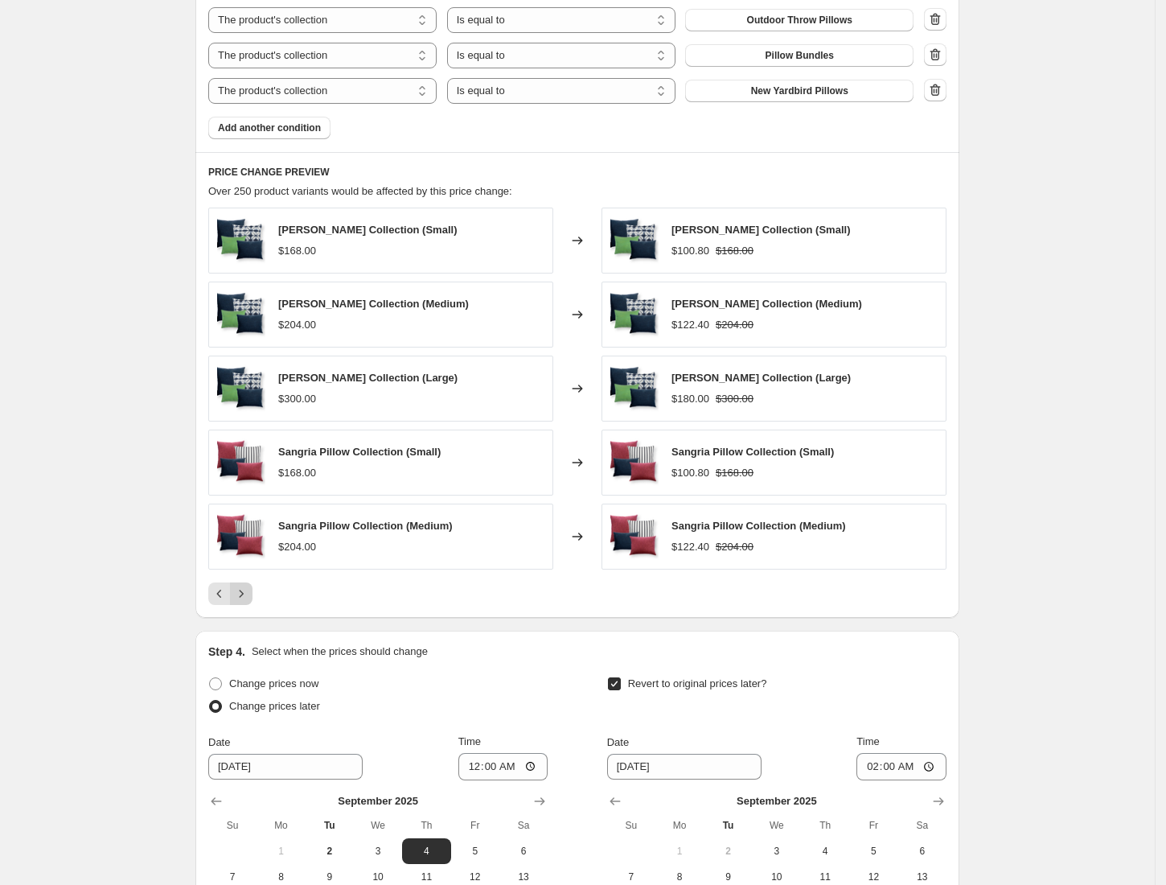
click at [249, 602] on icon "Next" at bounding box center [241, 593] width 16 height 16
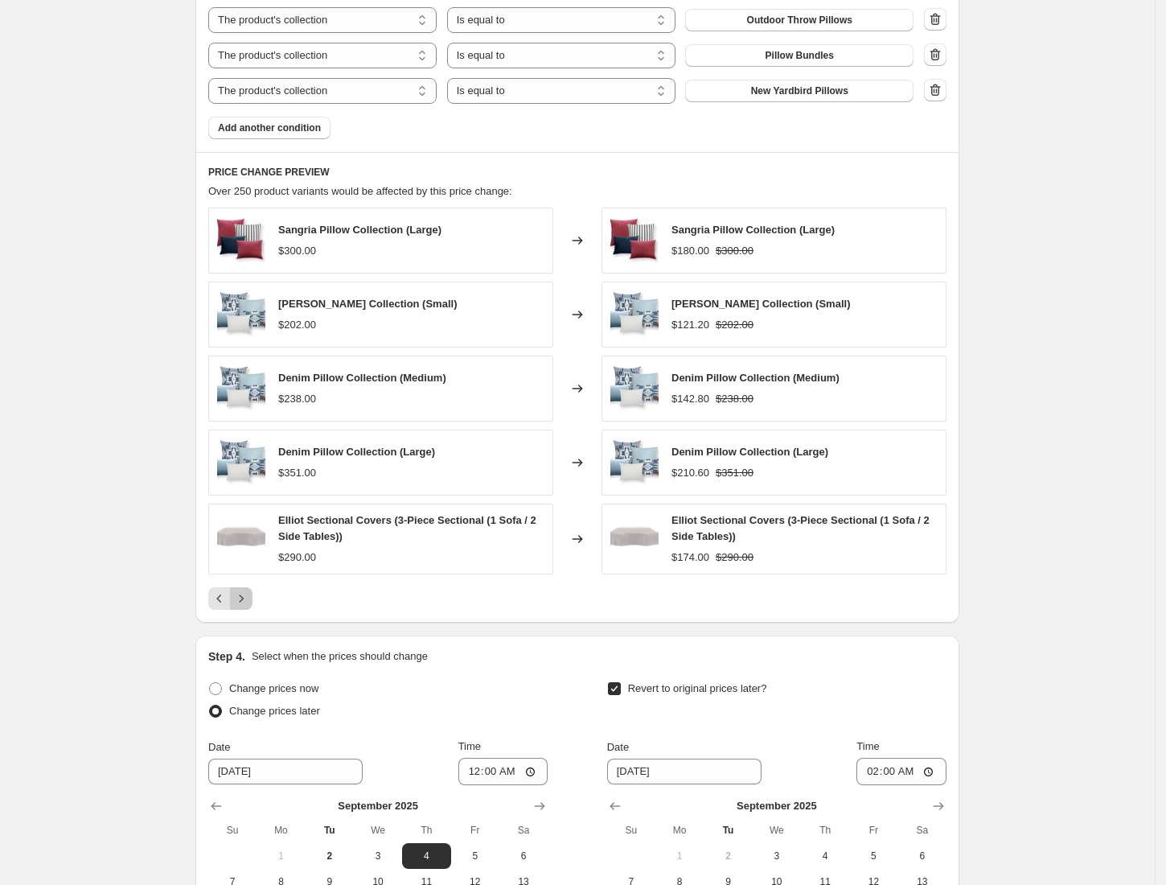
click at [249, 603] on icon "Next" at bounding box center [241, 598] width 16 height 16
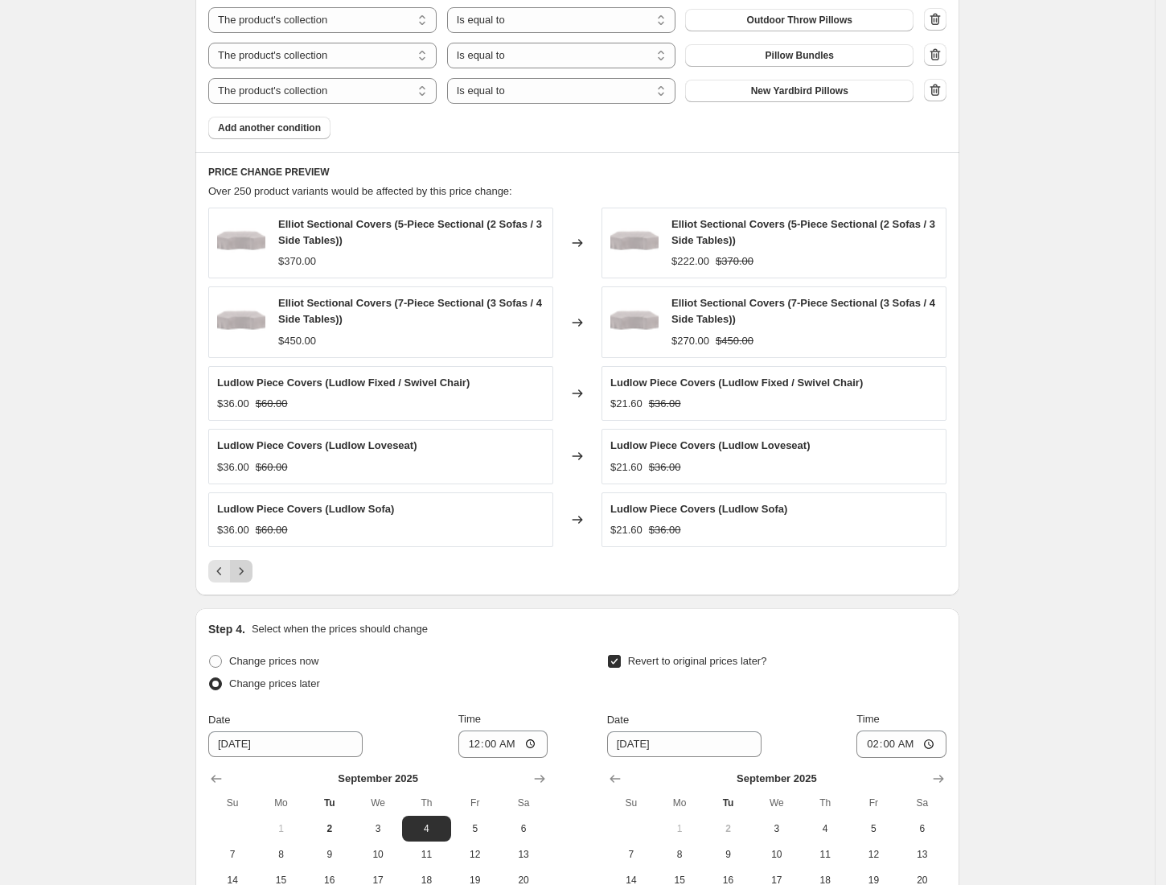
click at [249, 582] on button "Next" at bounding box center [241, 571] width 23 height 23
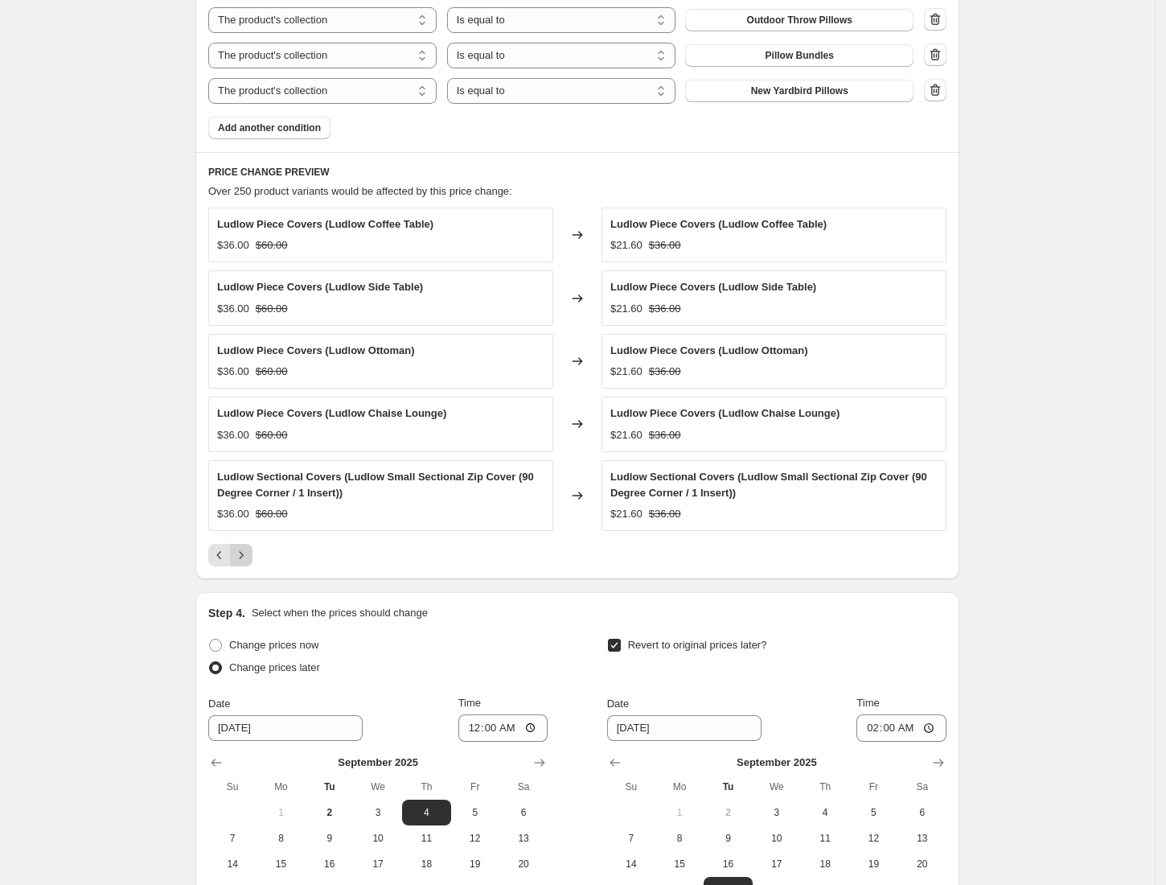
click at [253, 560] on button "Next" at bounding box center [241, 555] width 23 height 23
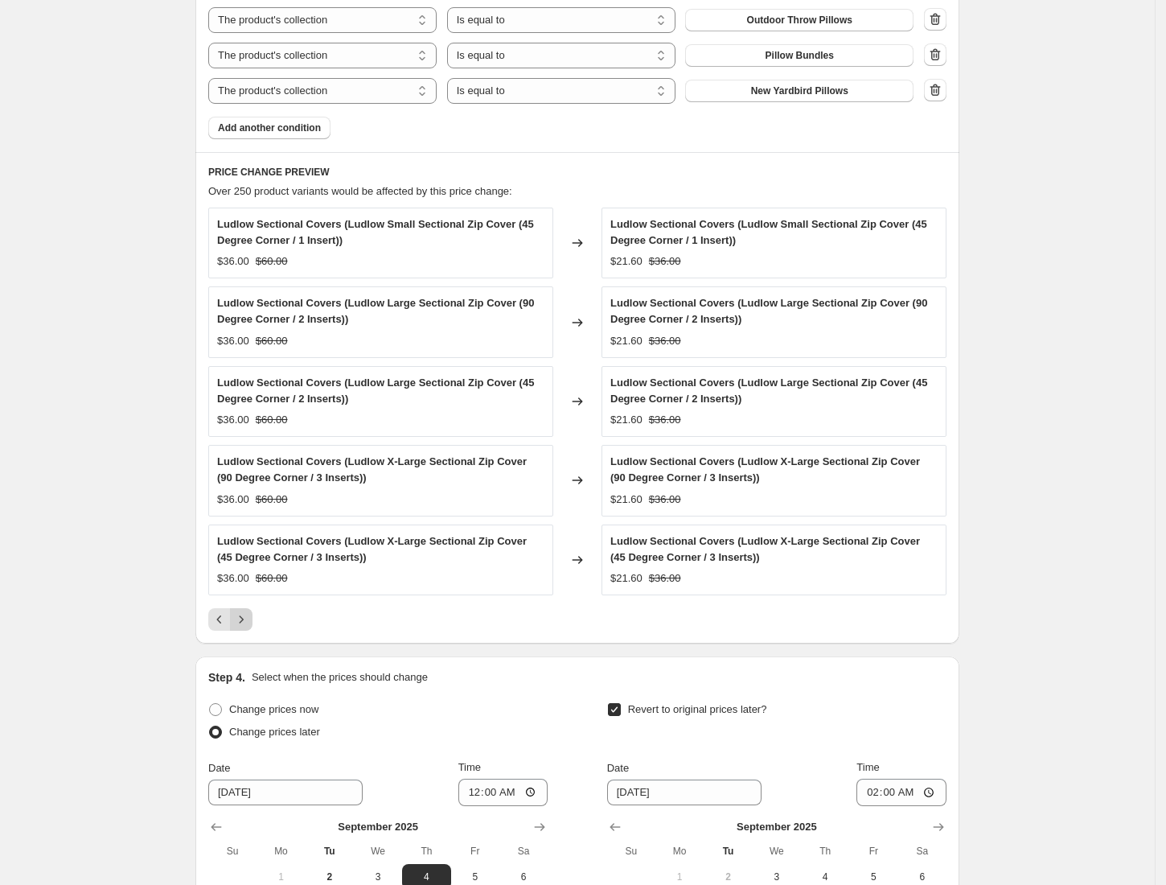
click at [248, 621] on icon "Next" at bounding box center [241, 619] width 16 height 16
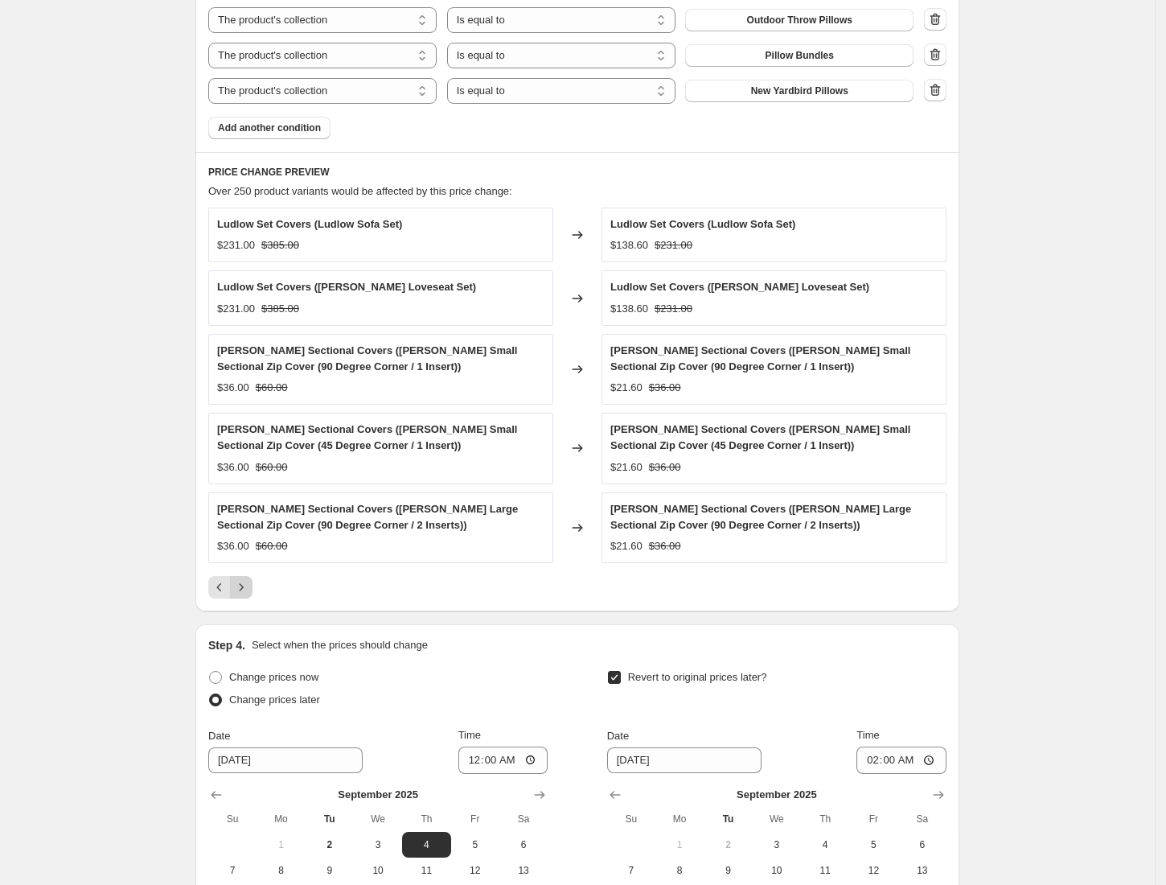
click at [249, 595] on icon "Next" at bounding box center [241, 587] width 16 height 16
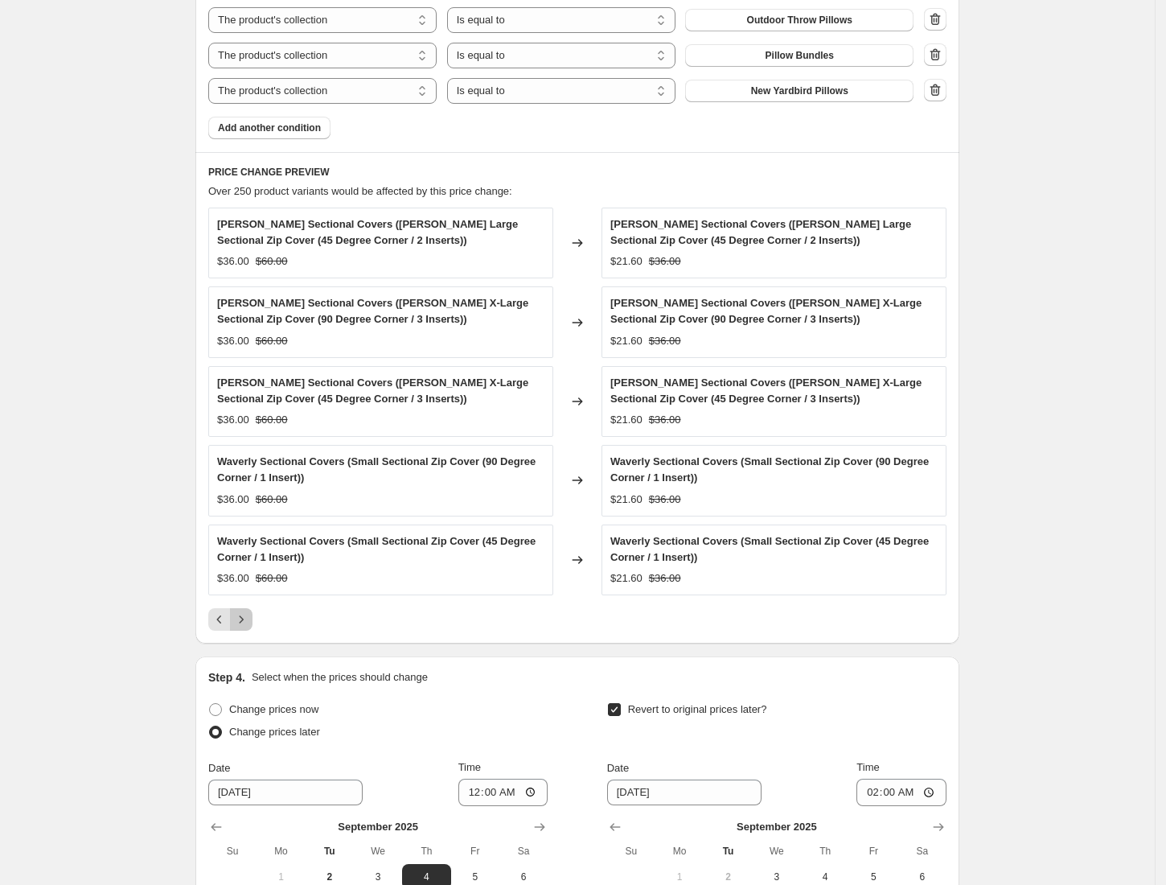
click at [251, 615] on button "Next" at bounding box center [241, 619] width 23 height 23
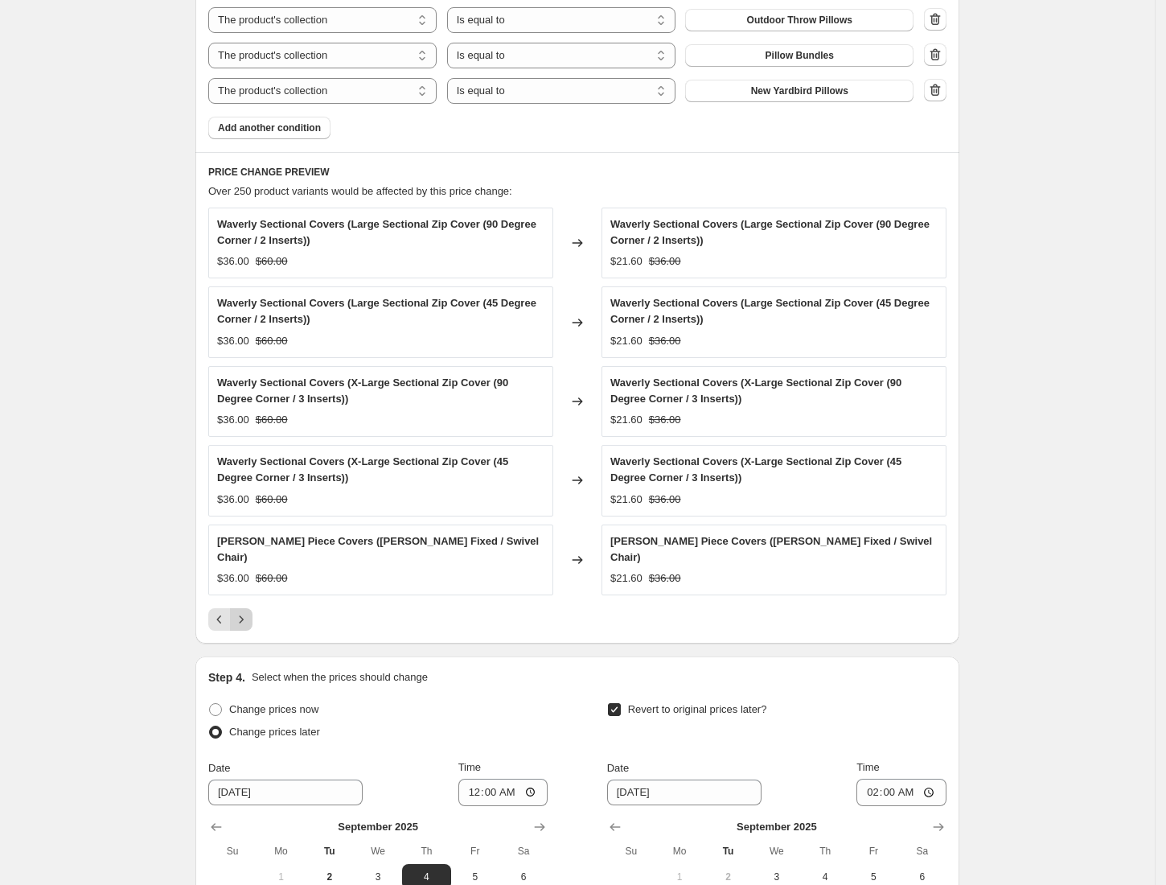
click at [249, 615] on icon "Next" at bounding box center [241, 619] width 16 height 16
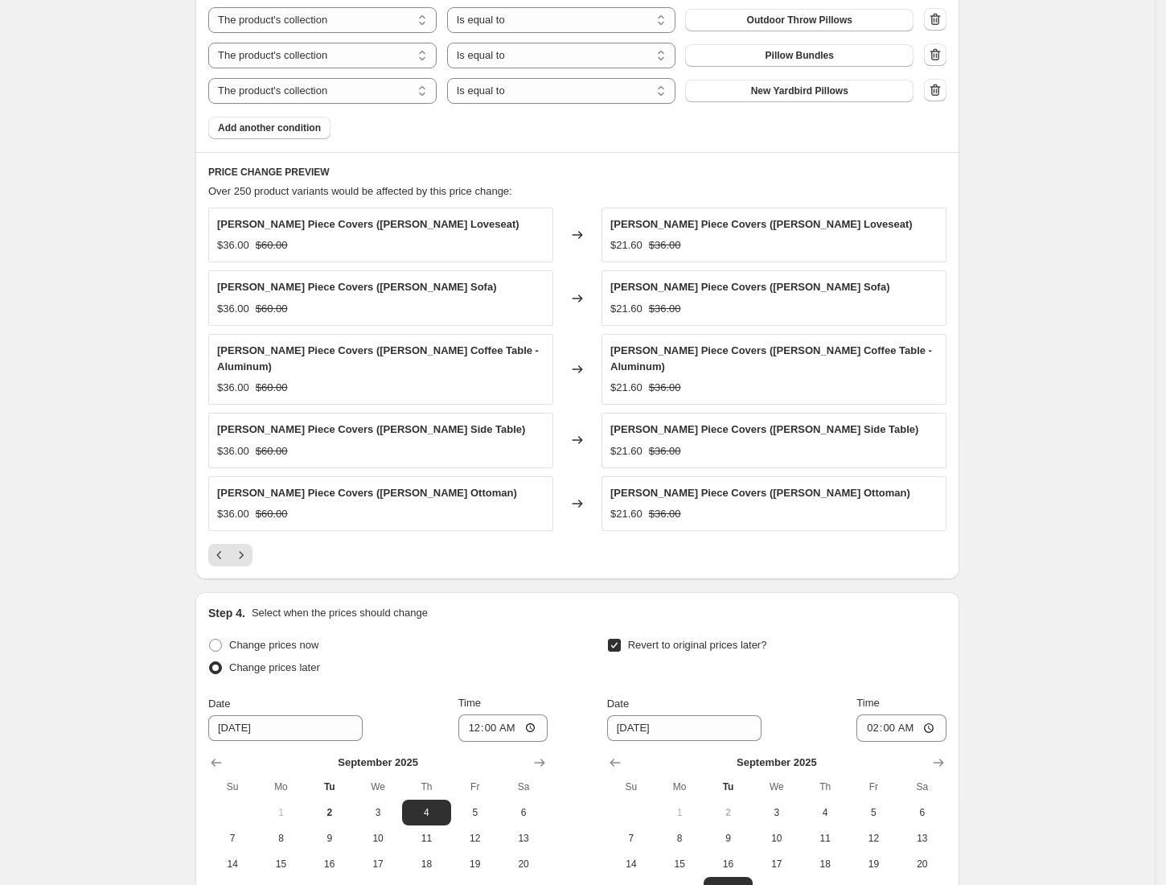
click at [244, 557] on div "PRICE CHANGE PREVIEW Over 250 product variants would be affected by this price …" at bounding box center [577, 365] width 764 height 427
click at [244, 547] on icon "Next" at bounding box center [241, 555] width 16 height 16
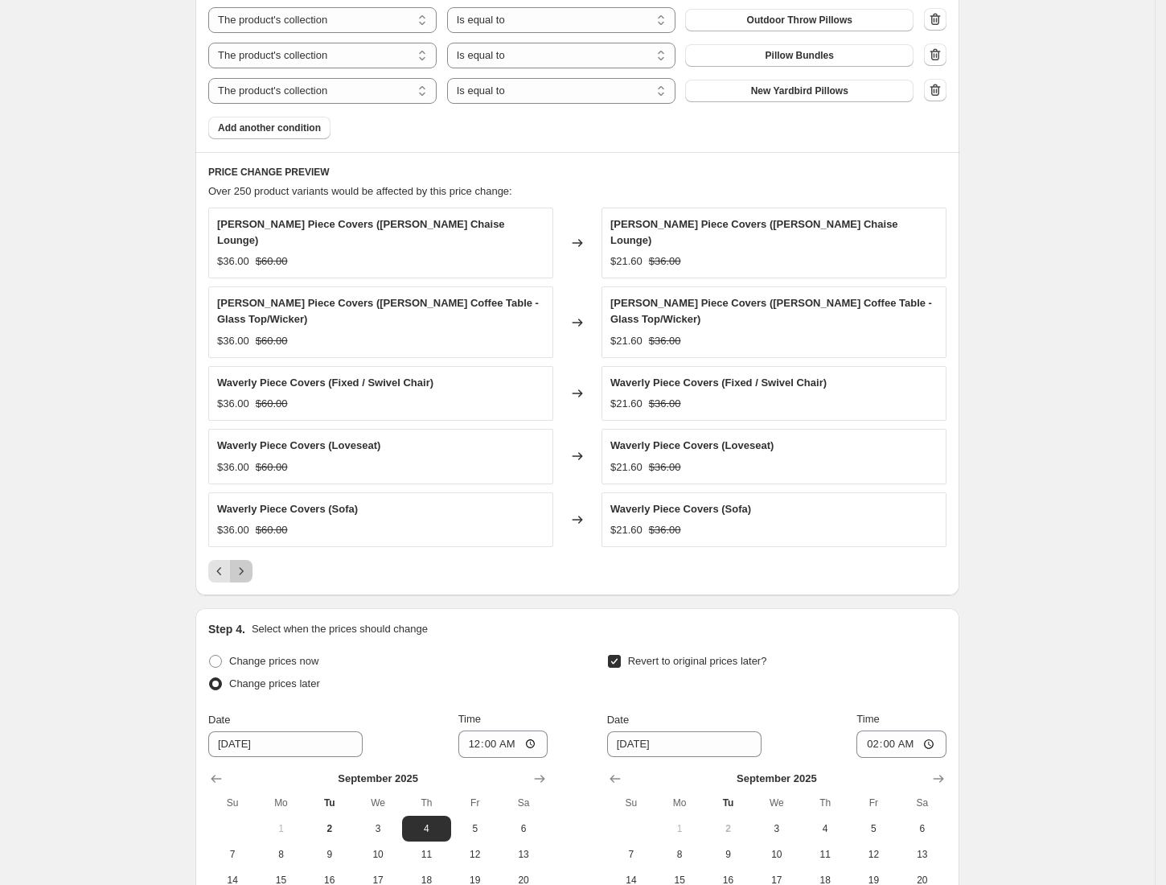
click at [246, 563] on icon "Next" at bounding box center [241, 571] width 16 height 16
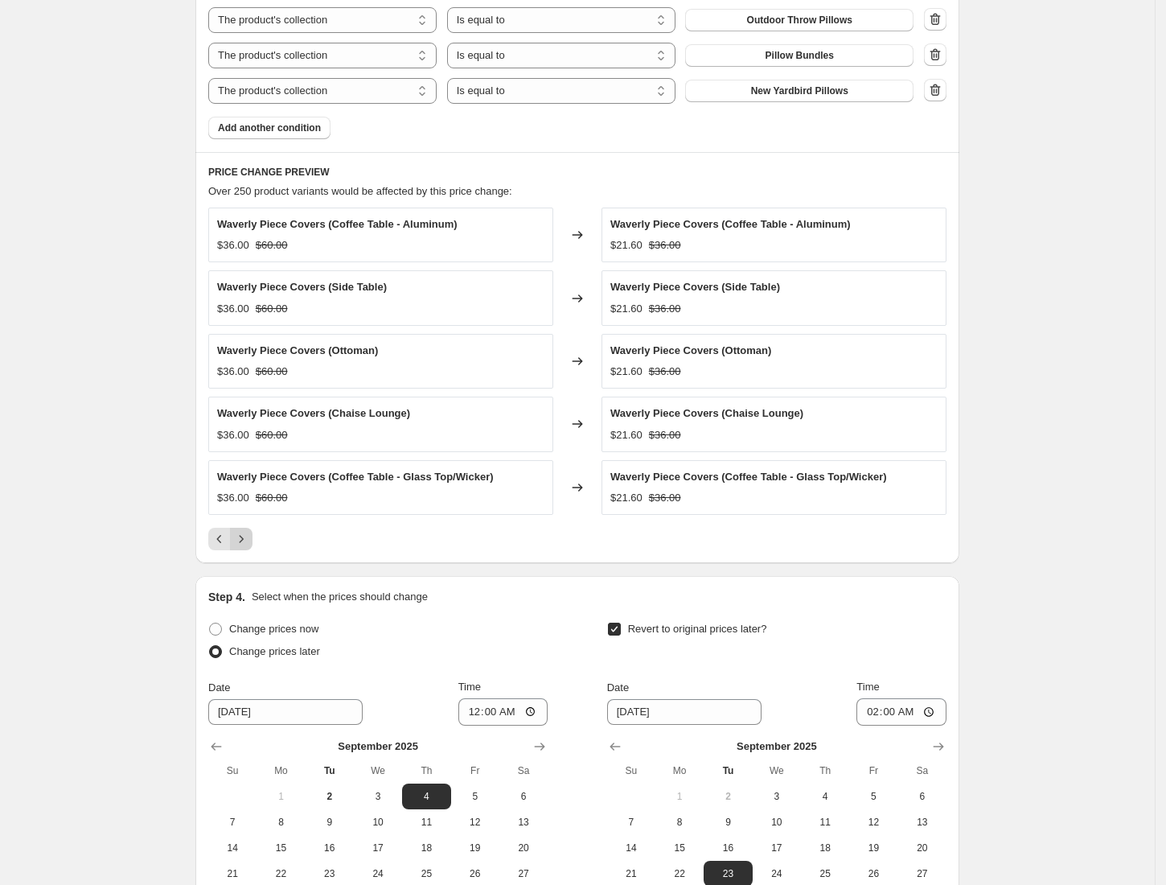
click at [246, 547] on icon "Next" at bounding box center [241, 539] width 16 height 16
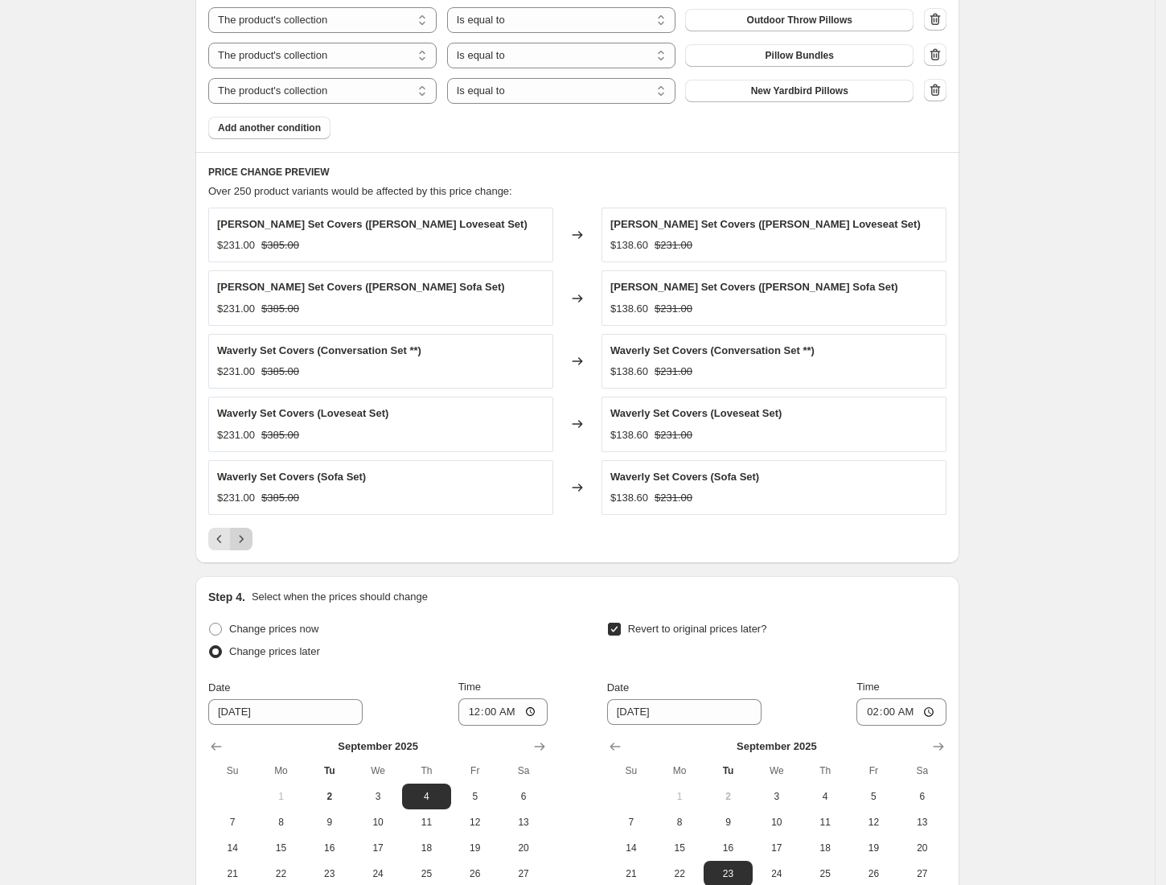
click at [246, 547] on icon "Next" at bounding box center [241, 539] width 16 height 16
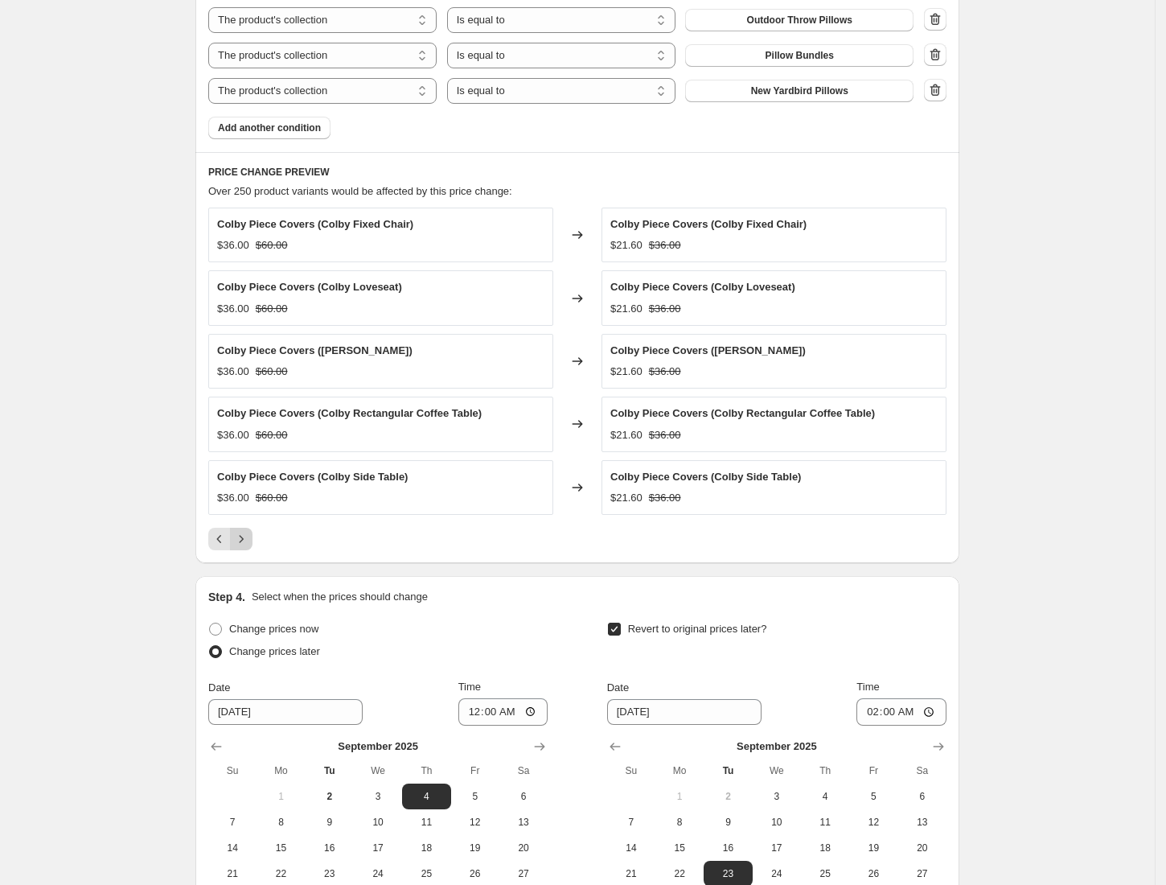
click at [246, 547] on icon "Next" at bounding box center [241, 539] width 16 height 16
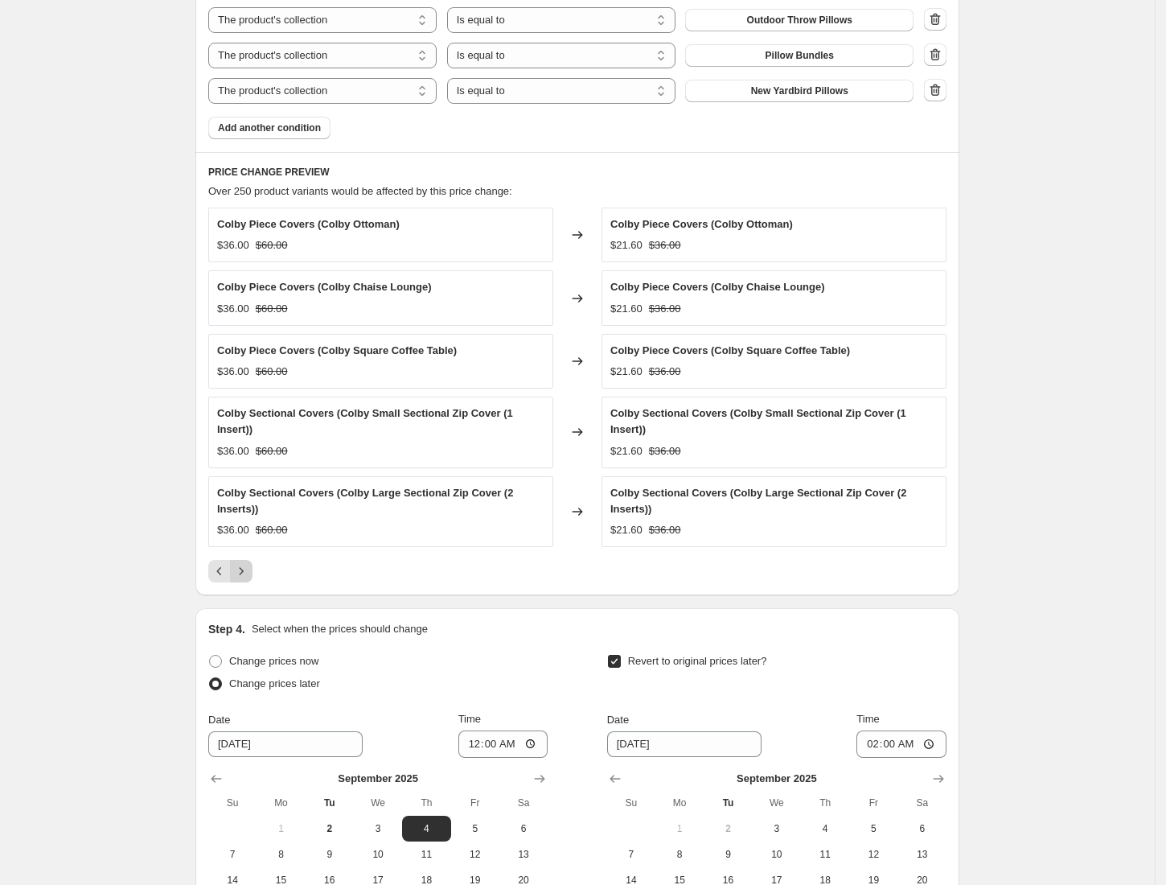
click at [246, 560] on button "Next" at bounding box center [241, 571] width 23 height 23
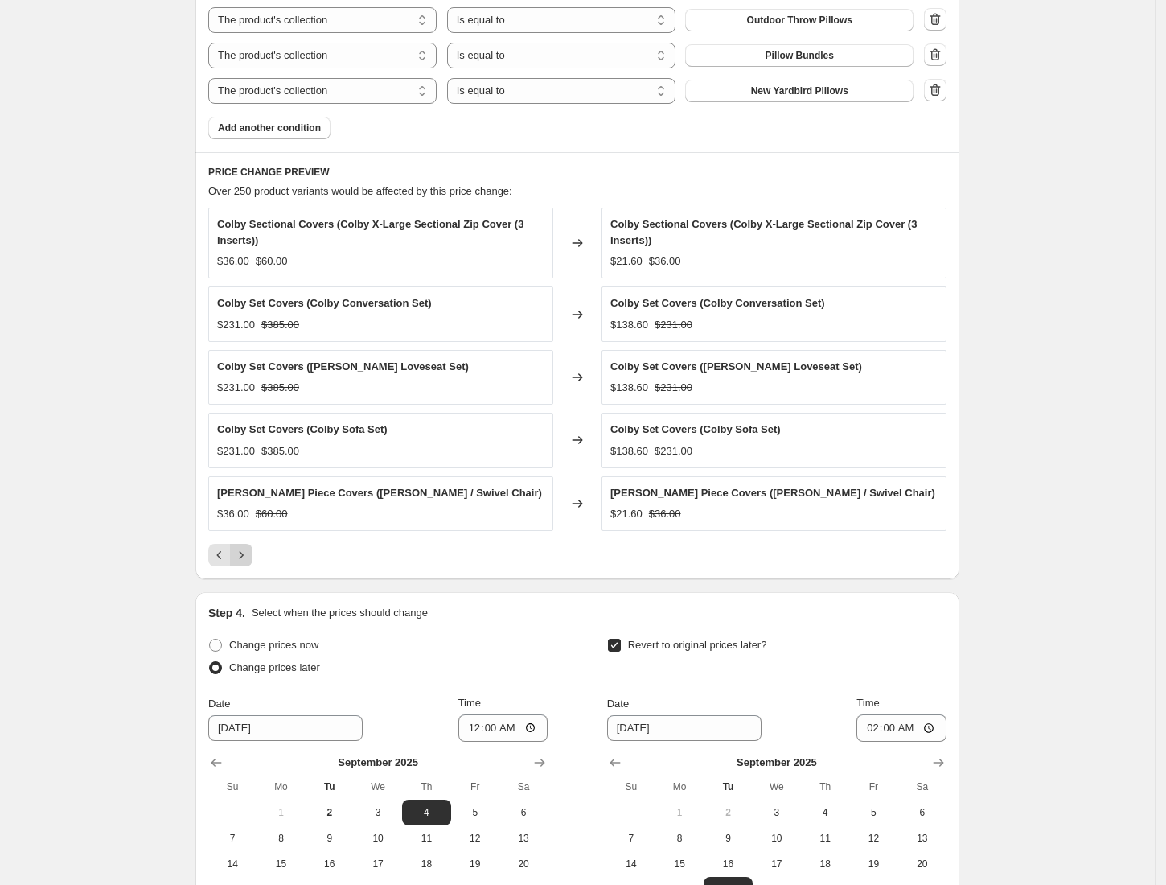
click at [246, 550] on button "Next" at bounding box center [241, 555] width 23 height 23
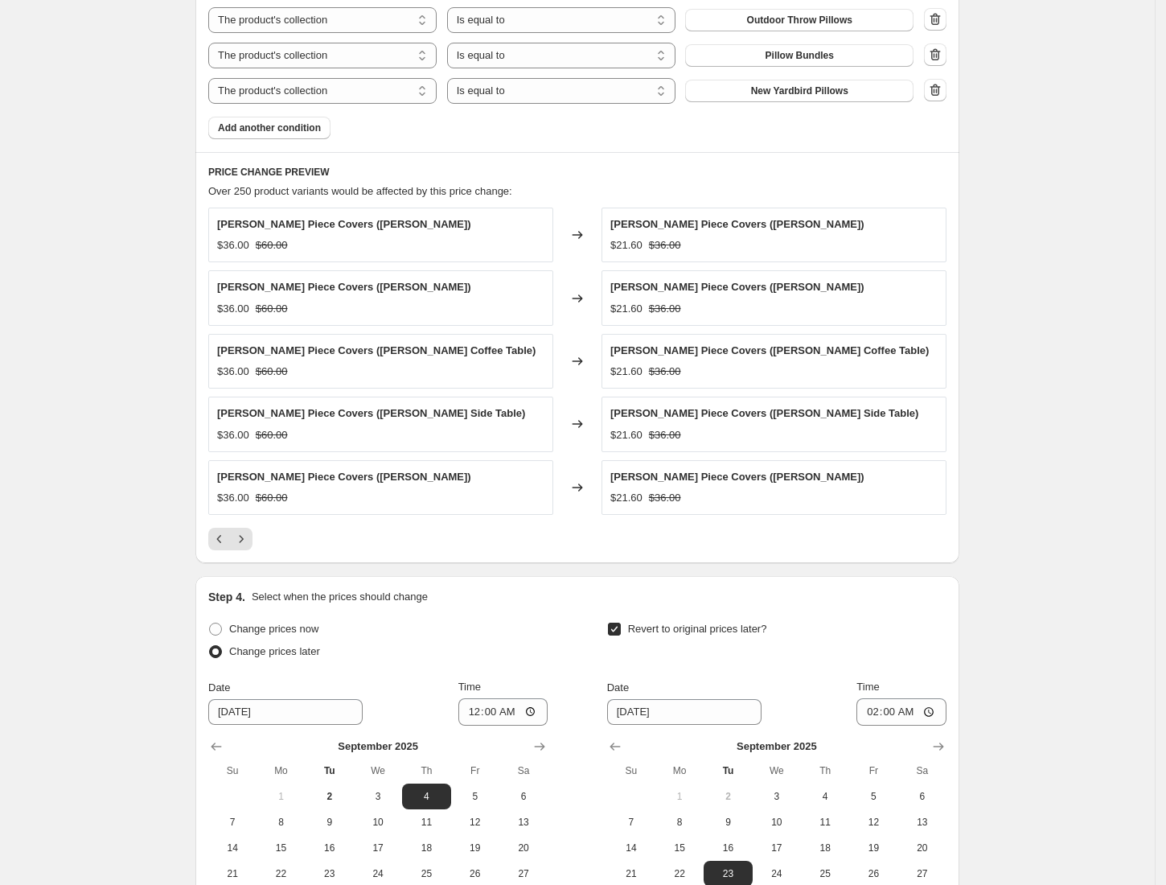
click at [246, 555] on div "PRICE CHANGE PREVIEW Over 250 product variants would be affected by this price …" at bounding box center [577, 357] width 764 height 411
click at [246, 550] on button "Next" at bounding box center [241, 539] width 23 height 23
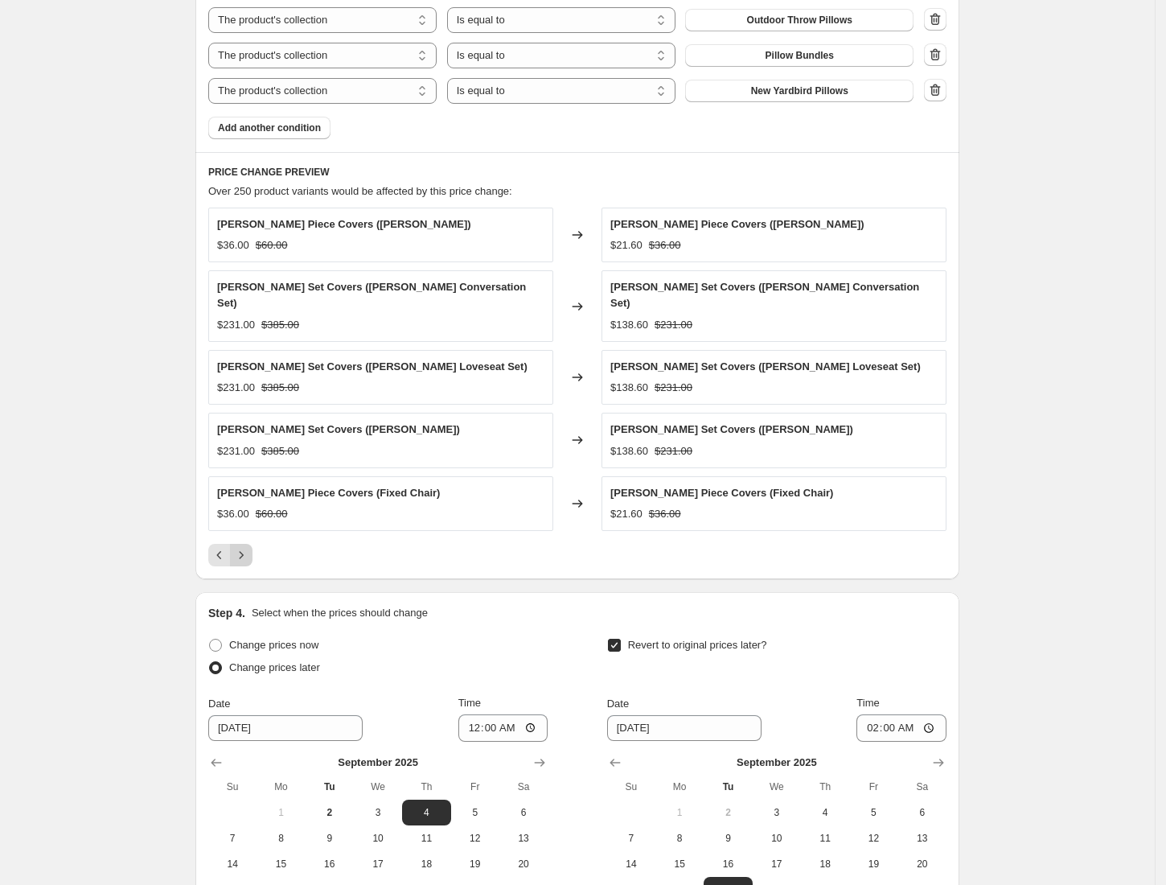
click at [246, 554] on button "Next" at bounding box center [241, 555] width 23 height 23
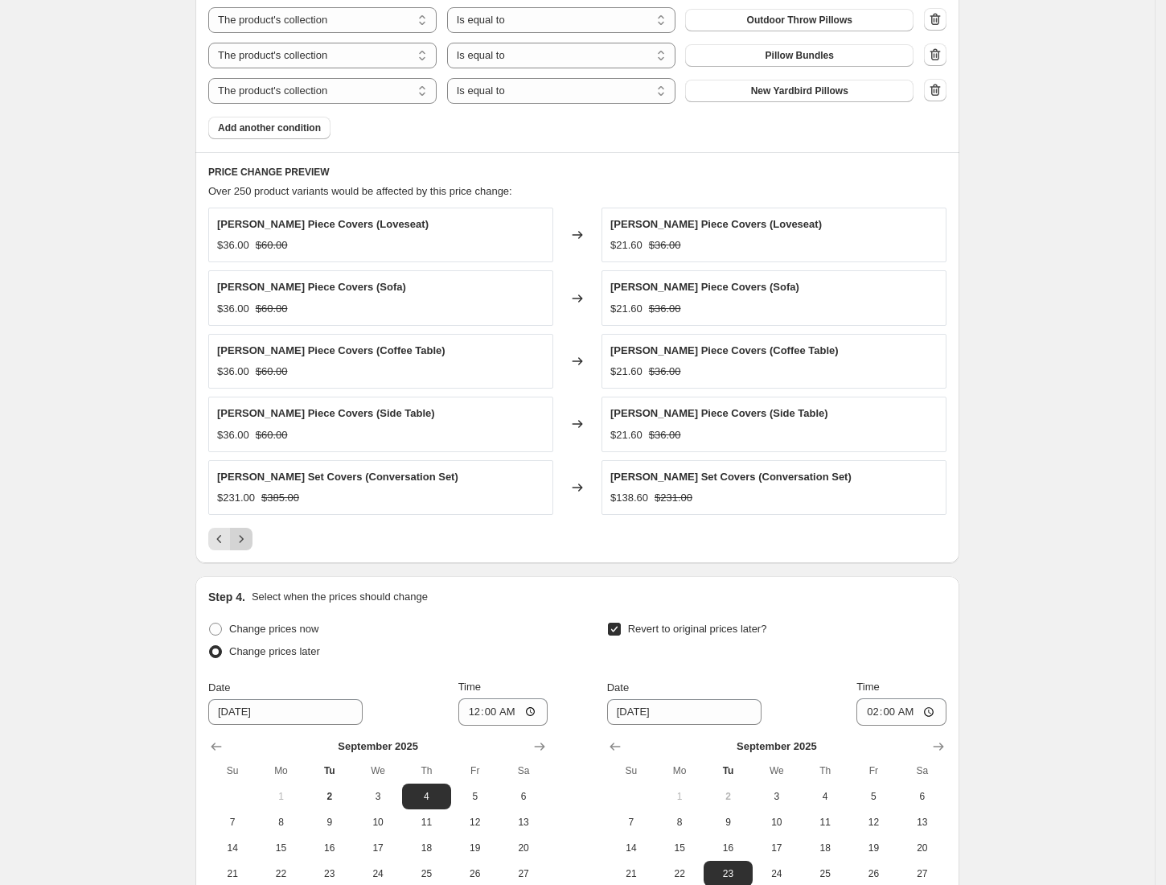
click at [246, 550] on button "Next" at bounding box center [241, 539] width 23 height 23
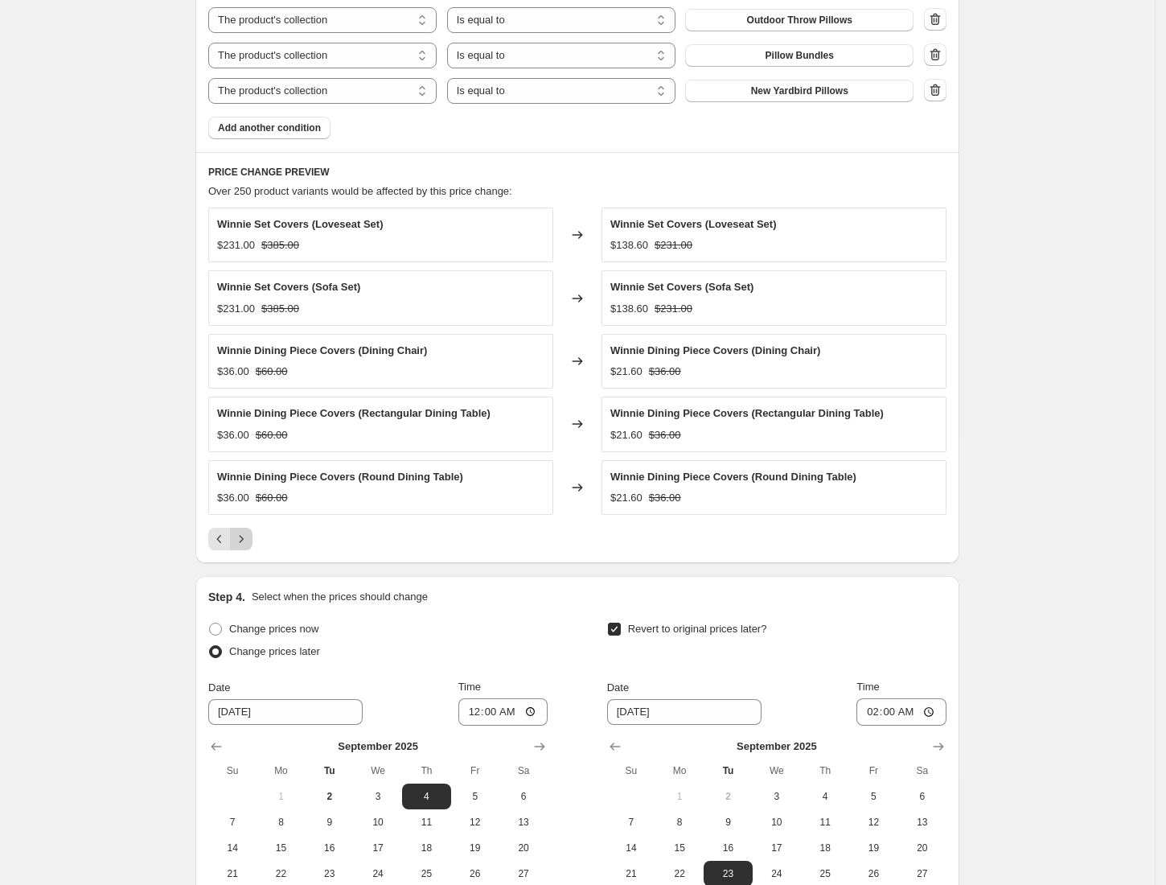
click at [246, 550] on button "Next" at bounding box center [241, 539] width 23 height 23
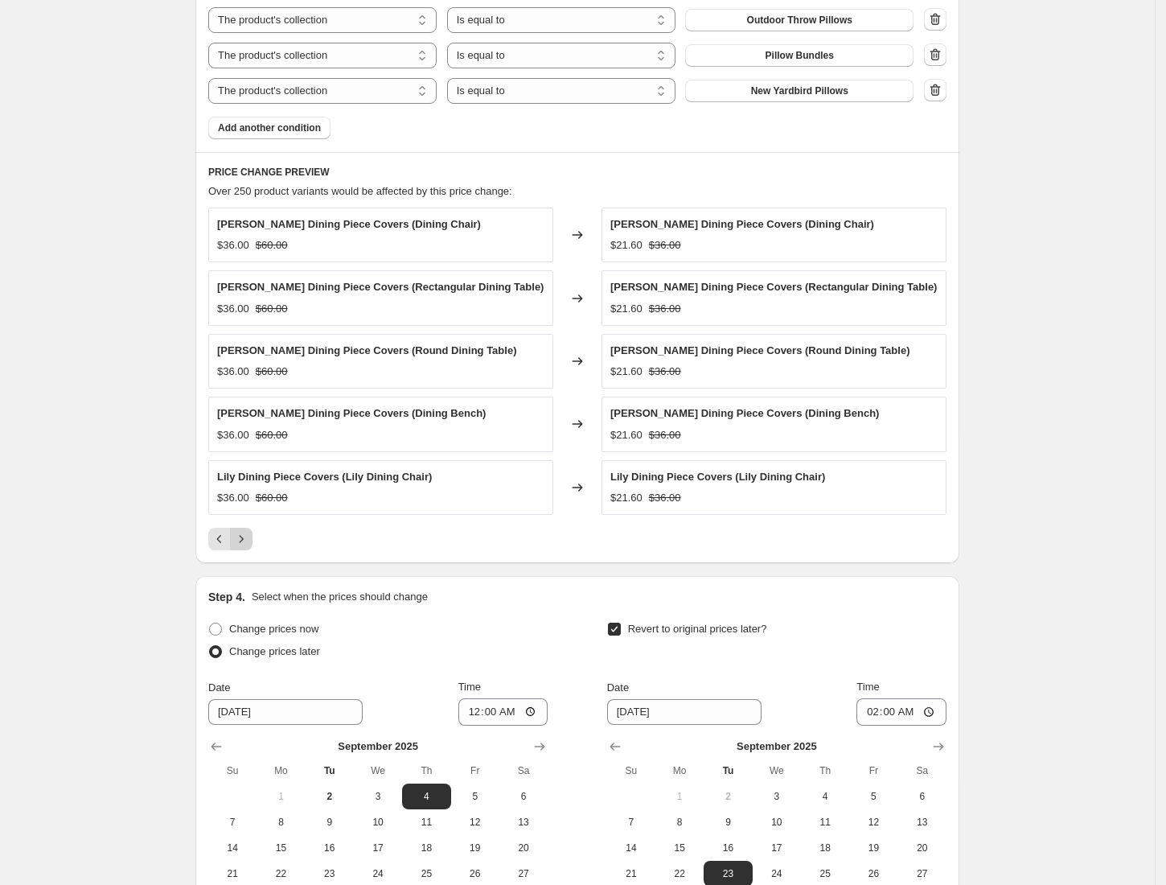
click at [246, 550] on button "Next" at bounding box center [241, 539] width 23 height 23
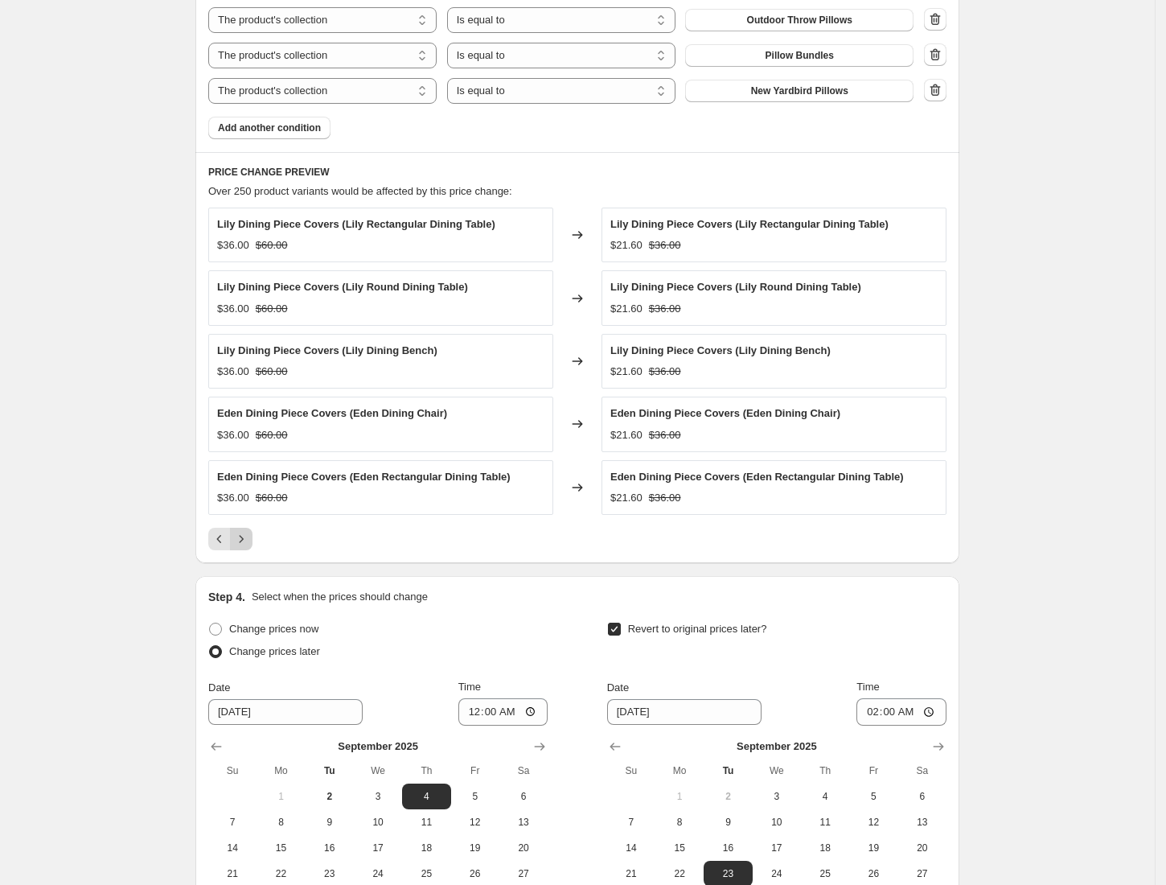
click at [246, 550] on button "Next" at bounding box center [241, 539] width 23 height 23
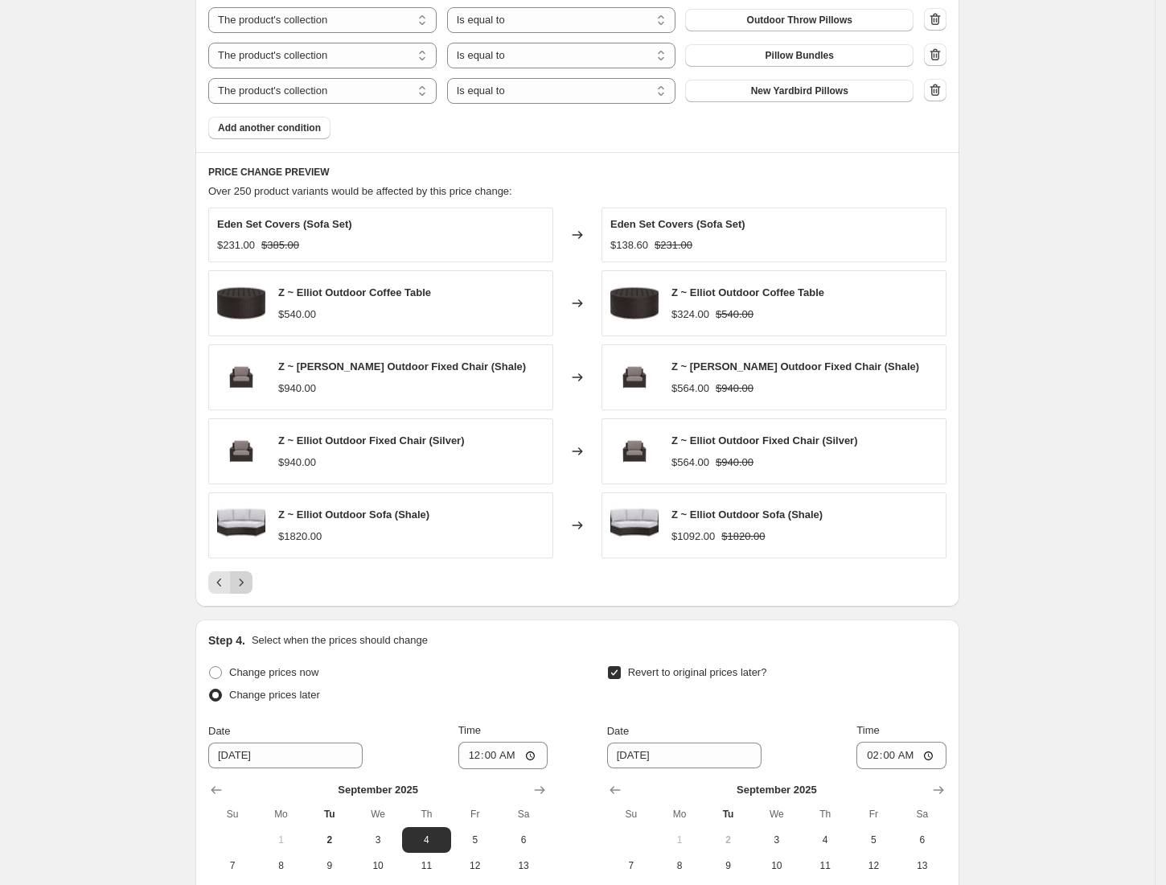
click at [246, 549] on img at bounding box center [241, 525] width 48 height 48
click at [249, 590] on icon "Next" at bounding box center [241, 582] width 16 height 16
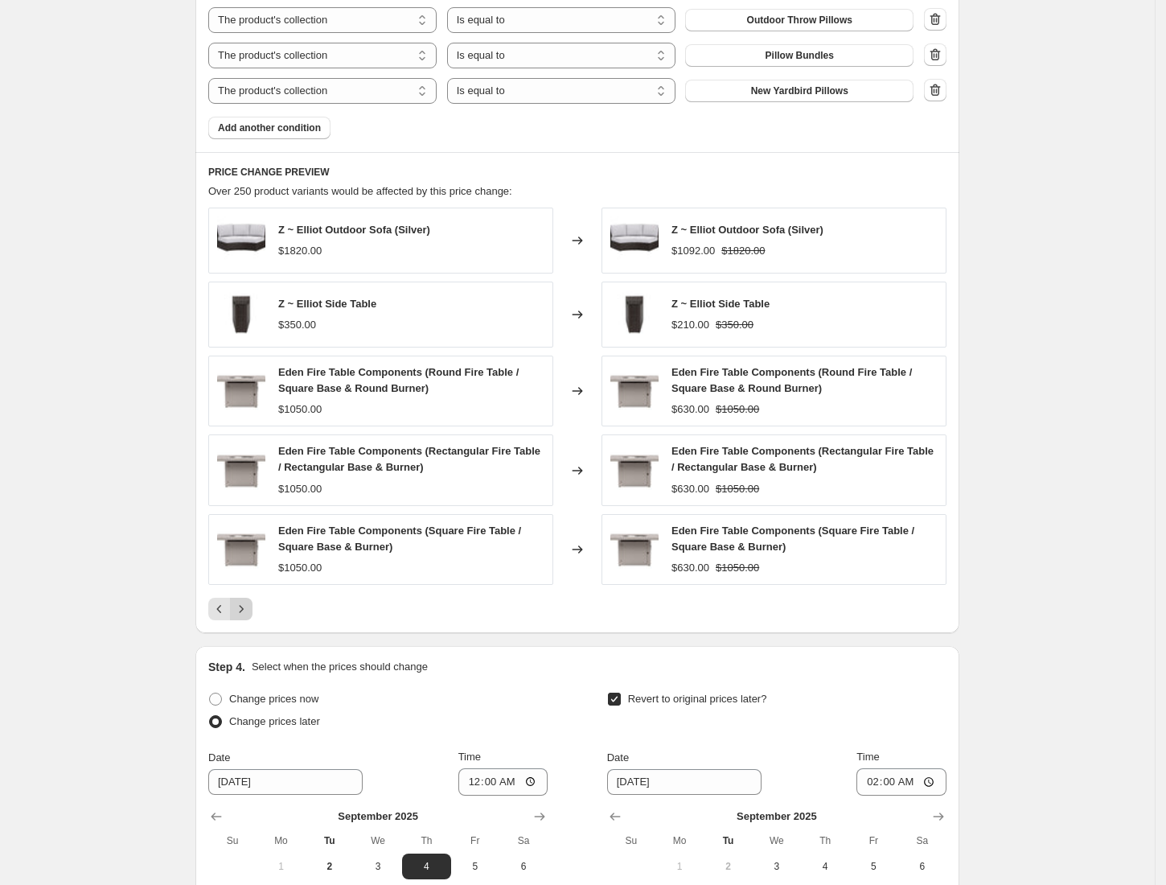
click at [249, 612] on icon "Next" at bounding box center [241, 609] width 16 height 16
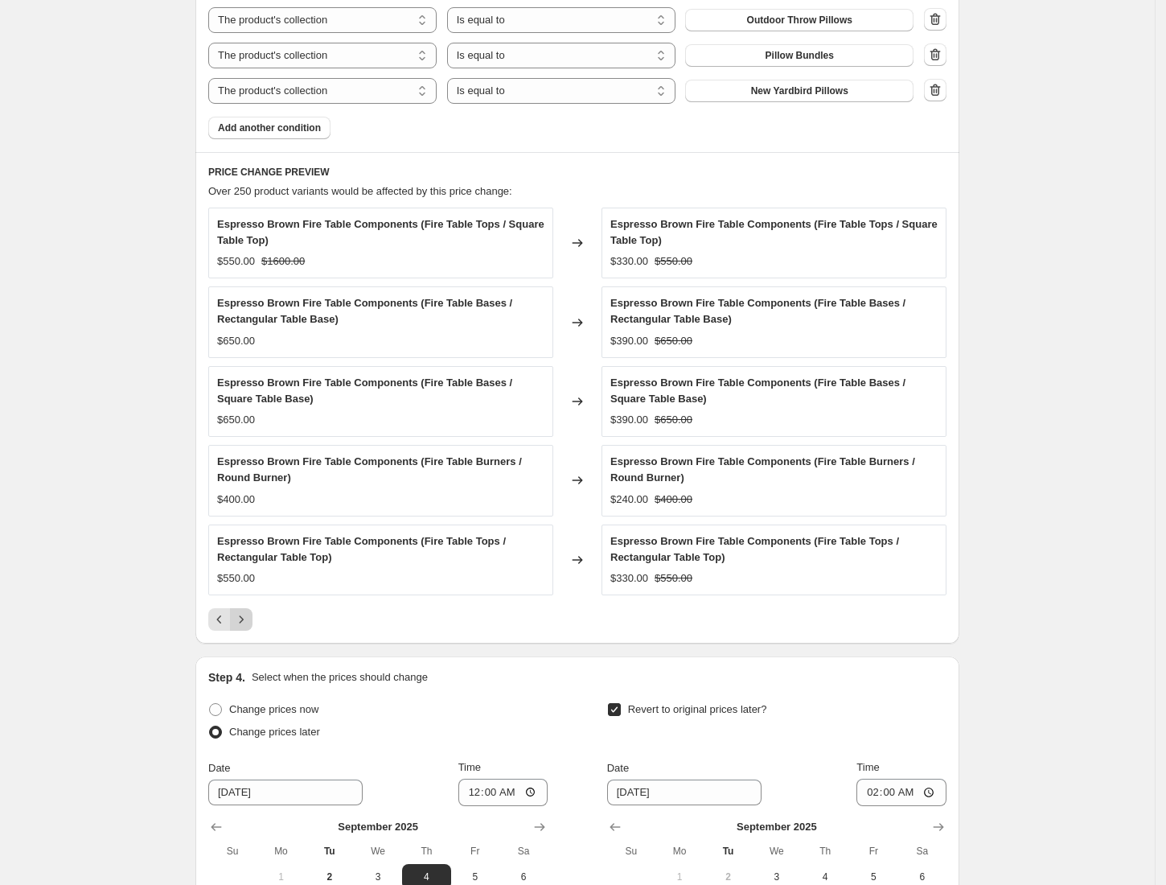
click at [251, 612] on button "Next" at bounding box center [241, 619] width 23 height 23
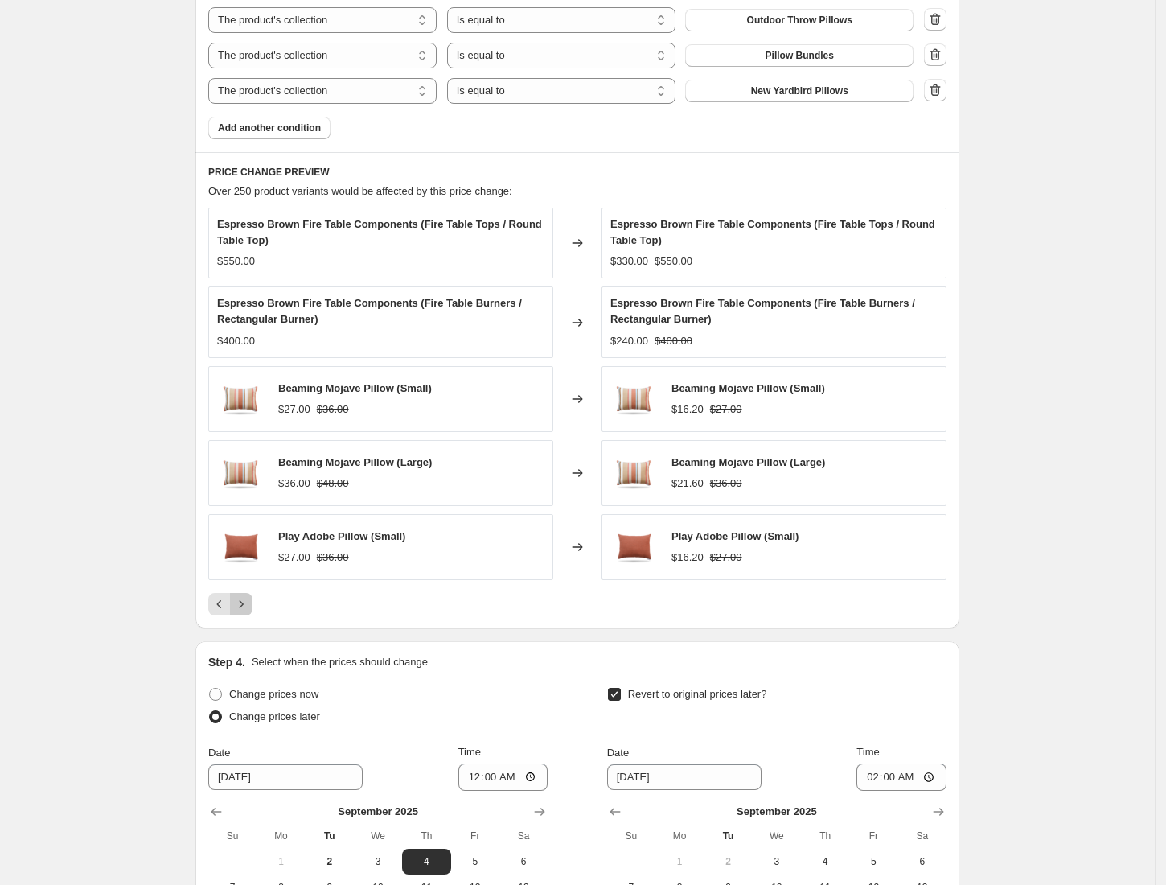
click at [249, 612] on icon "Next" at bounding box center [241, 604] width 16 height 16
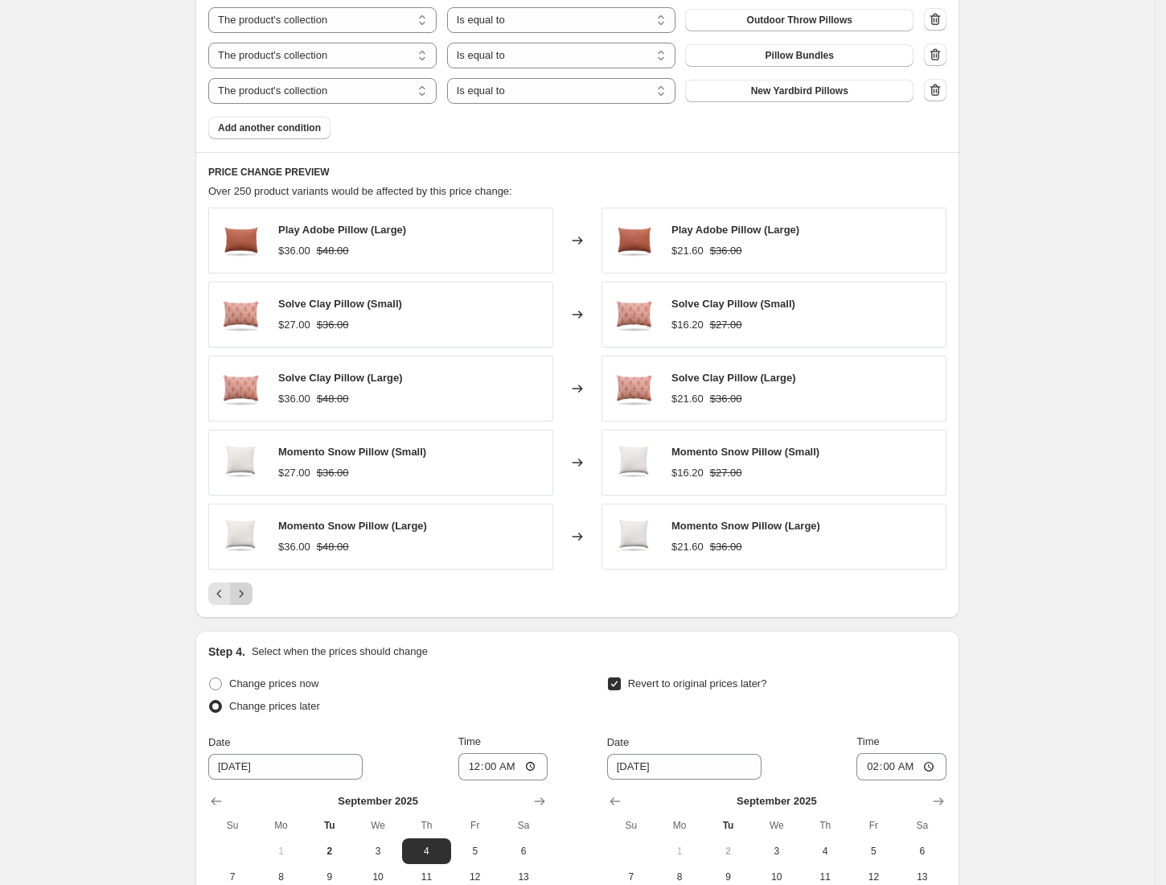
click at [249, 596] on icon "Next" at bounding box center [241, 593] width 16 height 16
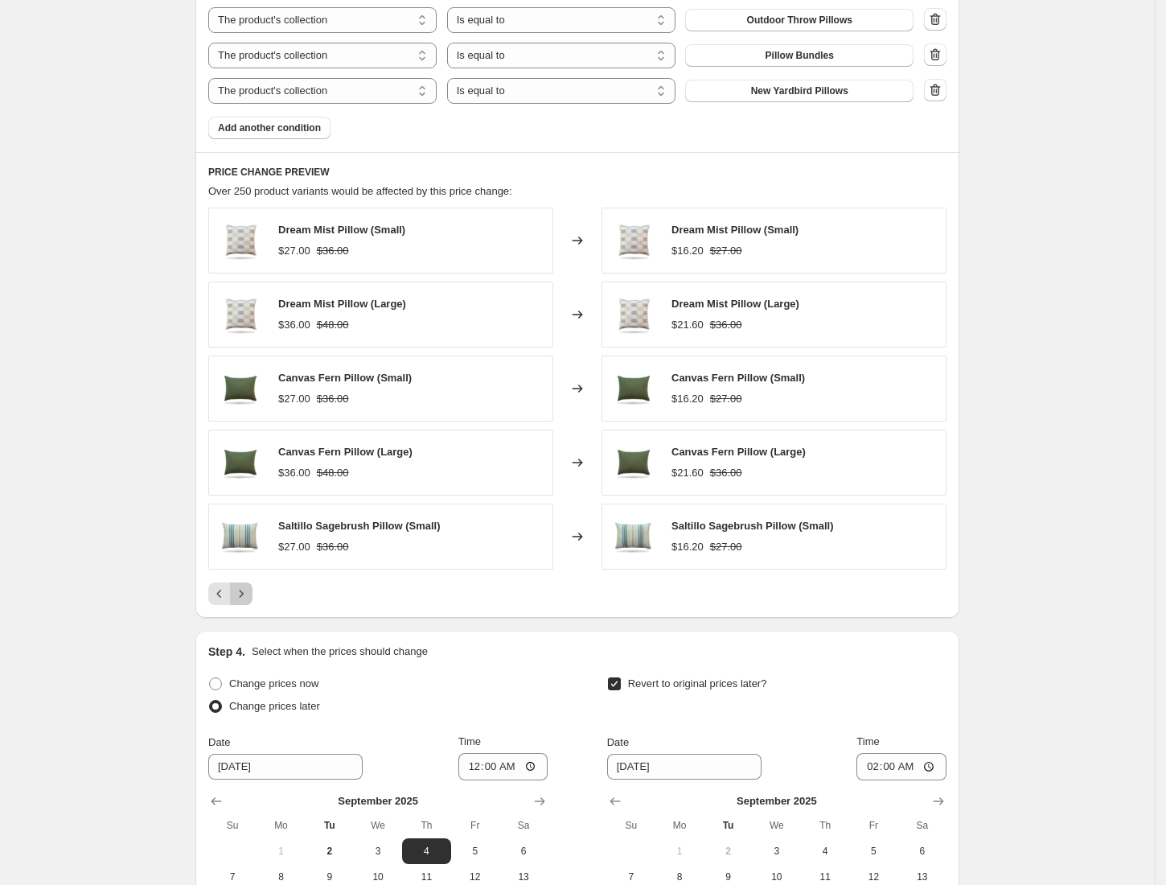
click at [245, 599] on icon "Next" at bounding box center [241, 593] width 16 height 16
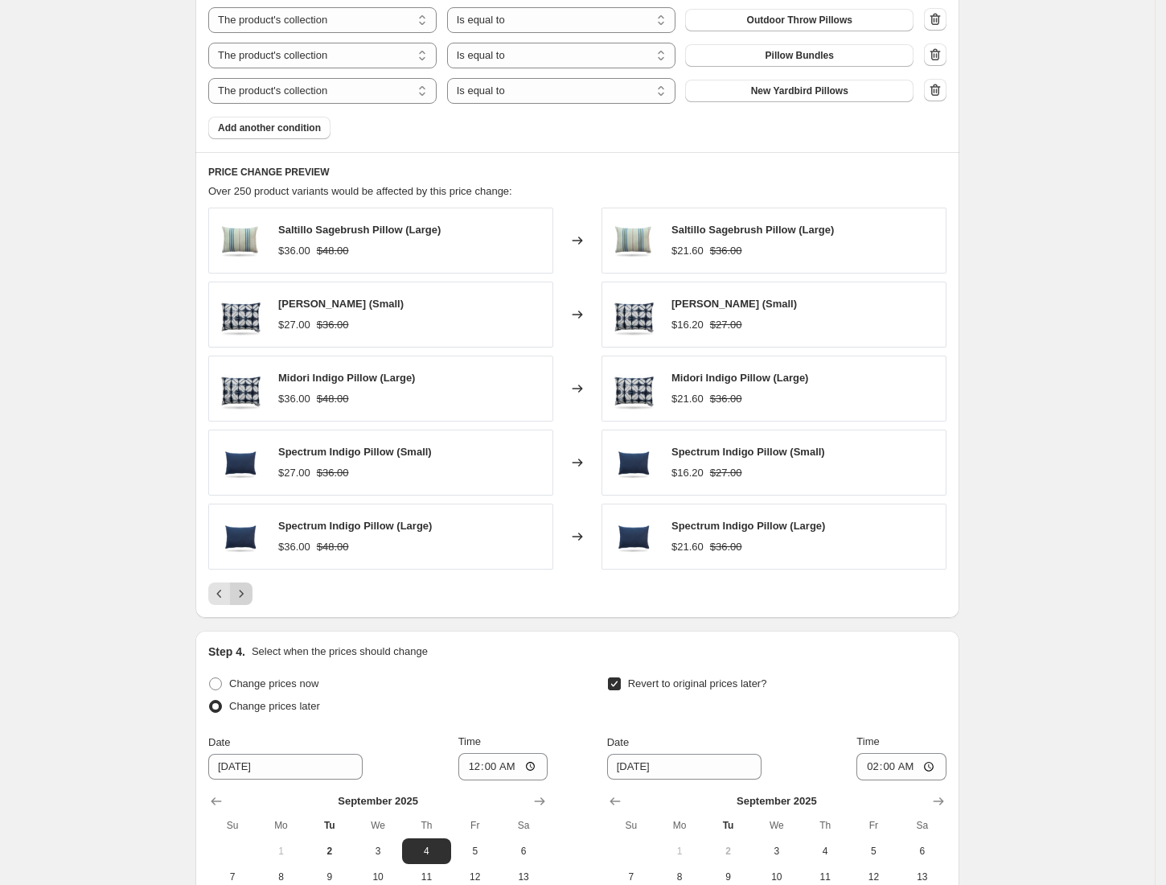
click at [245, 599] on icon "Next" at bounding box center [241, 593] width 16 height 16
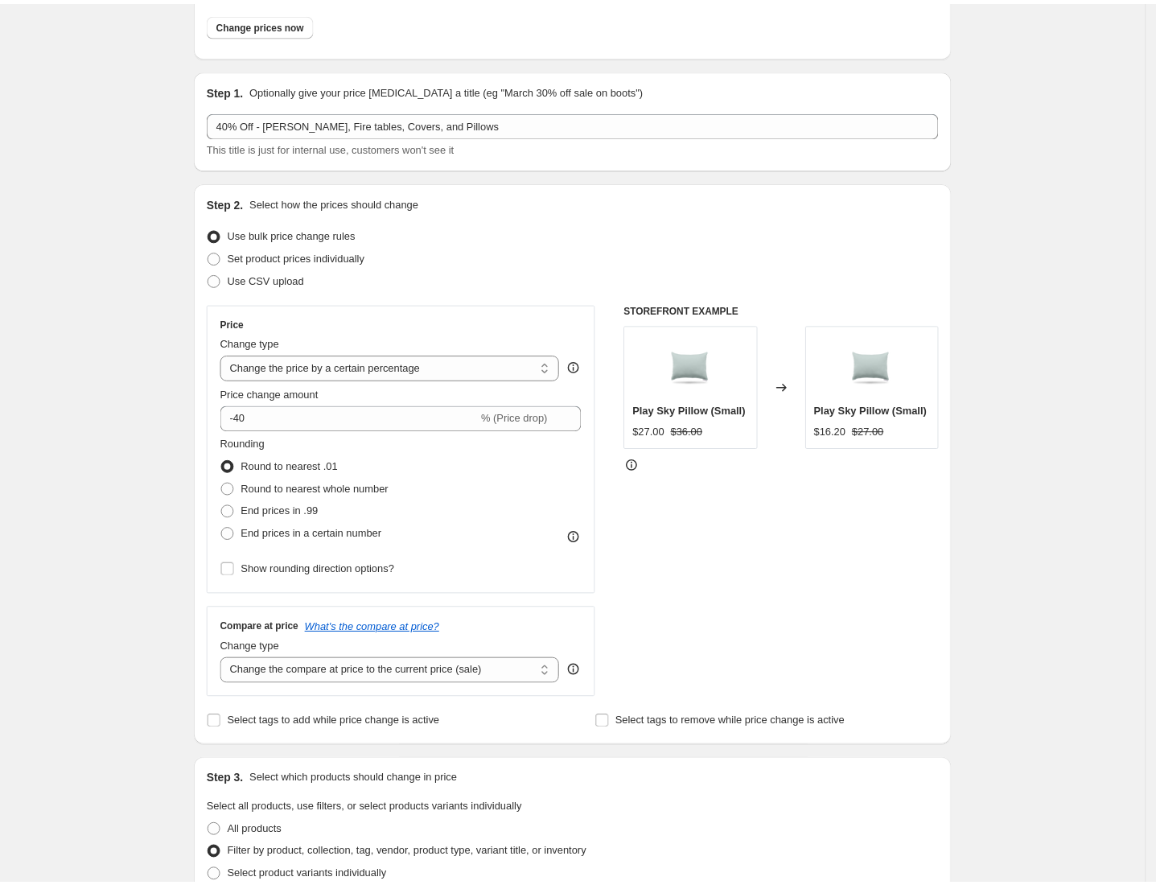
scroll to position [0, 0]
